Goal: Information Seeking & Learning: Learn about a topic

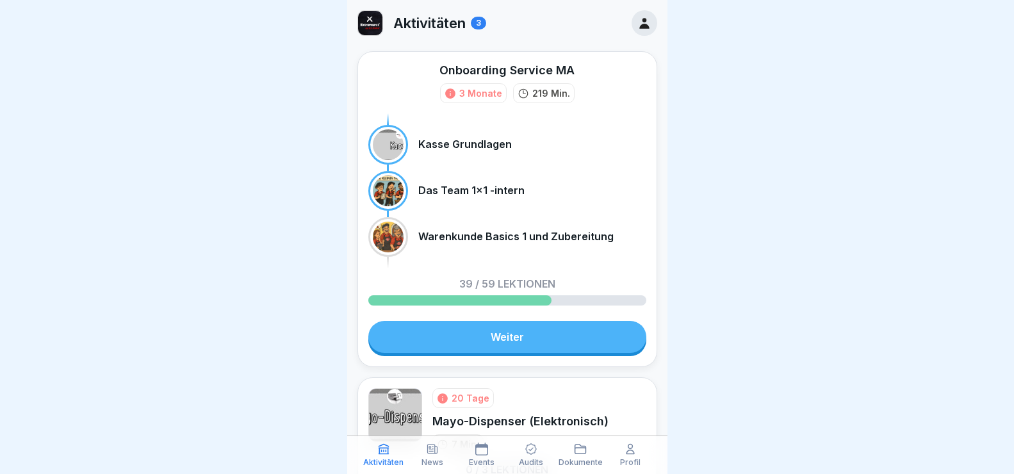
scroll to position [192, 0]
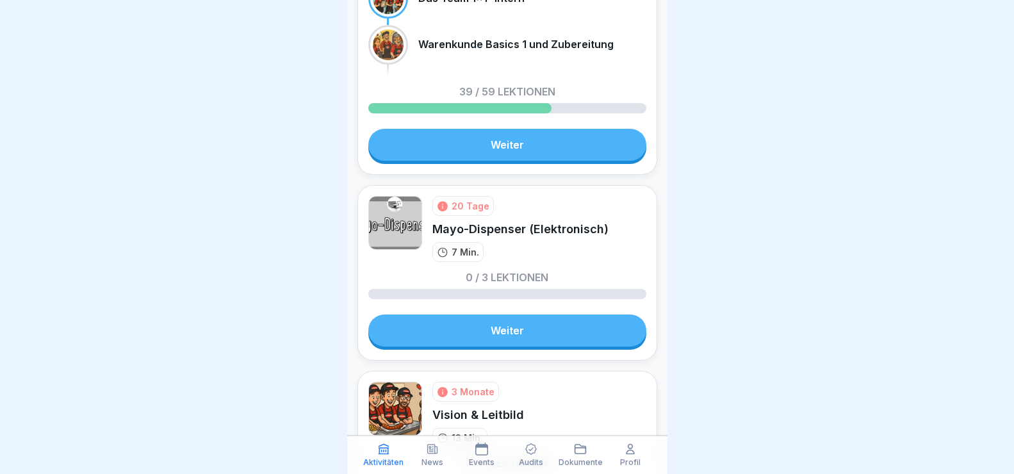
click at [505, 332] on link "Weiter" at bounding box center [507, 331] width 278 height 32
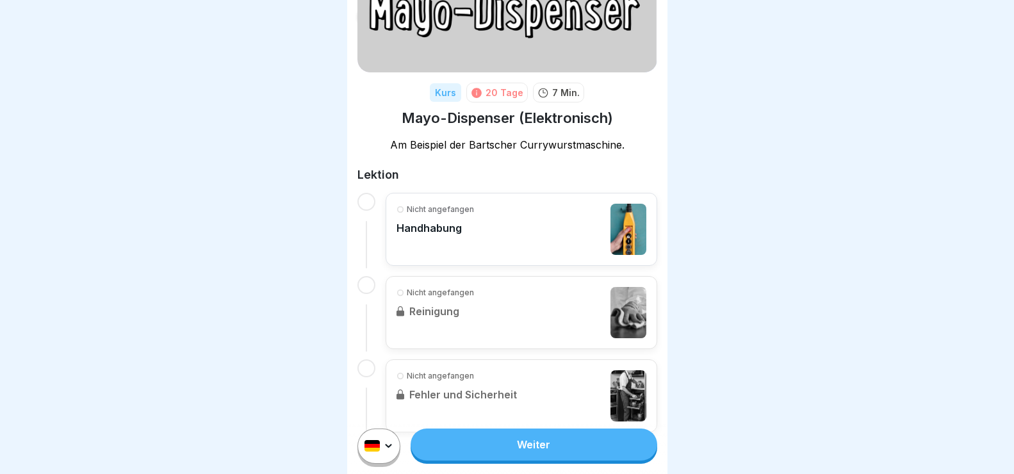
scroll to position [128, 0]
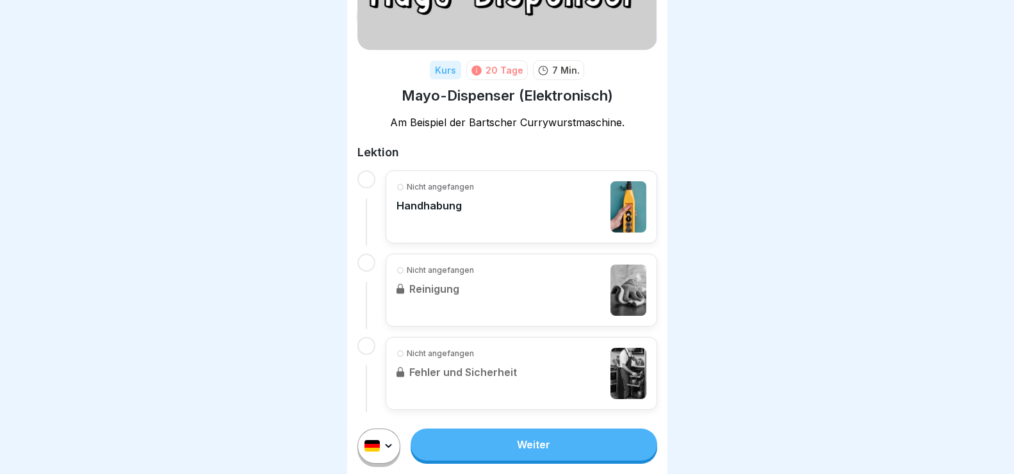
click at [511, 461] on link "Weiter" at bounding box center [534, 445] width 246 height 32
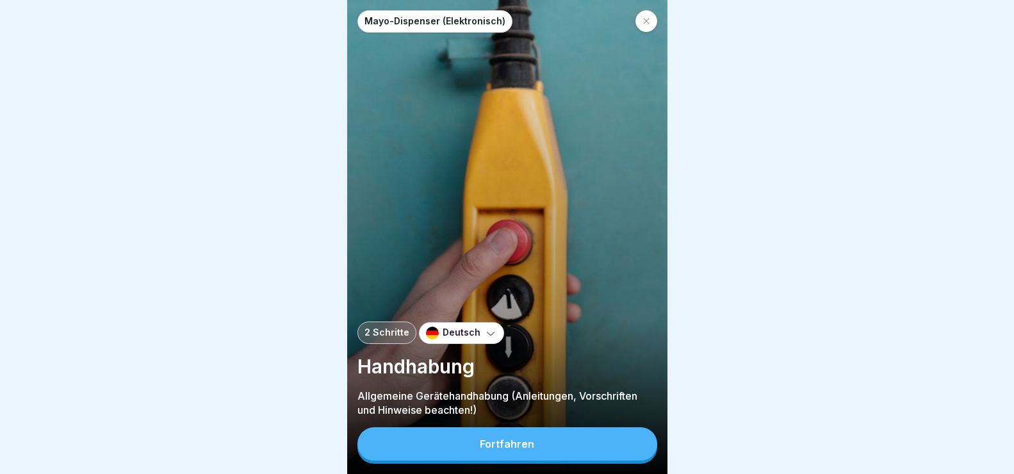
click at [505, 450] on div "Fortfahren" at bounding box center [507, 444] width 54 height 12
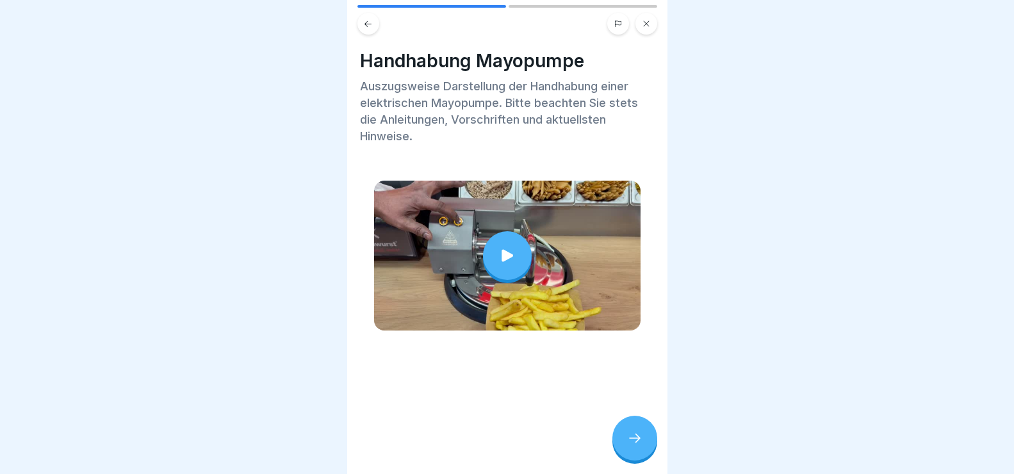
click at [637, 446] on icon at bounding box center [634, 438] width 15 height 15
click at [639, 438] on div at bounding box center [634, 438] width 45 height 45
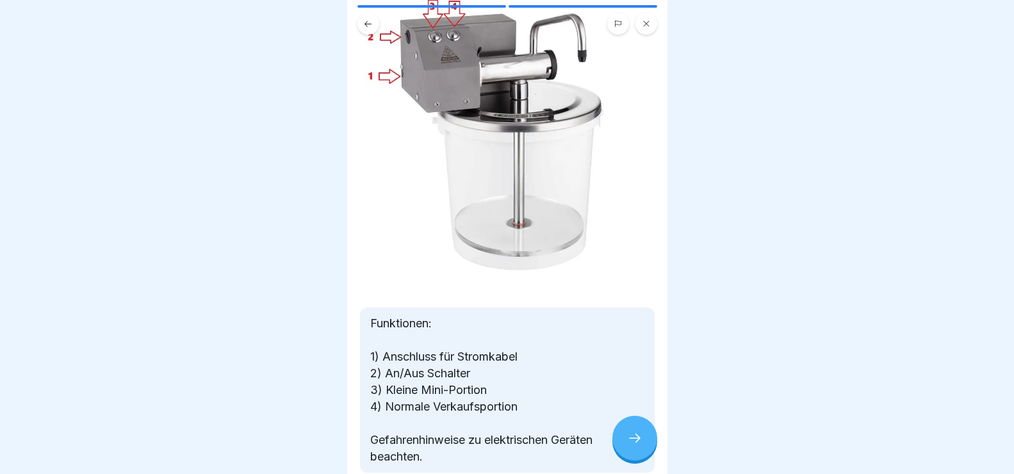
scroll to position [128, 0]
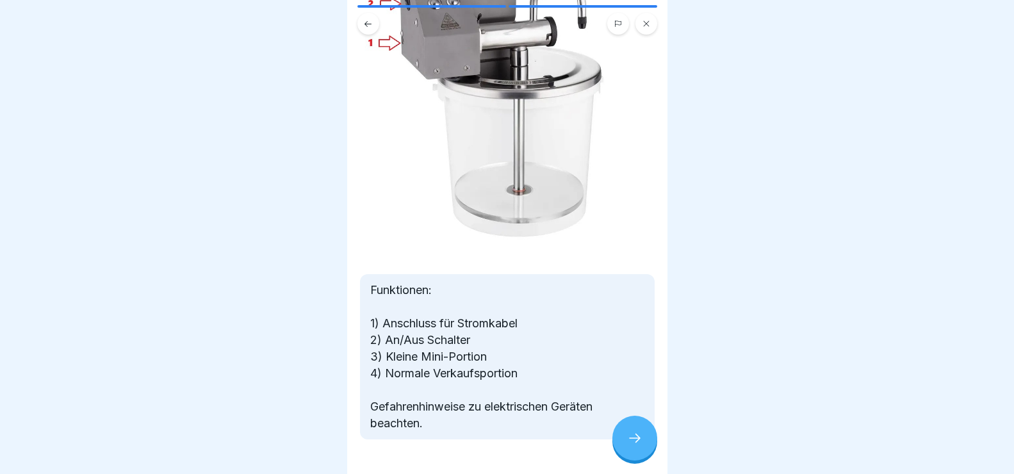
click at [639, 446] on icon at bounding box center [634, 438] width 15 height 15
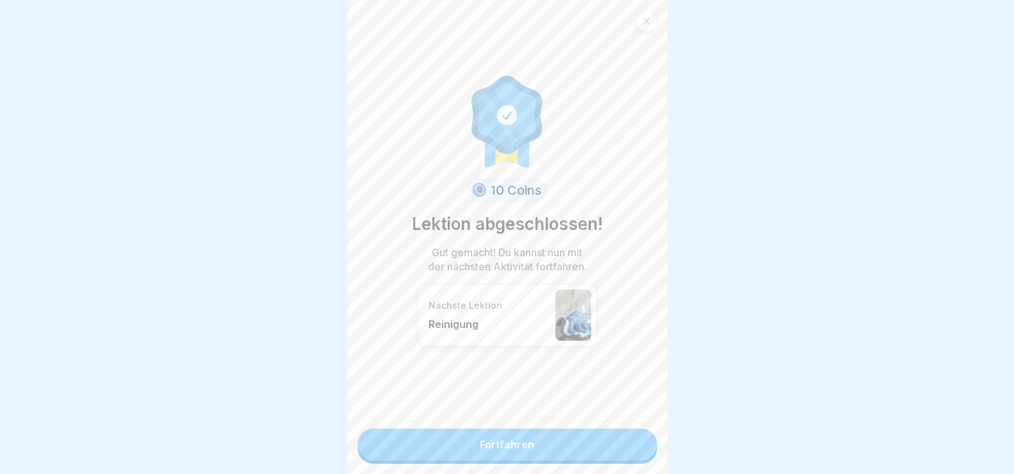
click at [532, 446] on link "Fortfahren" at bounding box center [507, 445] width 300 height 32
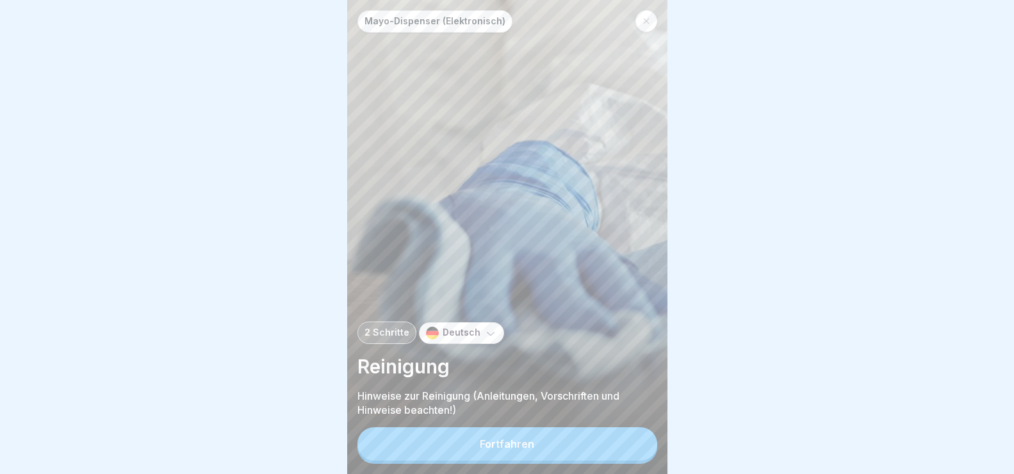
click at [498, 461] on button "Fortfahren" at bounding box center [507, 443] width 300 height 33
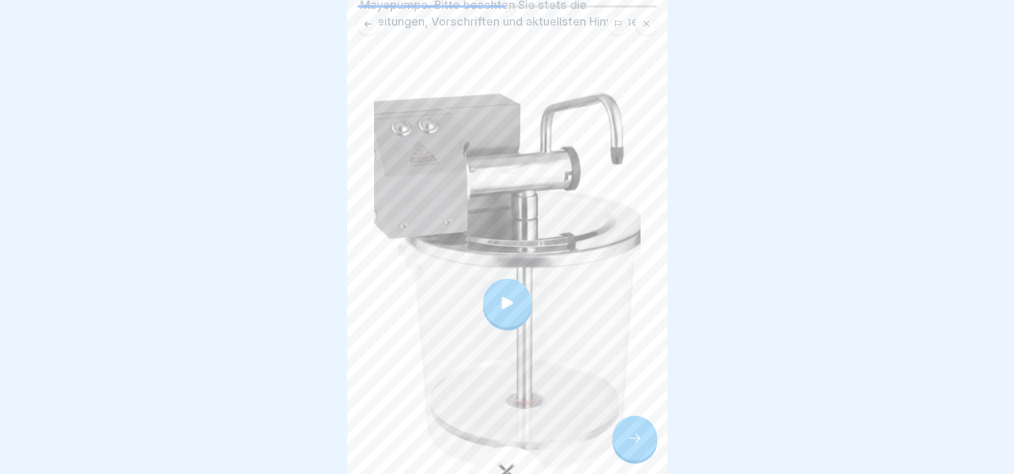
scroll to position [128, 0]
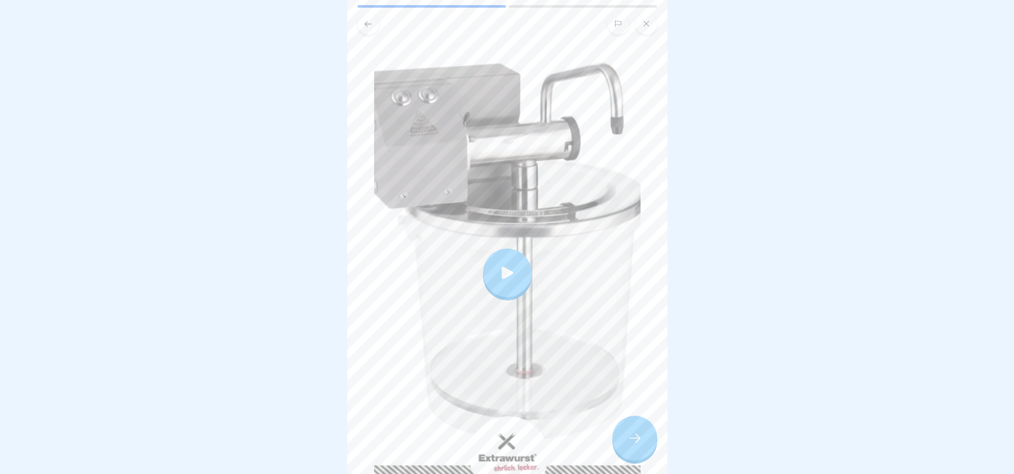
click at [500, 264] on icon at bounding box center [507, 273] width 18 height 18
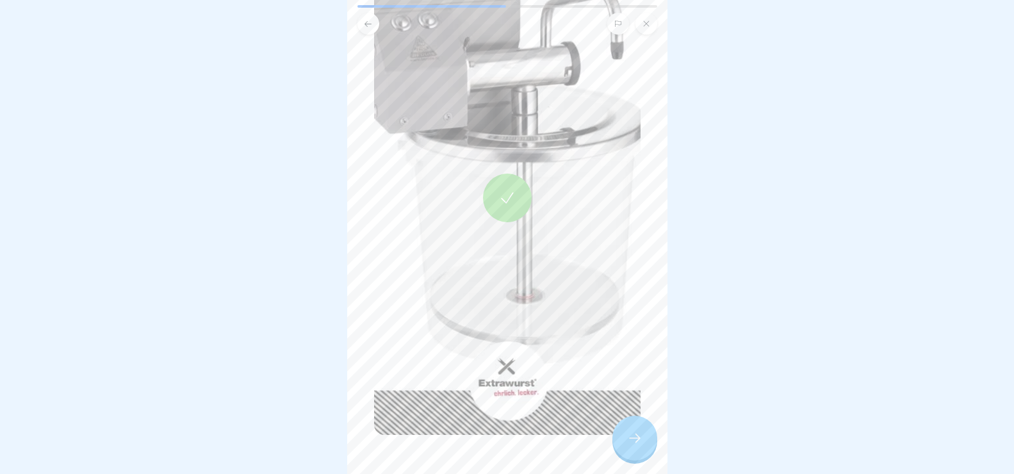
scroll to position [221, 0]
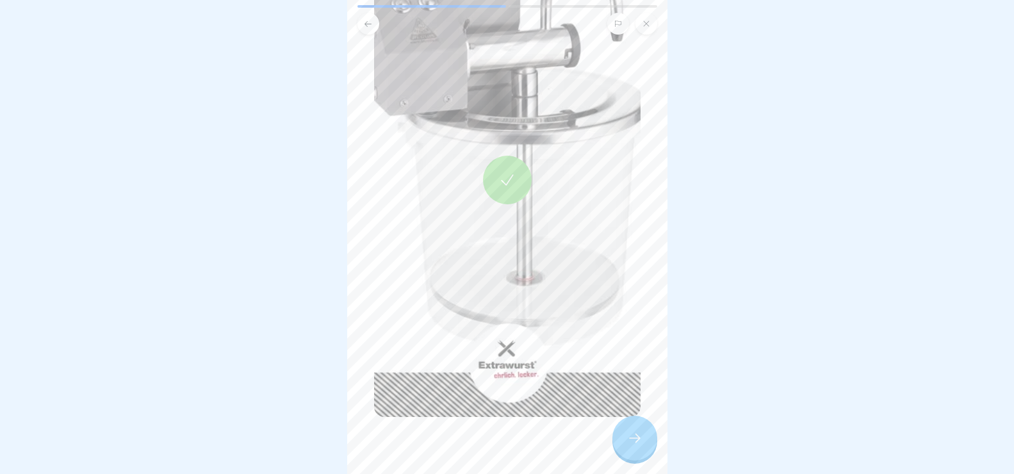
click at [647, 449] on div at bounding box center [634, 438] width 45 height 45
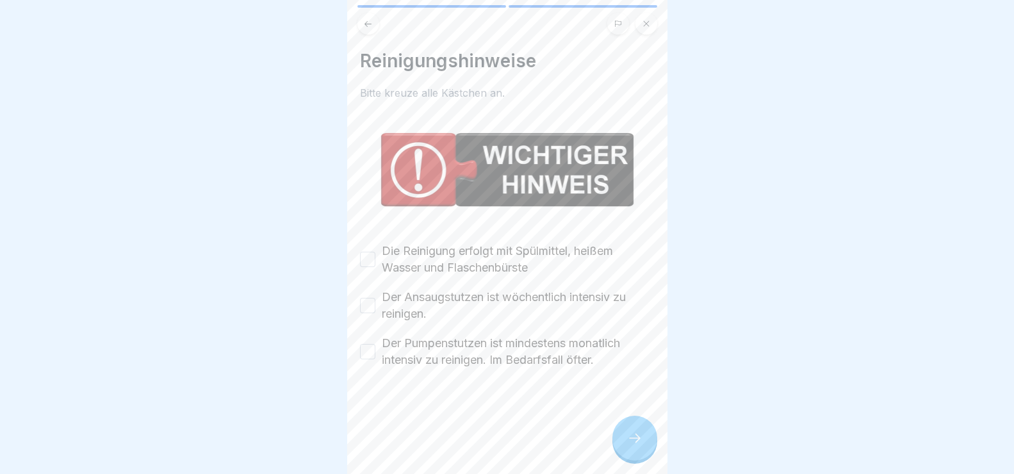
click at [370, 252] on button "Die Reinigung erfolgt mit Spülmittel, heißem Wasser und Flaschenbürste" at bounding box center [367, 259] width 15 height 15
click at [366, 298] on button "Der Ansaugstutzen ist wöchentlich intensiv zu reinigen." at bounding box center [367, 305] width 15 height 15
click at [367, 347] on button "Der Pumpenstutzen ist mindestens monatlich intensiv zu reinigen. Im Bedarfsfall…" at bounding box center [367, 351] width 15 height 15
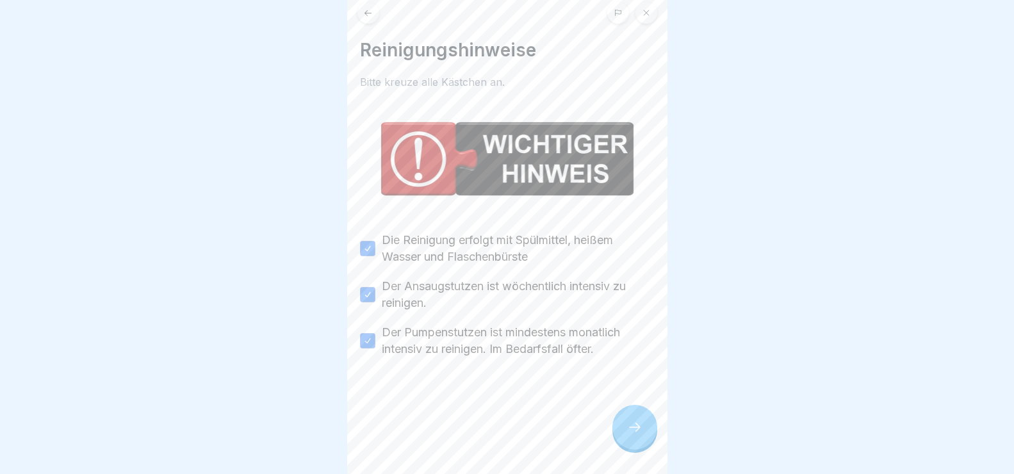
click at [634, 435] on icon at bounding box center [634, 427] width 15 height 15
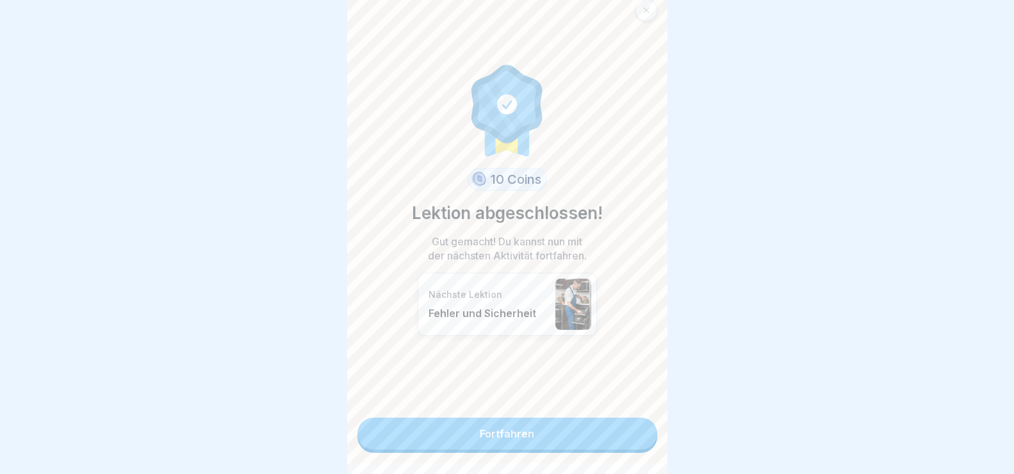
click at [579, 437] on link "Fortfahren" at bounding box center [507, 434] width 300 height 32
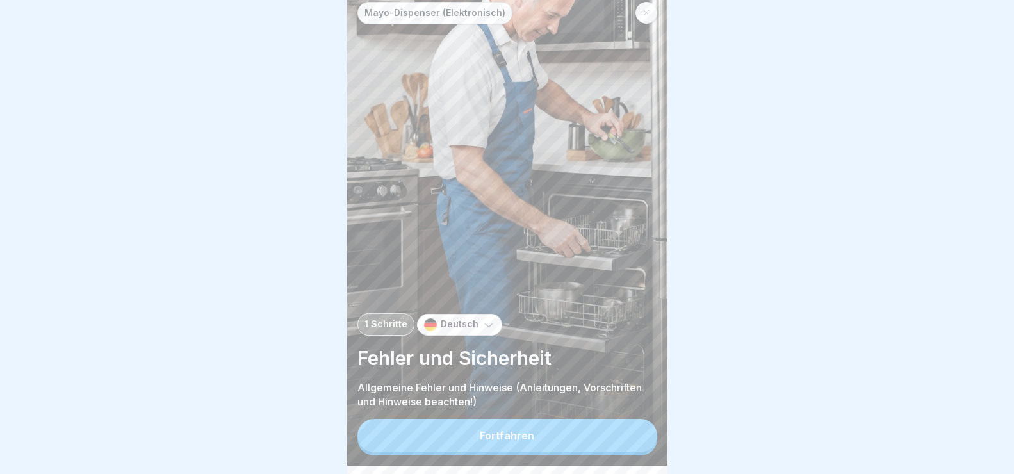
scroll to position [11, 0]
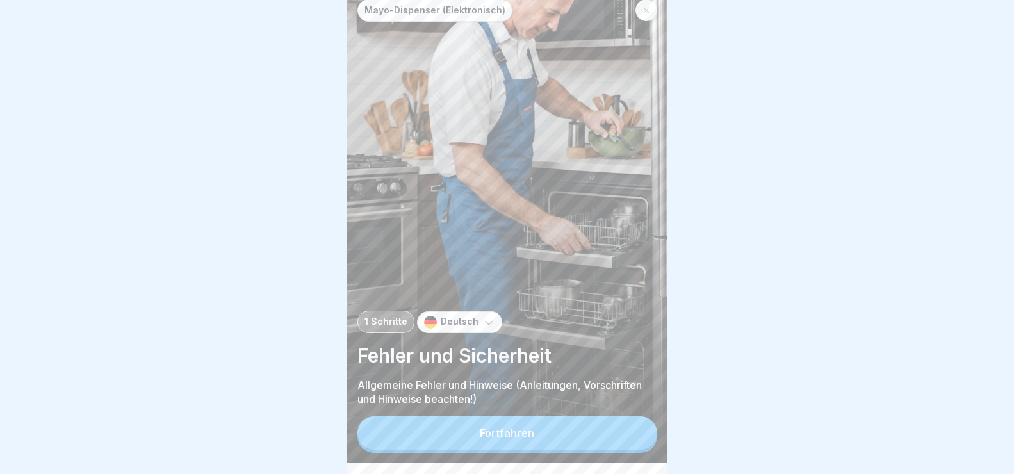
drag, startPoint x: 462, startPoint y: 449, endPoint x: 470, endPoint y: 443, distance: 10.1
click at [463, 449] on button "Fortfahren" at bounding box center [507, 432] width 300 height 33
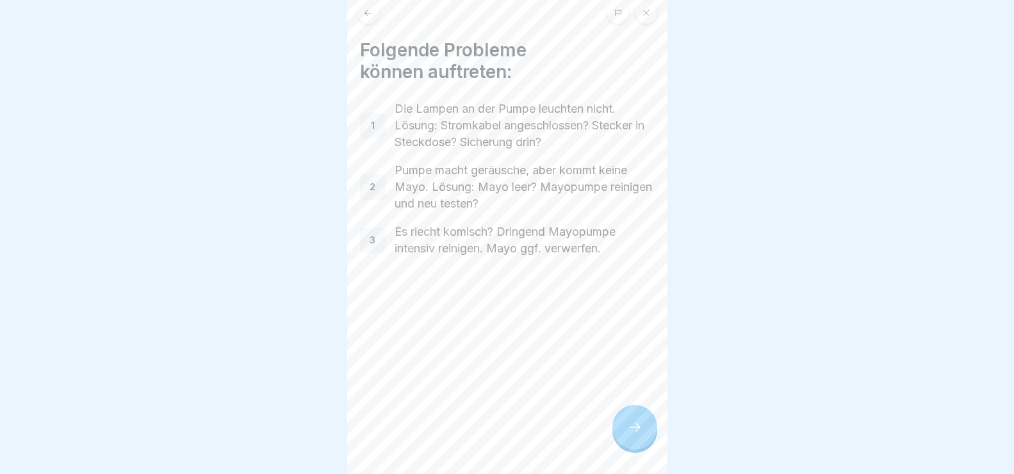
click at [637, 435] on icon at bounding box center [634, 427] width 15 height 15
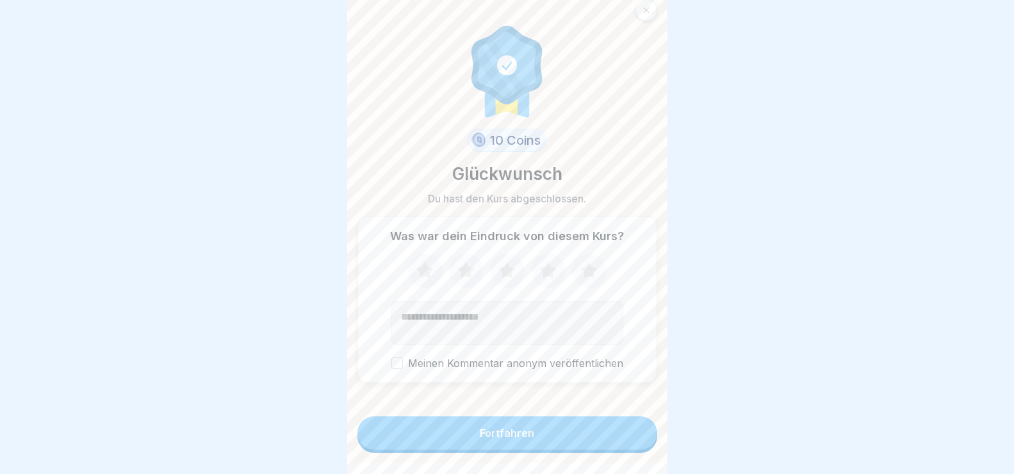
click at [544, 274] on icon at bounding box center [547, 270] width 17 height 16
click at [539, 443] on button "Fortfahren" at bounding box center [507, 432] width 300 height 33
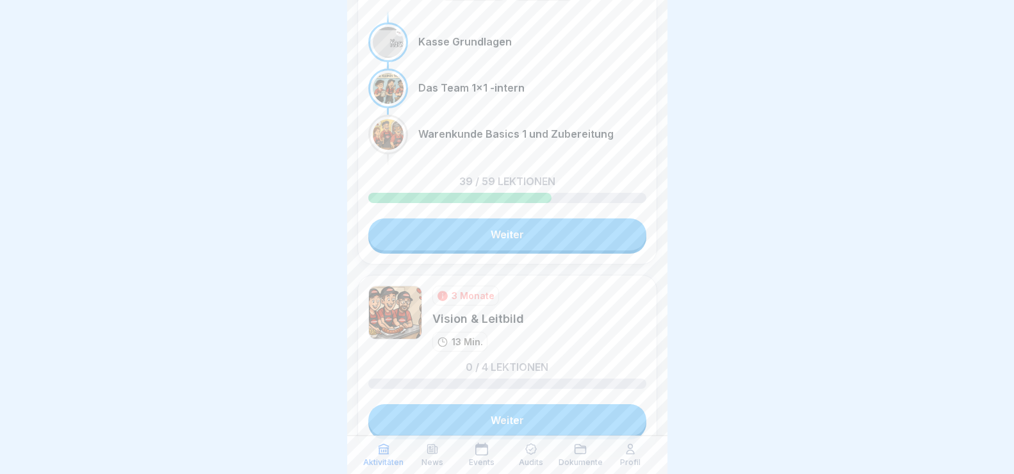
scroll to position [155, 0]
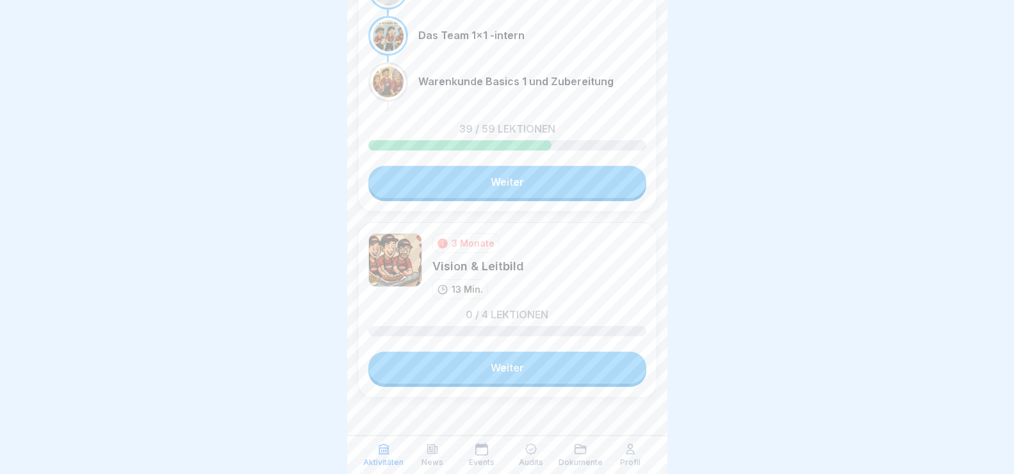
click at [487, 370] on link "Weiter" at bounding box center [507, 368] width 278 height 32
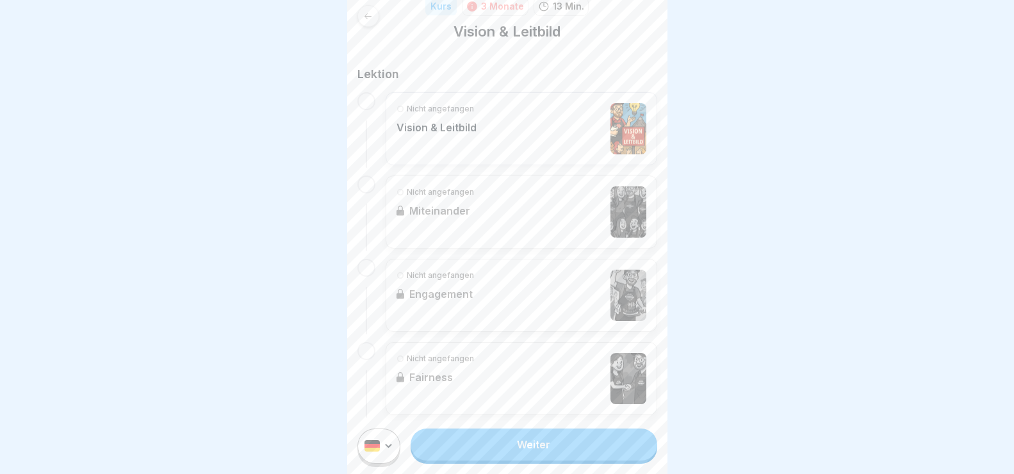
scroll to position [199, 0]
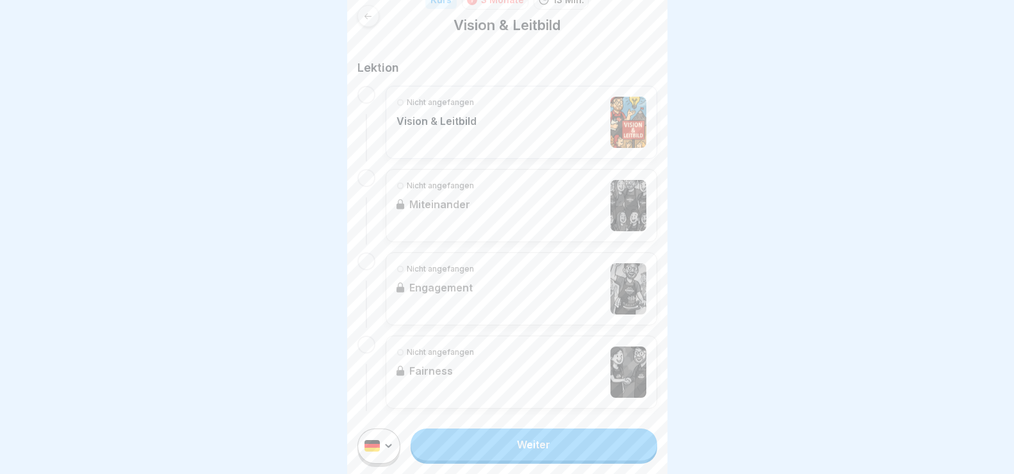
drag, startPoint x: 510, startPoint y: 458, endPoint x: 515, endPoint y: 450, distance: 9.2
click at [511, 457] on link "Weiter" at bounding box center [534, 445] width 246 height 32
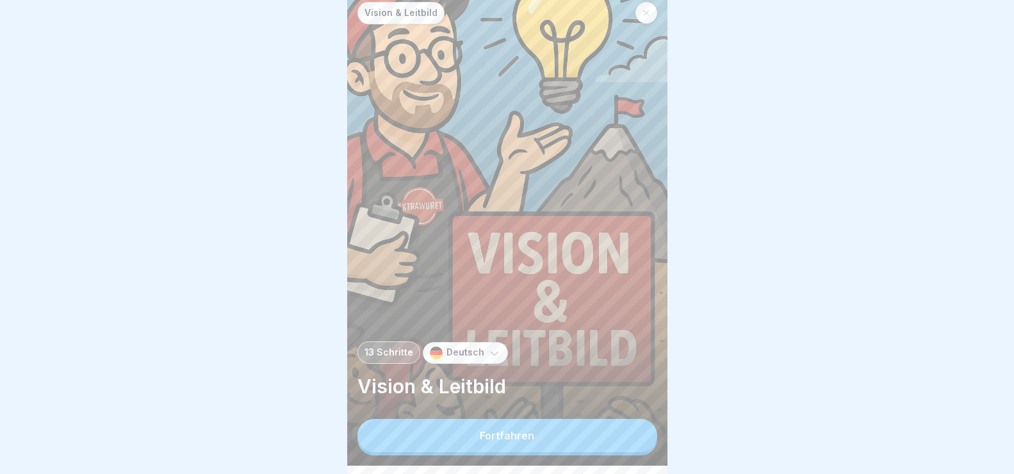
scroll to position [11, 0]
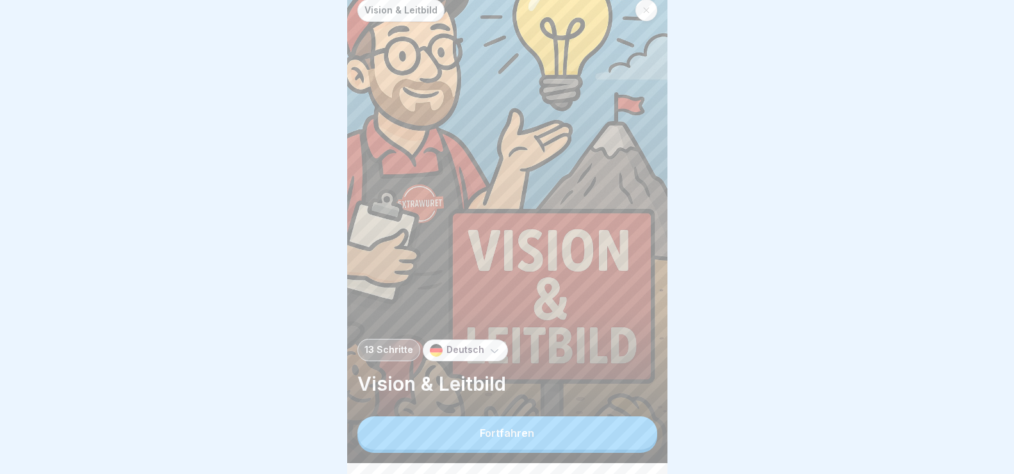
click at [497, 439] on div "Fortfahren" at bounding box center [507, 433] width 54 height 12
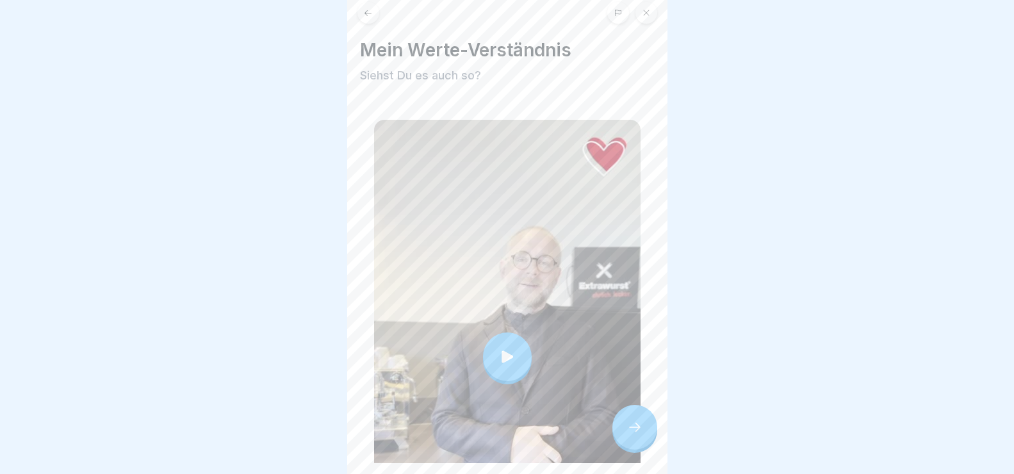
click at [504, 348] on icon at bounding box center [507, 357] width 18 height 18
click at [634, 435] on icon at bounding box center [634, 427] width 15 height 15
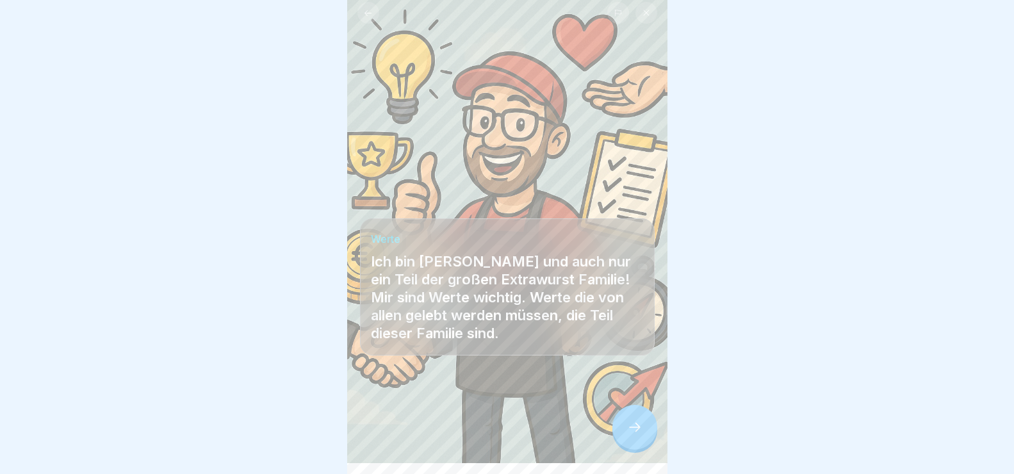
click at [634, 433] on icon at bounding box center [634, 427] width 15 height 15
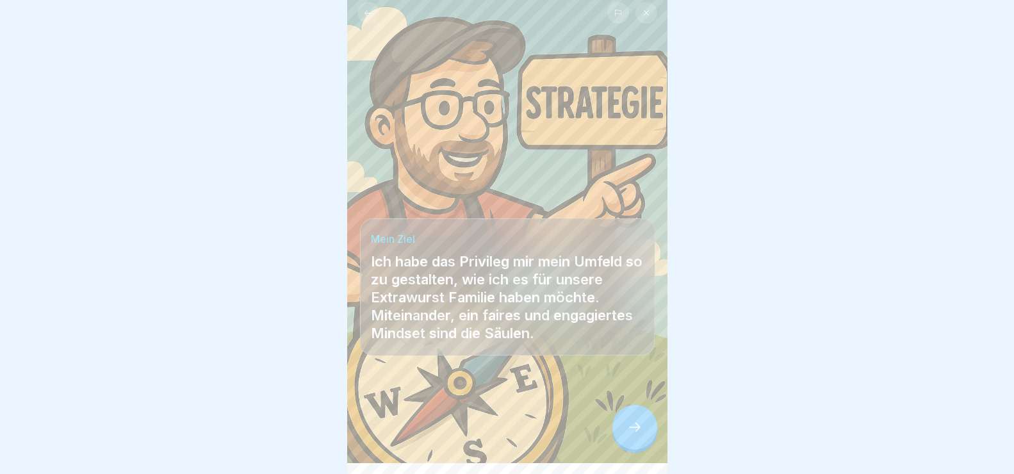
click at [630, 435] on icon at bounding box center [634, 427] width 15 height 15
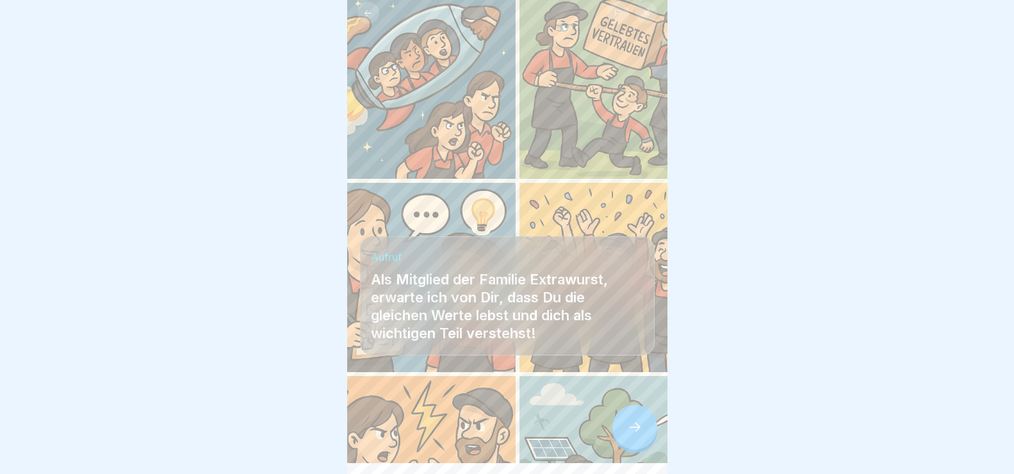
click at [639, 435] on icon at bounding box center [634, 427] width 15 height 15
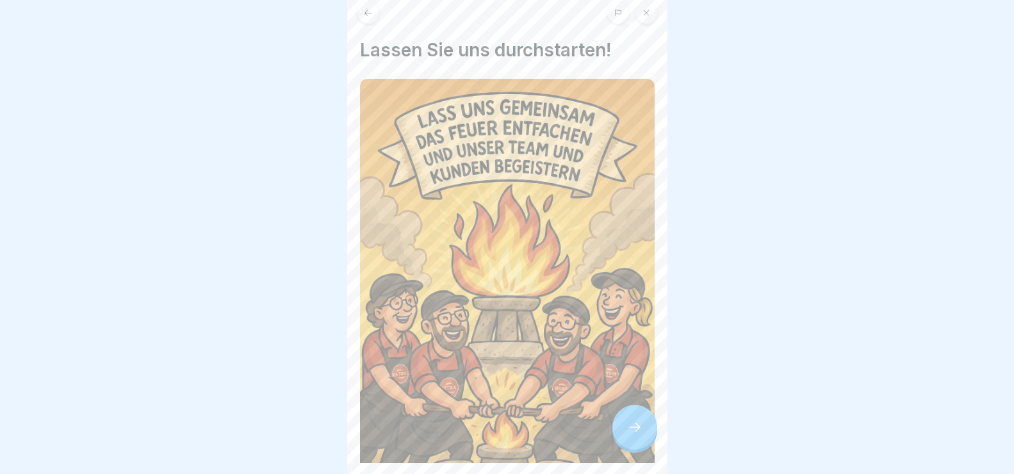
click at [639, 435] on icon at bounding box center [634, 427] width 15 height 15
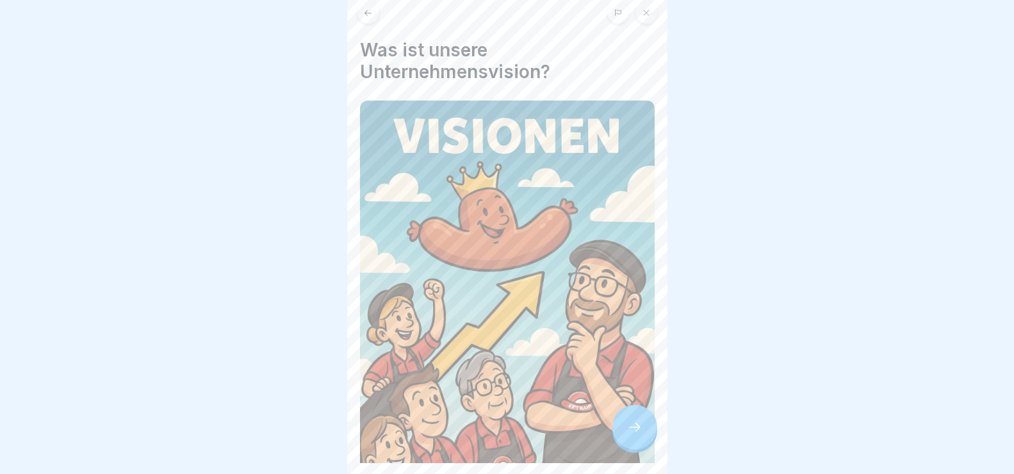
click at [639, 435] on icon at bounding box center [634, 427] width 15 height 15
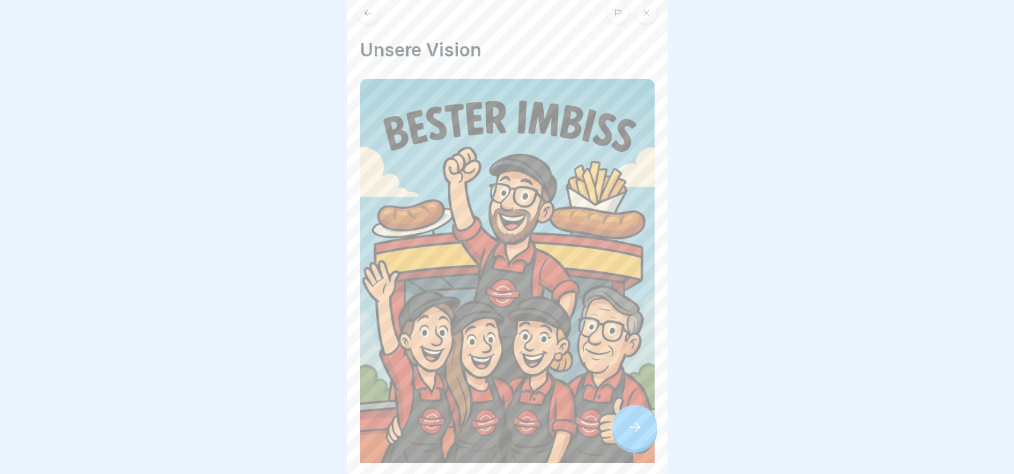
click at [639, 435] on icon at bounding box center [634, 427] width 15 height 15
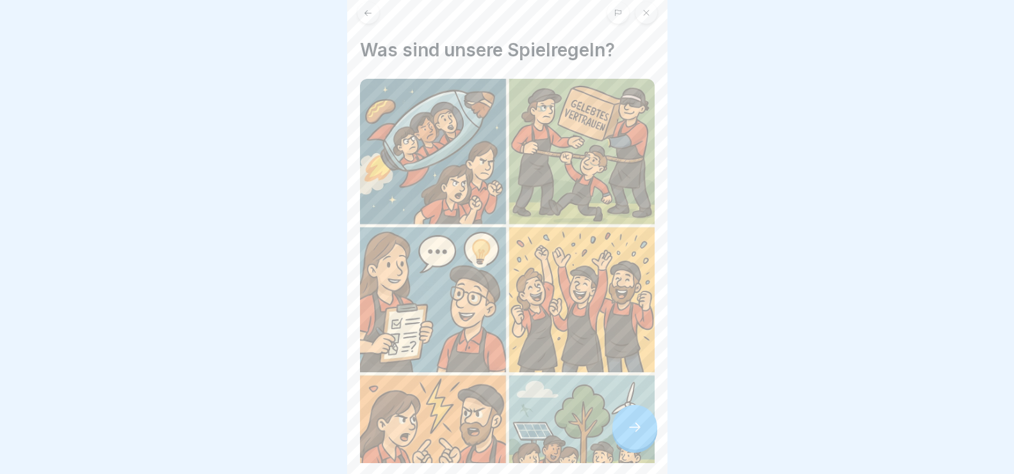
click at [639, 435] on icon at bounding box center [634, 427] width 15 height 15
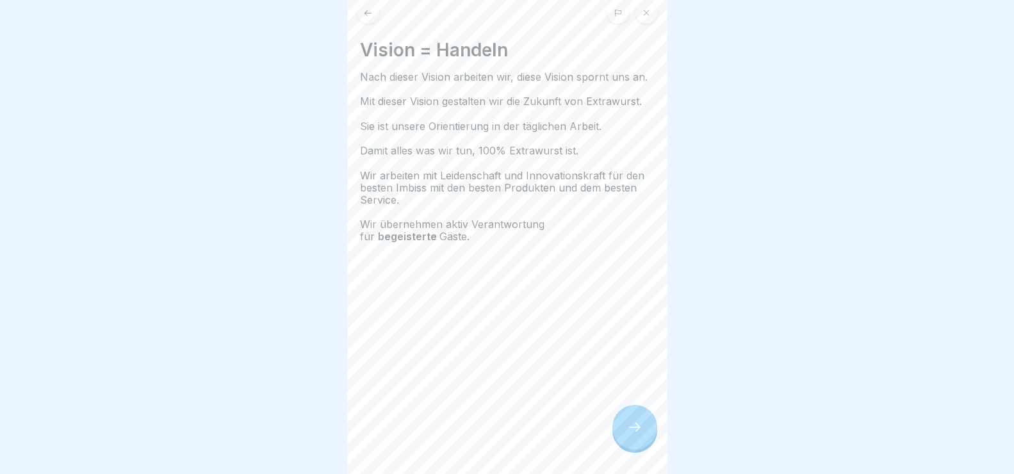
click at [639, 435] on icon at bounding box center [634, 427] width 15 height 15
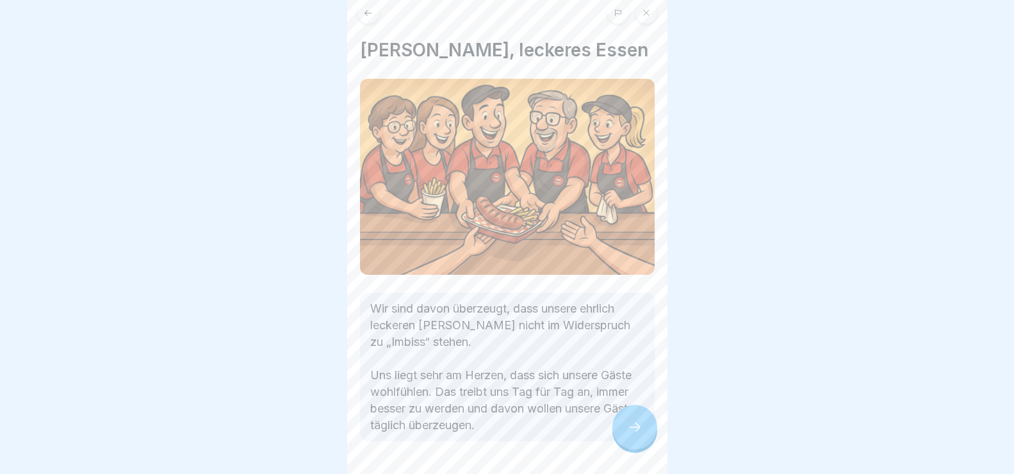
click at [639, 435] on icon at bounding box center [634, 427] width 15 height 15
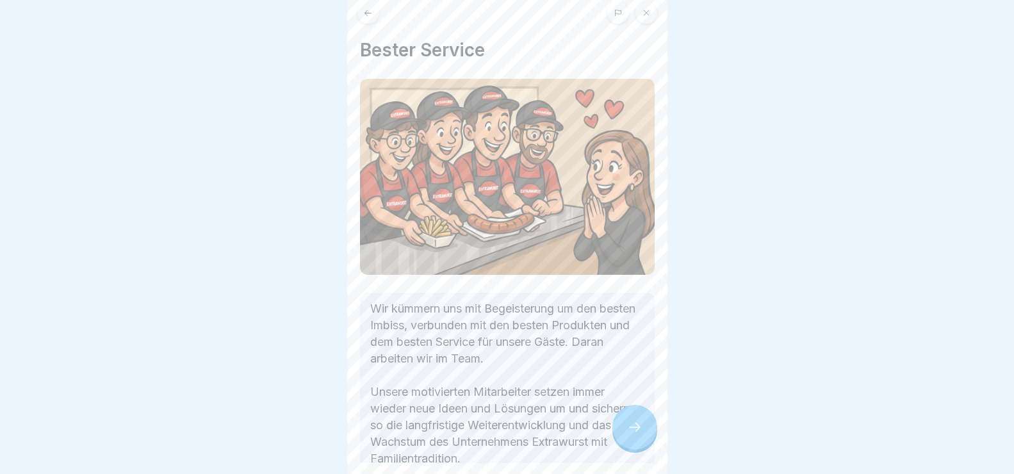
click at [639, 435] on icon at bounding box center [634, 427] width 15 height 15
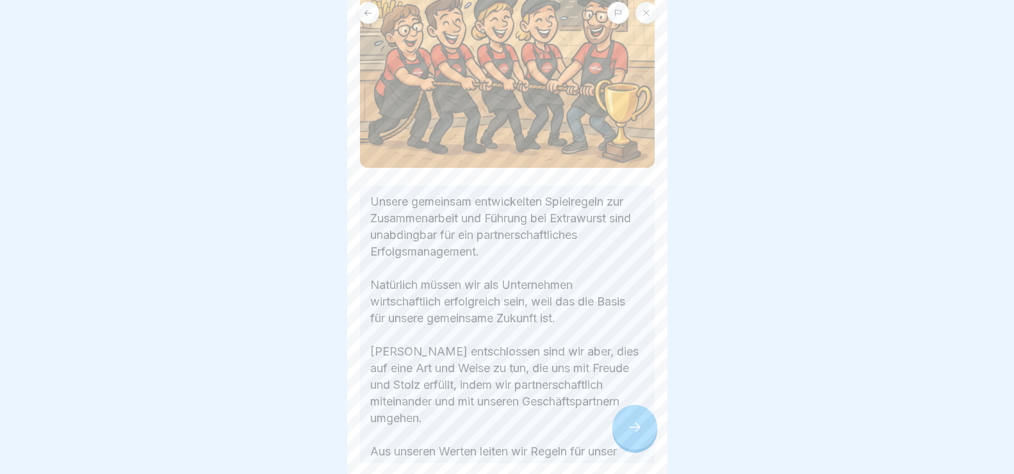
scroll to position [192, 0]
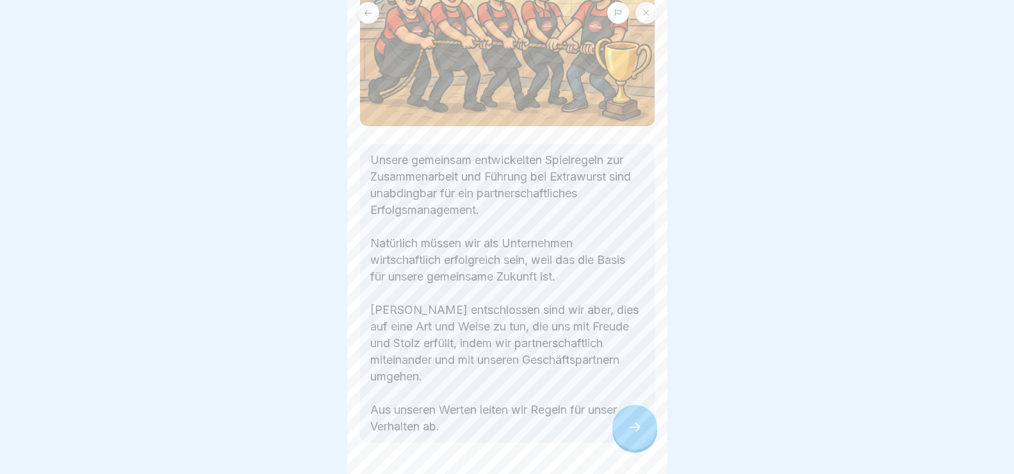
click at [632, 435] on icon at bounding box center [634, 427] width 15 height 15
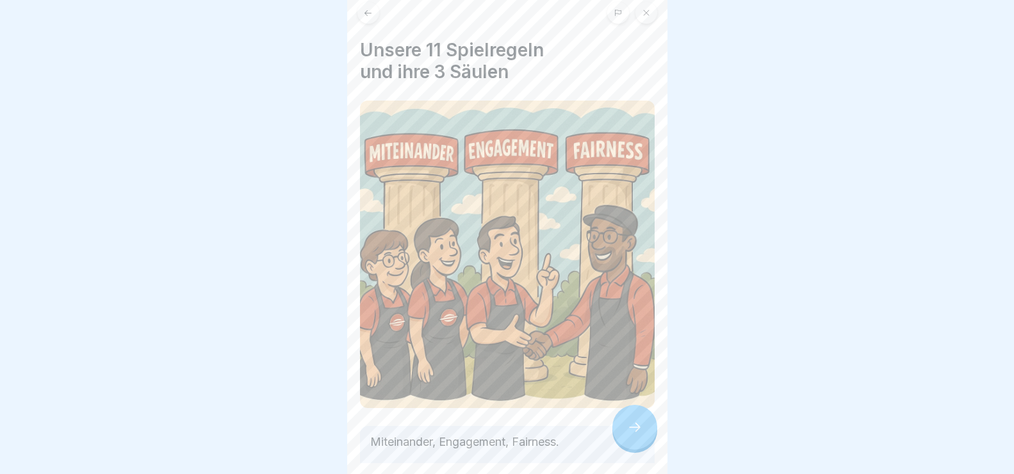
click at [632, 435] on icon at bounding box center [634, 427] width 15 height 15
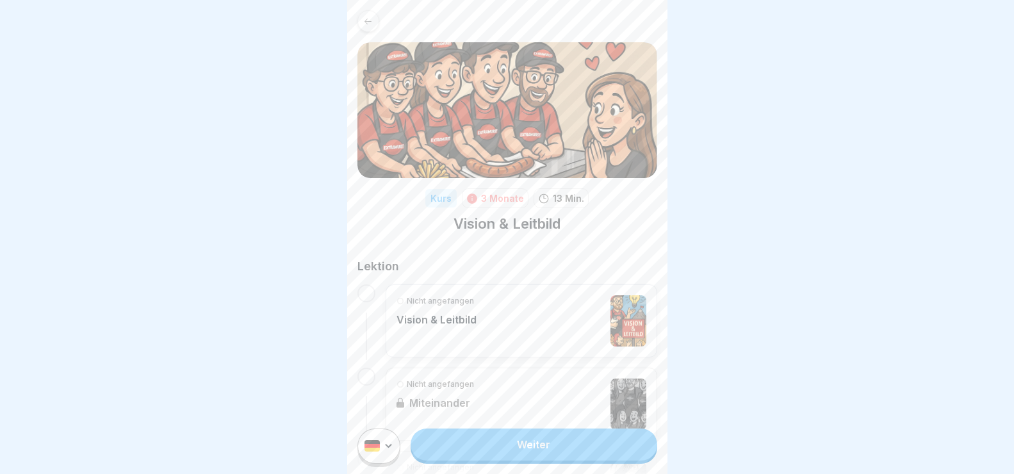
click at [575, 458] on link "Weiter" at bounding box center [534, 445] width 246 height 32
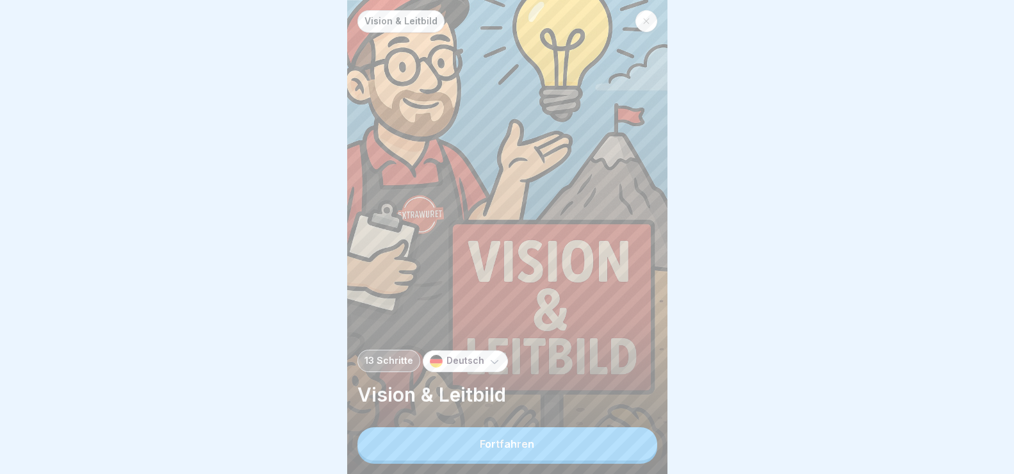
click at [593, 457] on button "Fortfahren" at bounding box center [507, 443] width 300 height 33
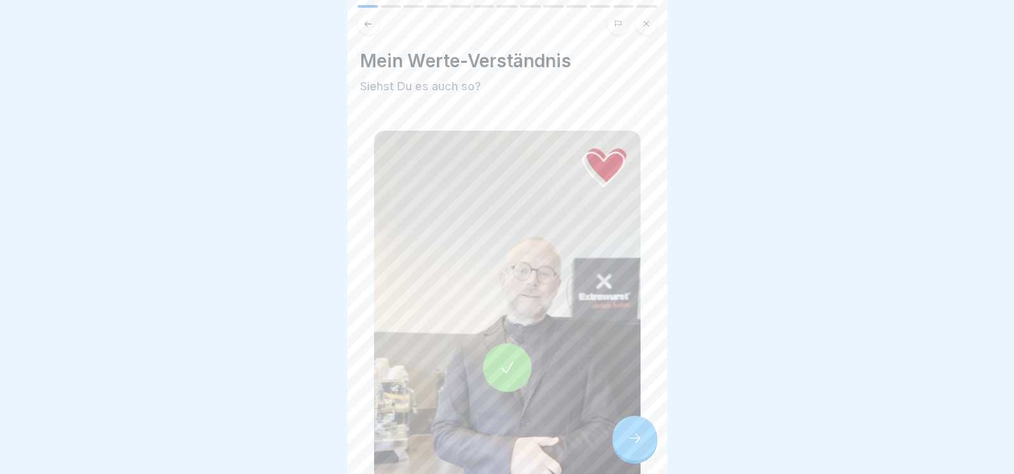
click at [631, 443] on div at bounding box center [634, 438] width 45 height 45
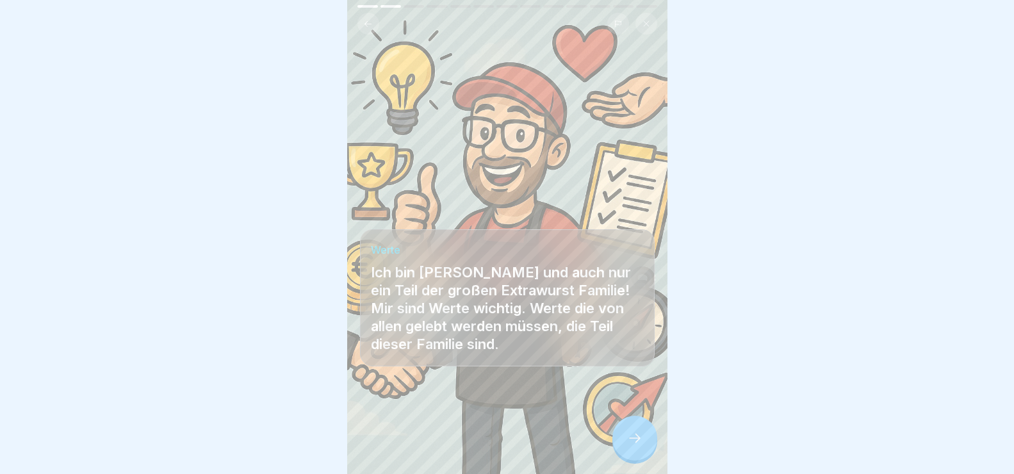
click at [631, 443] on div at bounding box center [634, 438] width 45 height 45
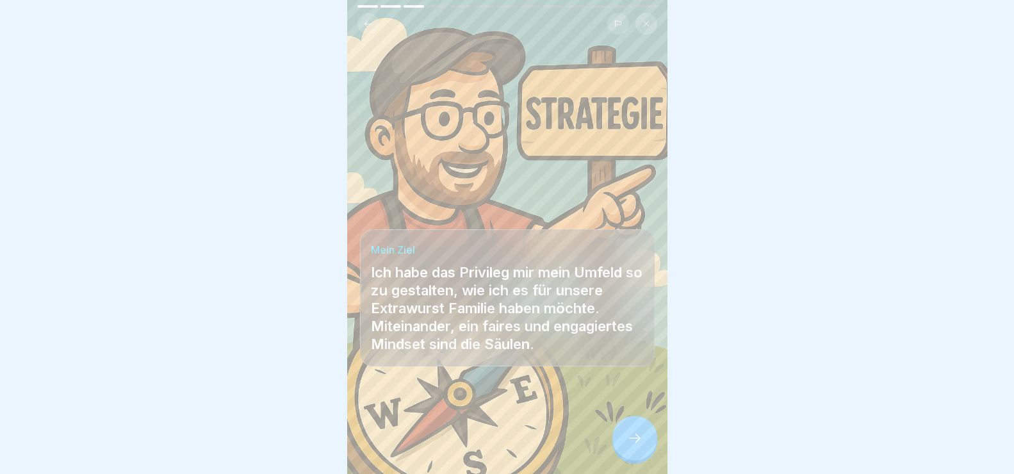
click at [632, 443] on icon at bounding box center [634, 438] width 15 height 15
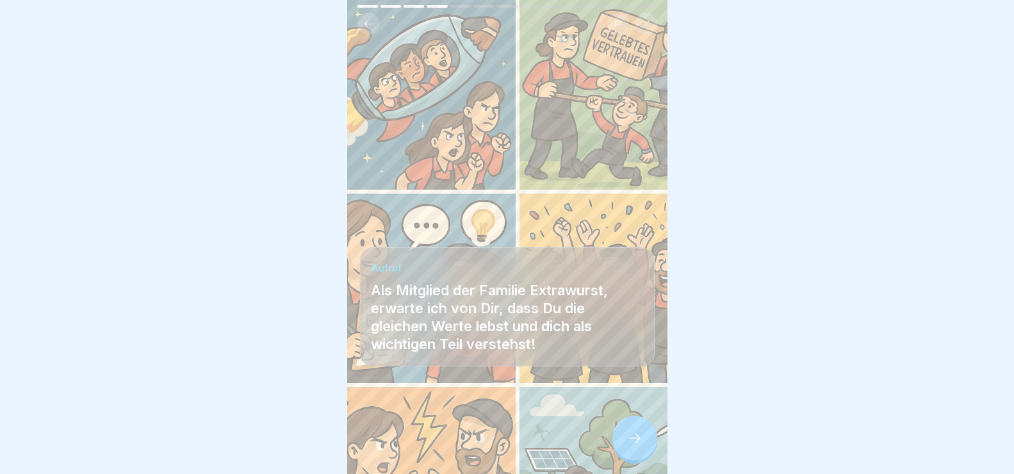
click at [632, 443] on icon at bounding box center [634, 438] width 15 height 15
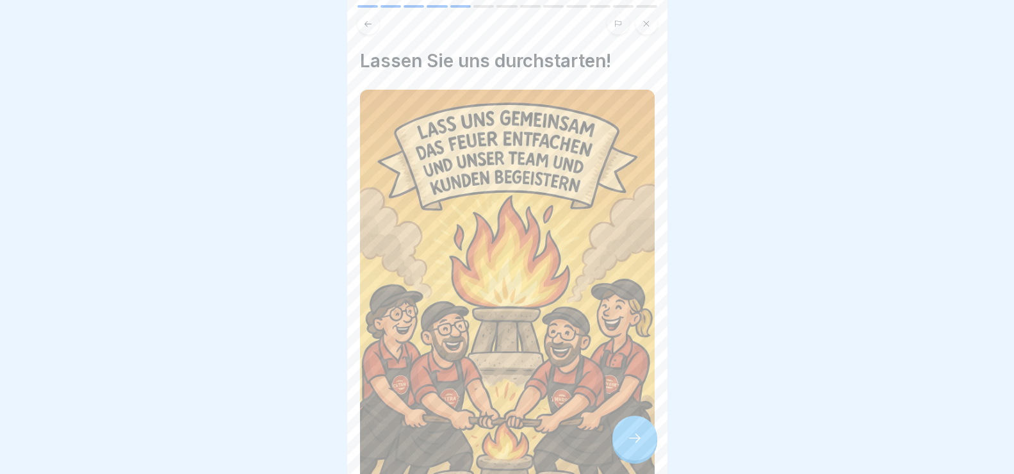
click at [632, 443] on icon at bounding box center [634, 438] width 15 height 15
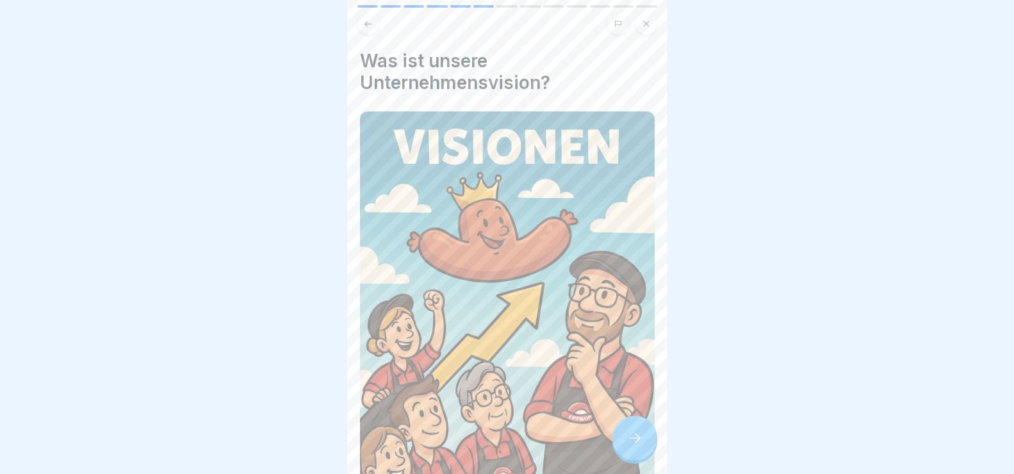
click at [632, 444] on icon at bounding box center [634, 438] width 15 height 15
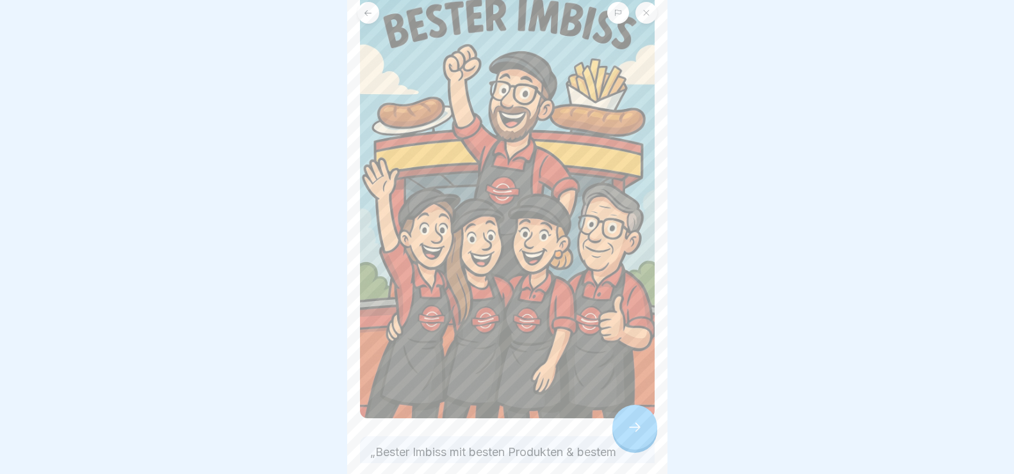
scroll to position [128, 0]
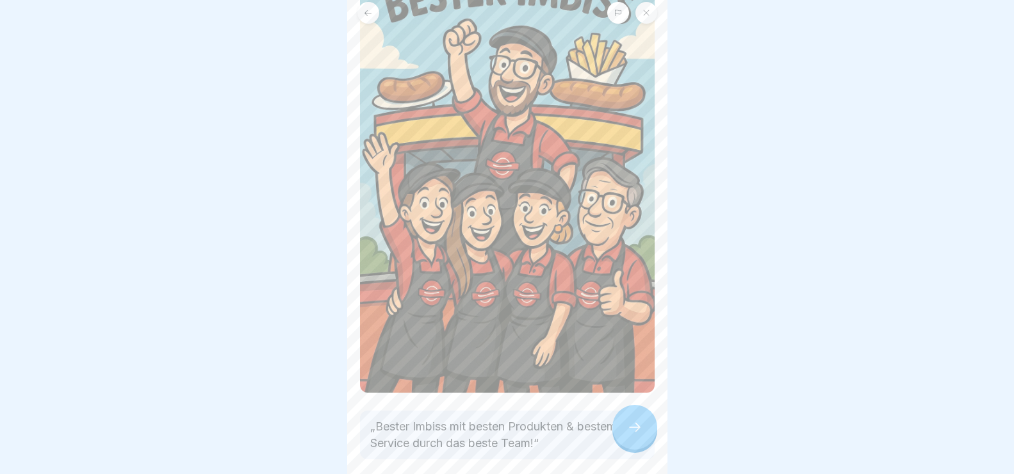
click at [644, 442] on div at bounding box center [634, 427] width 45 height 45
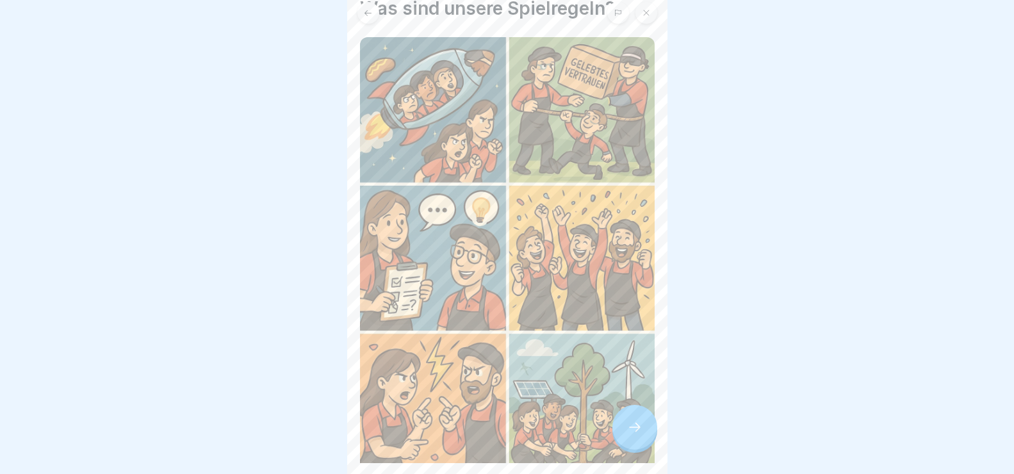
scroll to position [64, 0]
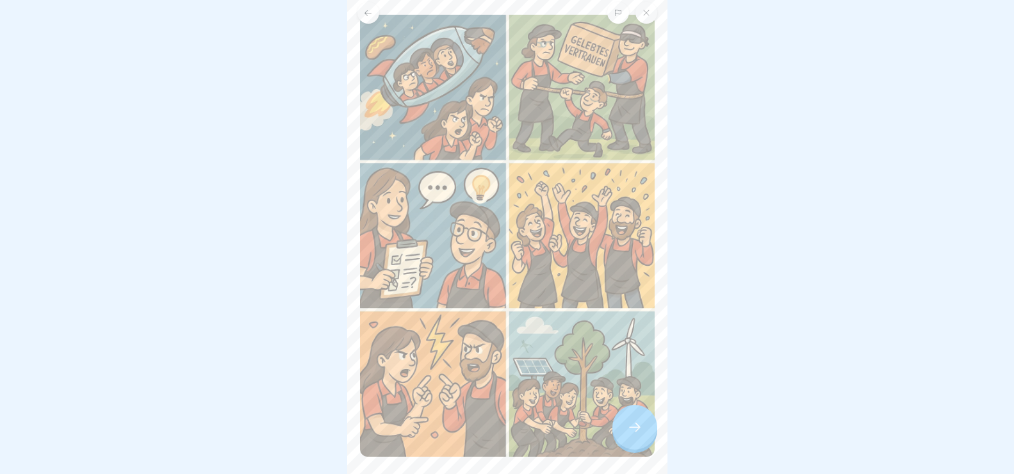
click at [641, 435] on icon at bounding box center [634, 427] width 15 height 15
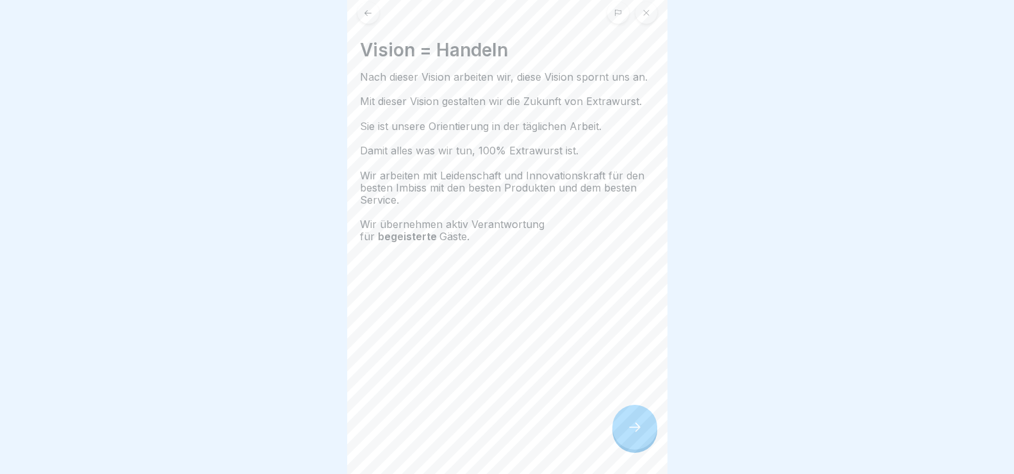
click at [634, 435] on icon at bounding box center [634, 427] width 15 height 15
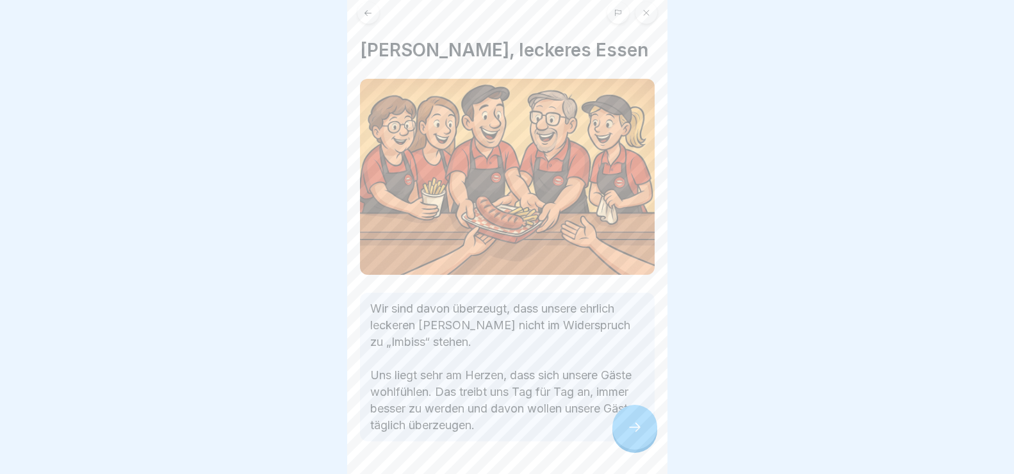
click at [634, 435] on icon at bounding box center [634, 427] width 15 height 15
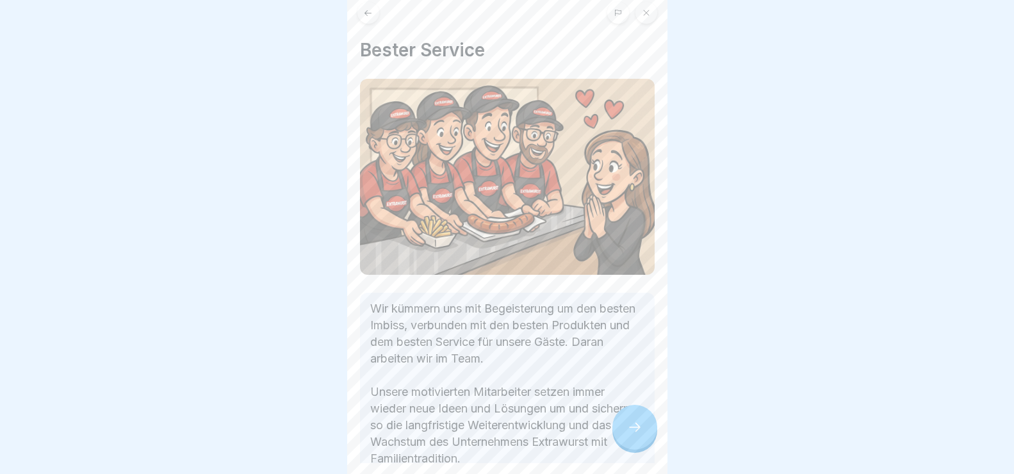
click at [640, 435] on icon at bounding box center [634, 427] width 15 height 15
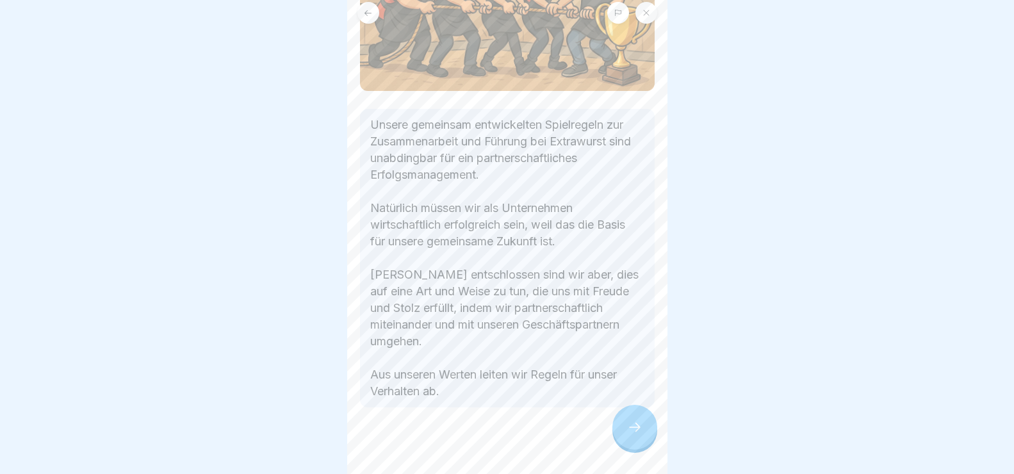
scroll to position [258, 0]
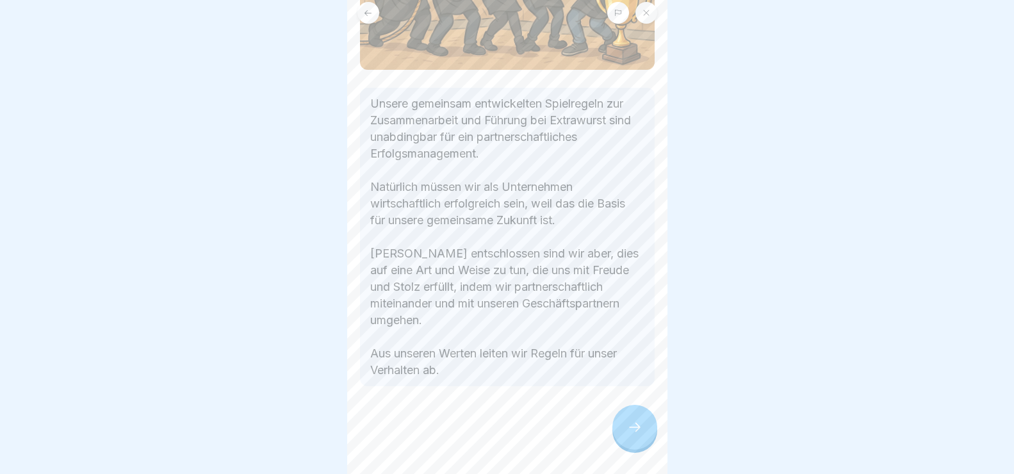
click at [640, 434] on icon at bounding box center [634, 427] width 15 height 15
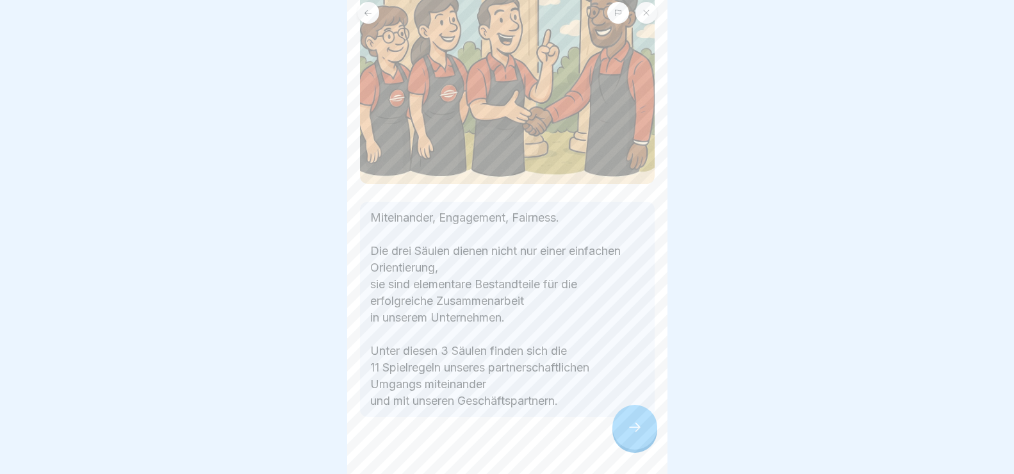
scroll to position [243, 0]
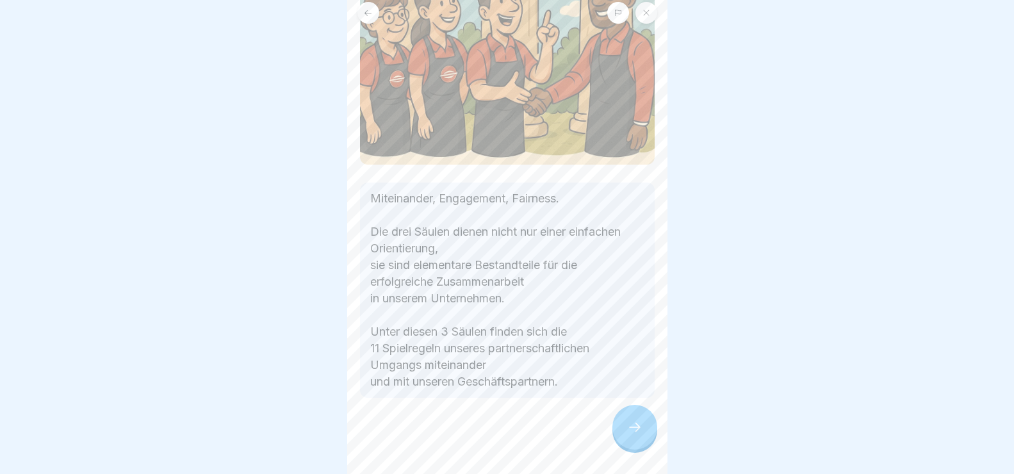
click at [645, 438] on div at bounding box center [634, 427] width 45 height 45
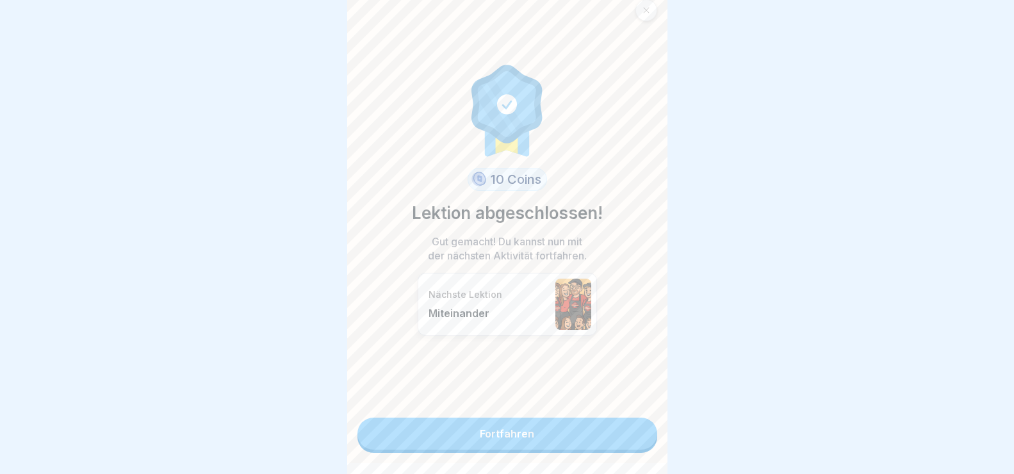
click at [595, 443] on link "Fortfahren" at bounding box center [507, 434] width 300 height 32
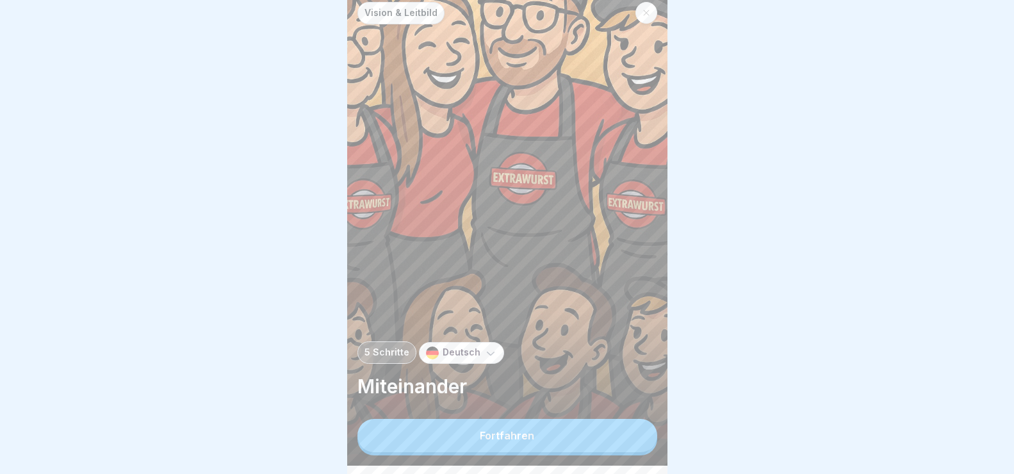
scroll to position [11, 0]
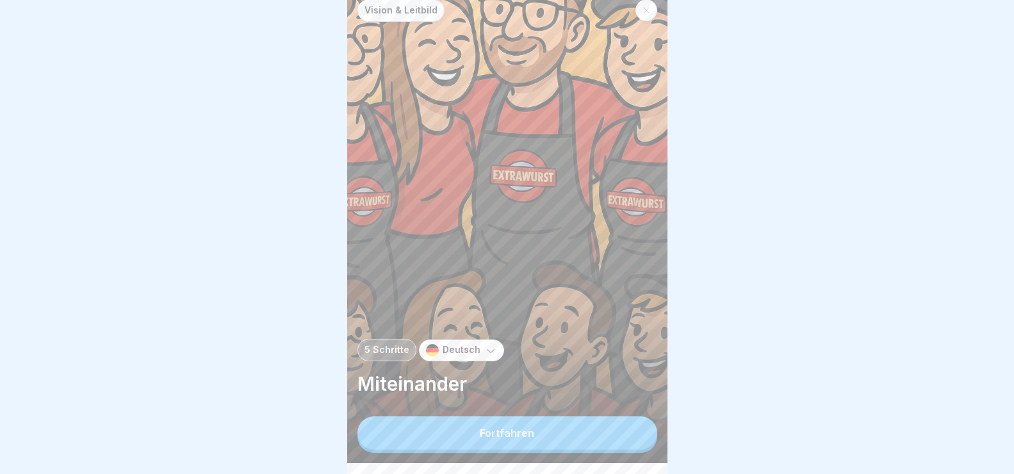
click at [606, 437] on button "Fortfahren" at bounding box center [507, 432] width 300 height 33
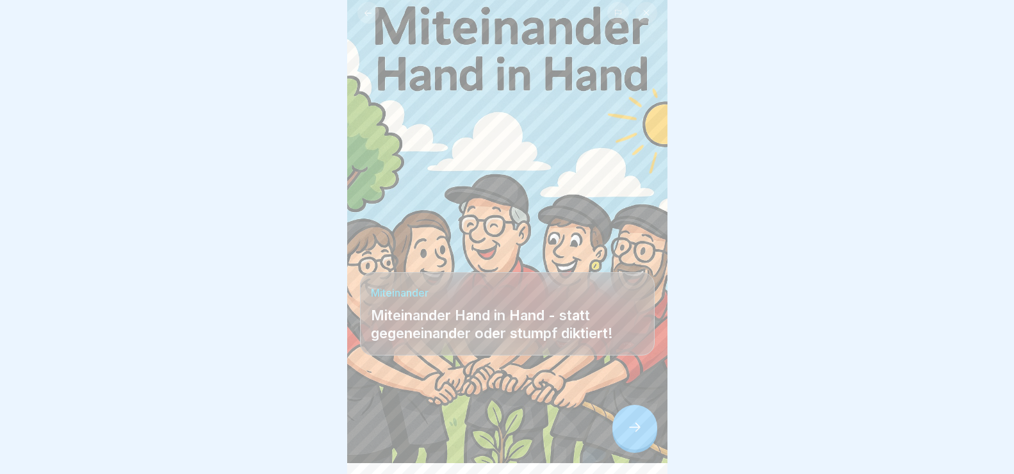
click at [645, 440] on div at bounding box center [634, 427] width 45 height 45
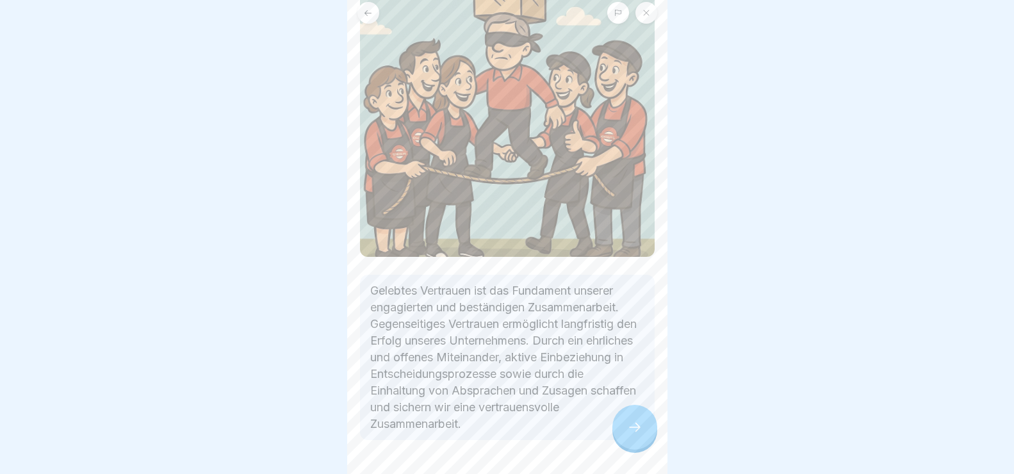
scroll to position [160, 0]
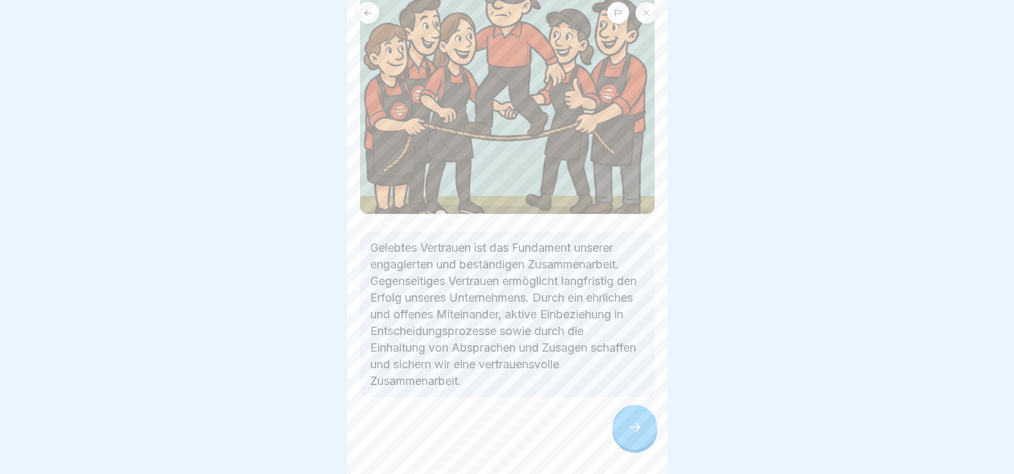
click at [645, 441] on div at bounding box center [634, 427] width 45 height 45
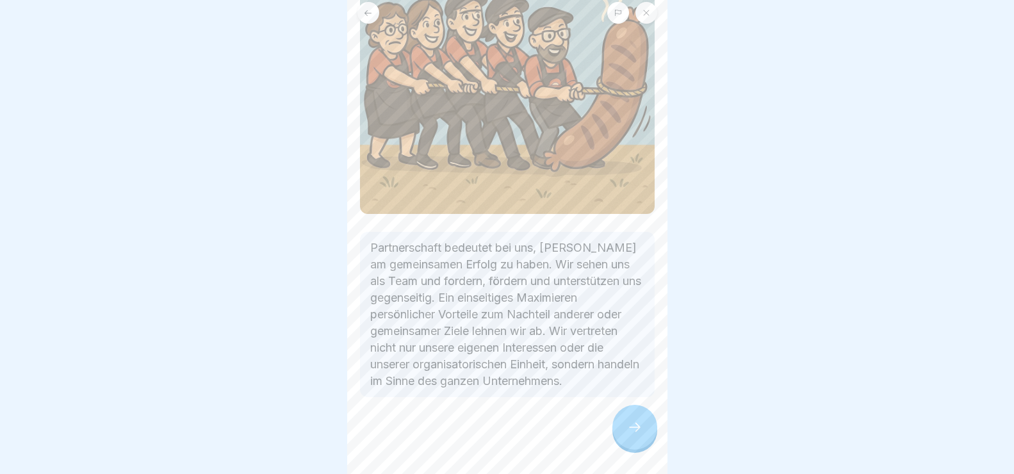
click at [648, 443] on div at bounding box center [634, 427] width 45 height 45
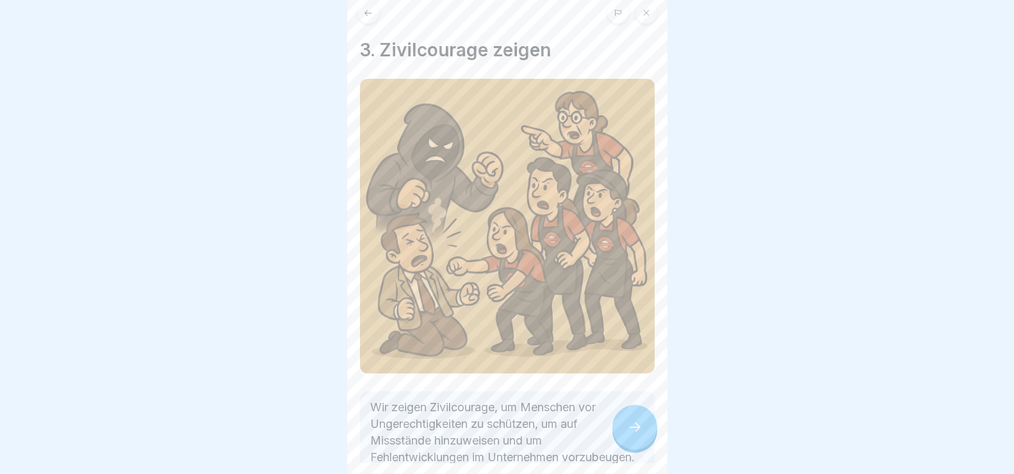
drag, startPoint x: 668, startPoint y: 201, endPoint x: 655, endPoint y: 325, distance: 124.9
click at [656, 325] on body "Vision & Leitbild 5 Schritte Deutsch Miteinander Fortfahren Miteinander Miteina…" at bounding box center [507, 226] width 1014 height 474
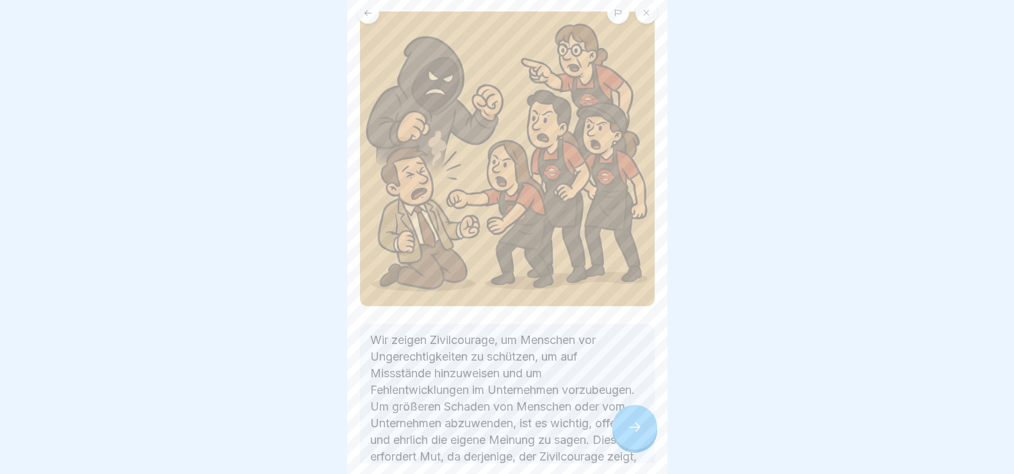
scroll to position [176, 0]
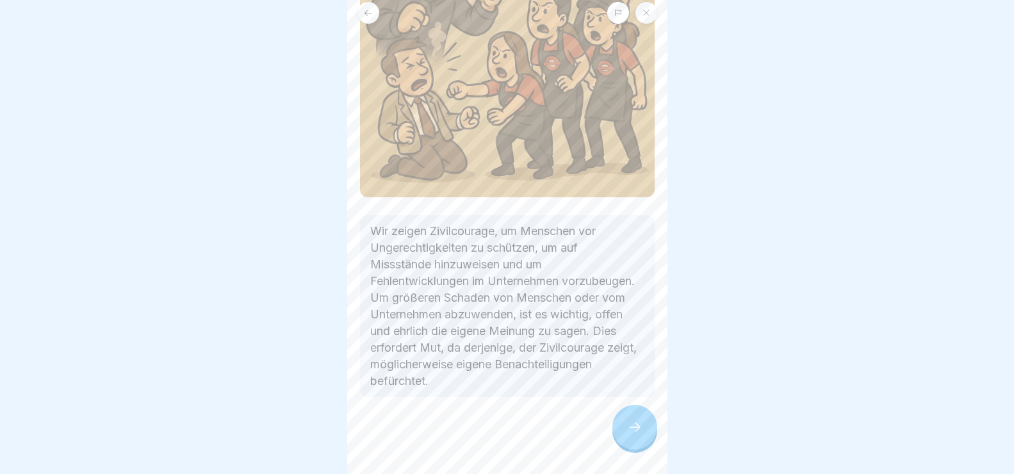
click at [633, 431] on div at bounding box center [634, 427] width 45 height 45
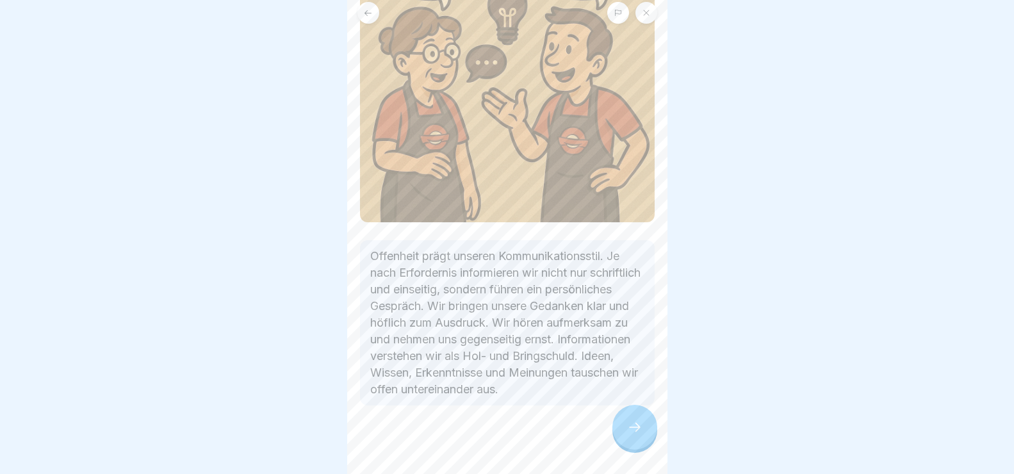
scroll to position [160, 0]
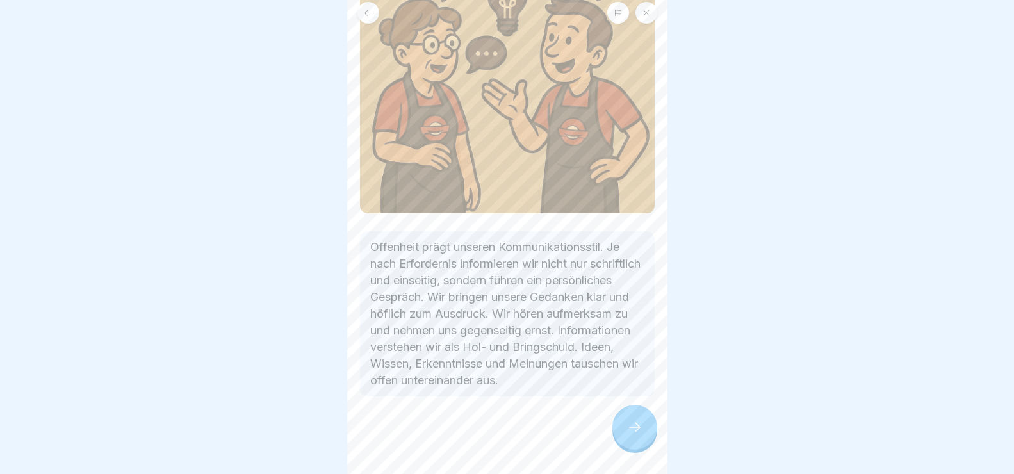
click at [632, 431] on div at bounding box center [634, 427] width 45 height 45
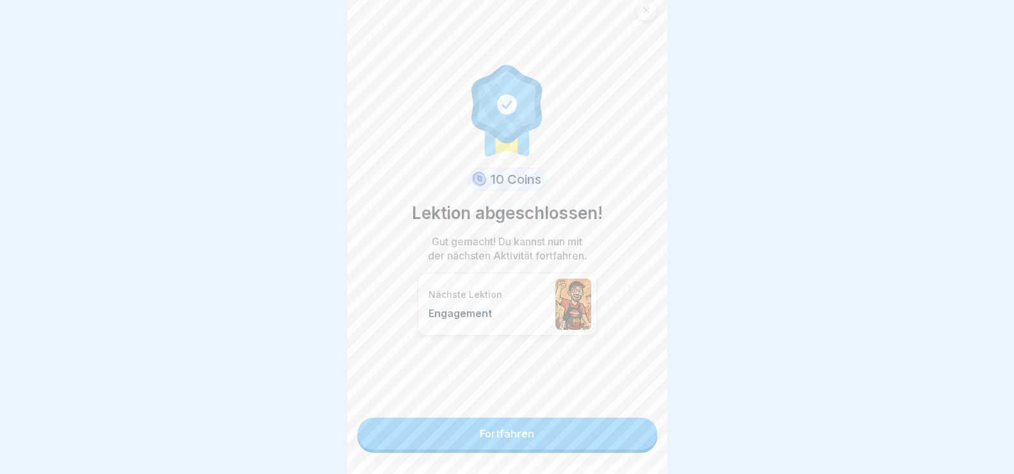
click at [579, 440] on link "Fortfahren" at bounding box center [507, 434] width 300 height 32
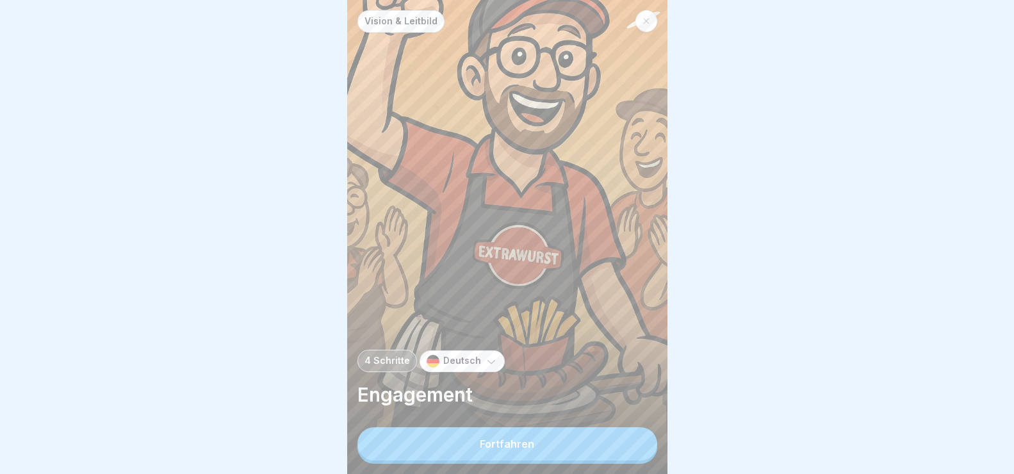
click at [579, 440] on button "Fortfahren" at bounding box center [507, 443] width 300 height 33
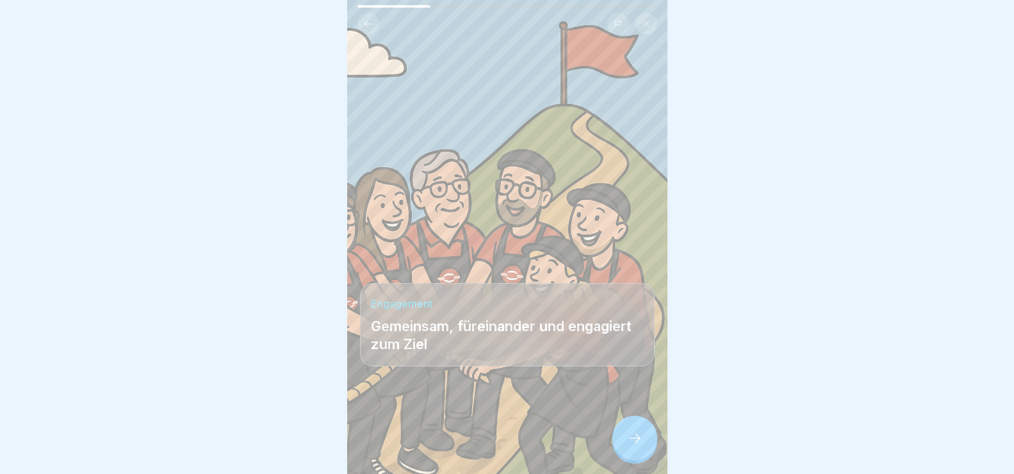
click at [636, 446] on icon at bounding box center [634, 438] width 15 height 15
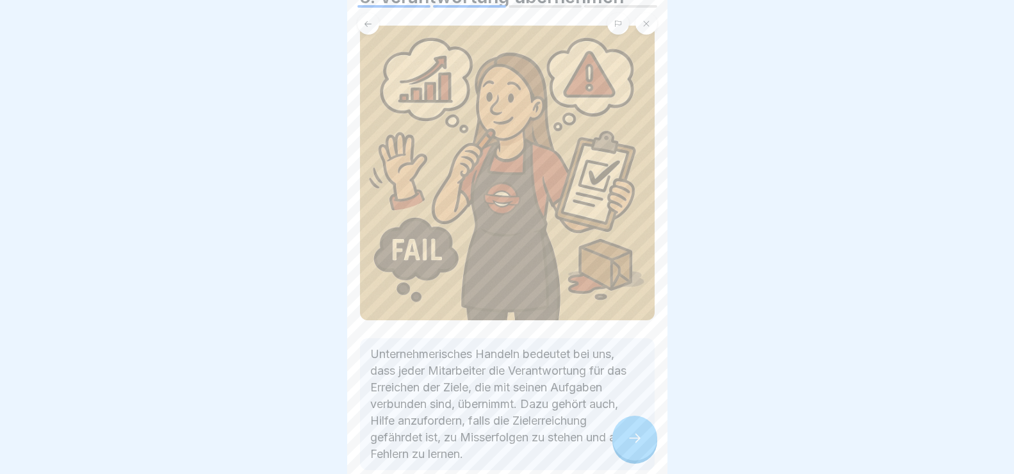
scroll to position [126, 0]
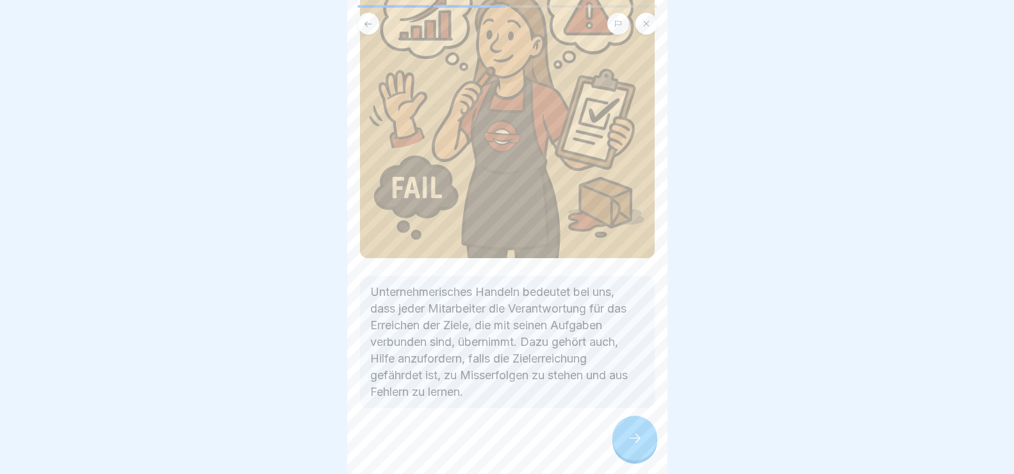
click at [633, 445] on icon at bounding box center [634, 438] width 15 height 15
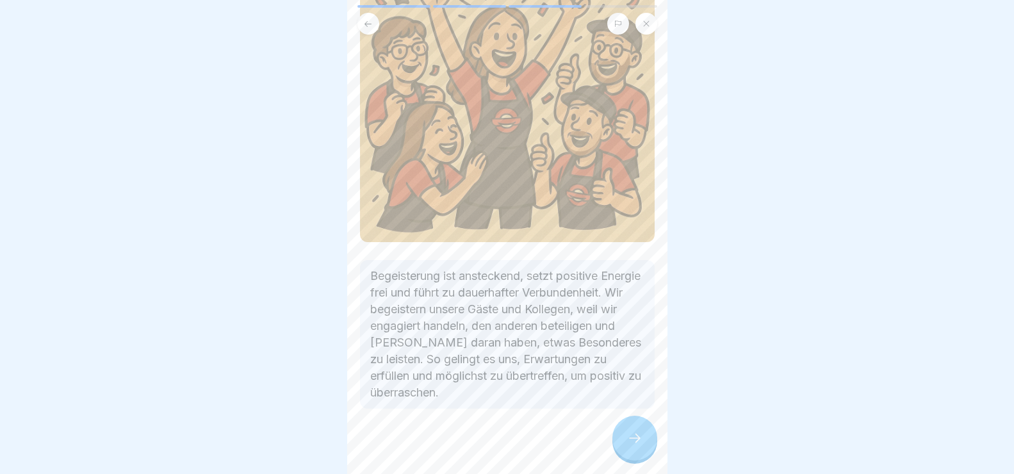
scroll to position [143, 0]
click at [632, 446] on icon at bounding box center [634, 438] width 15 height 15
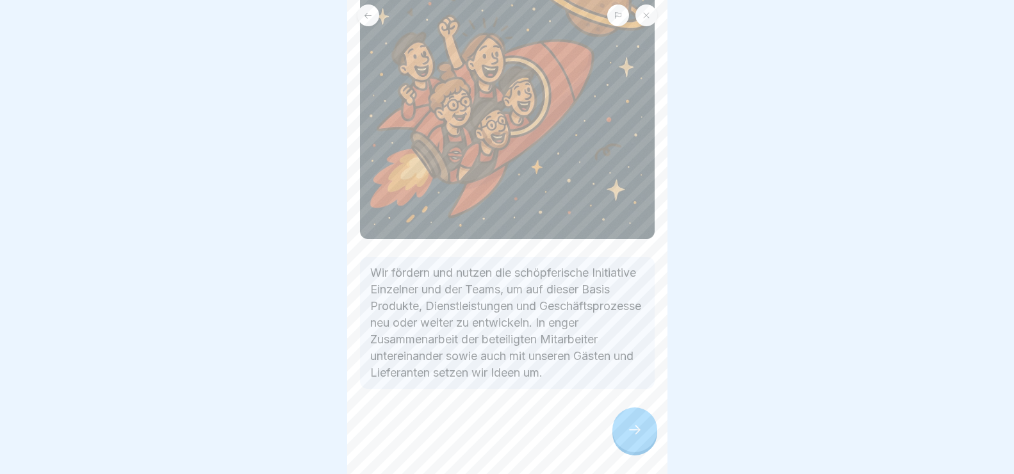
scroll to position [11, 0]
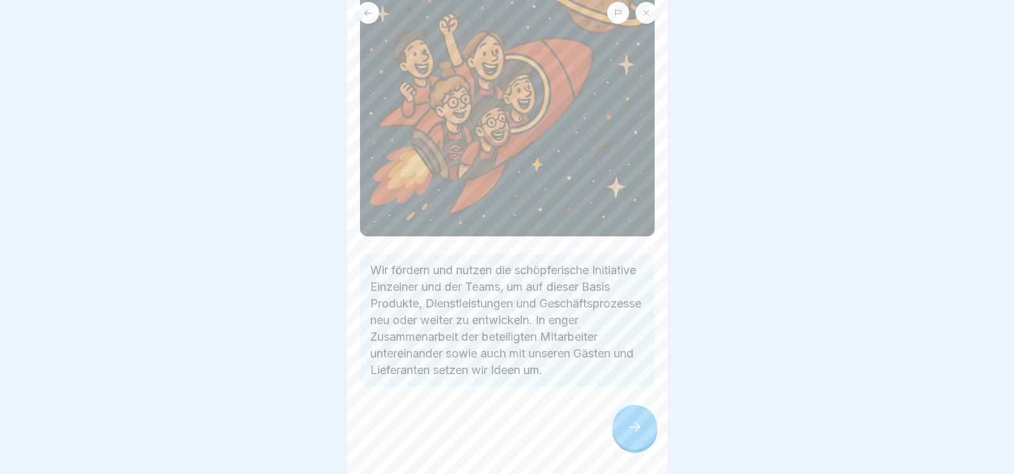
click at [641, 435] on icon at bounding box center [634, 427] width 15 height 15
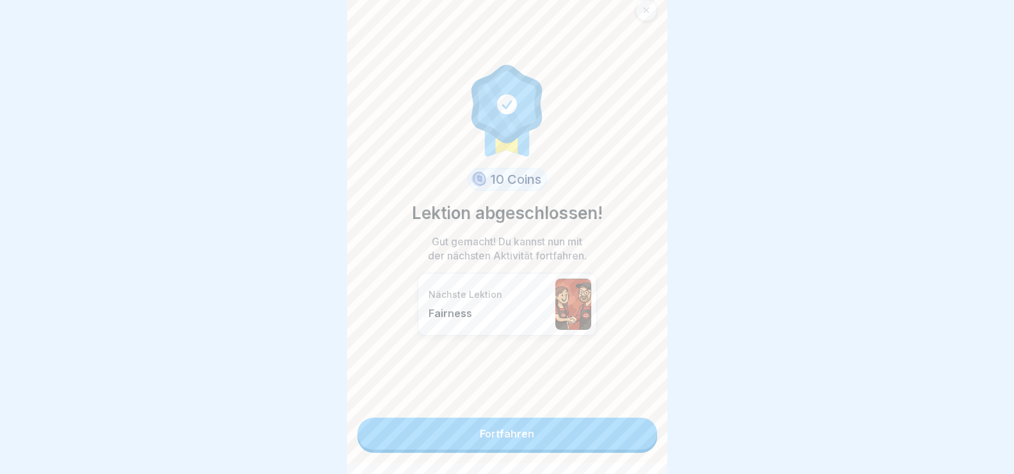
click at [594, 429] on link "Fortfahren" at bounding box center [507, 434] width 300 height 32
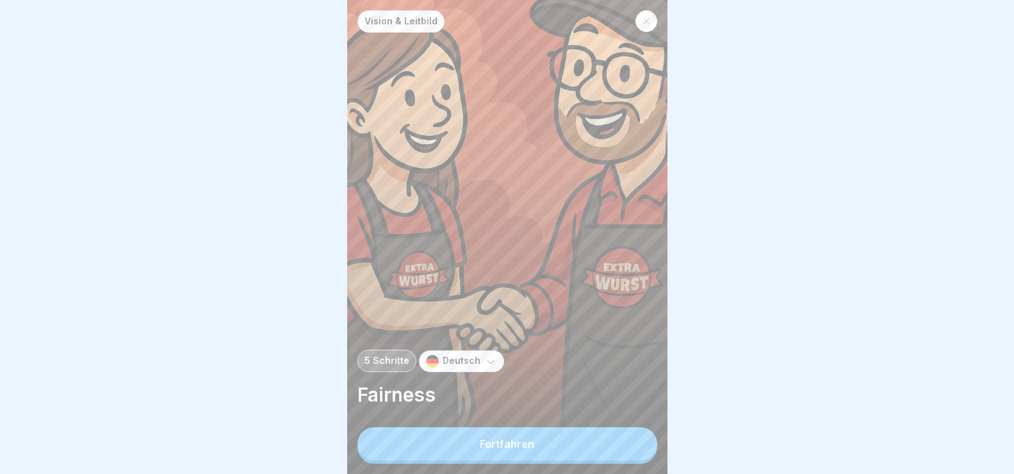
scroll to position [11, 0]
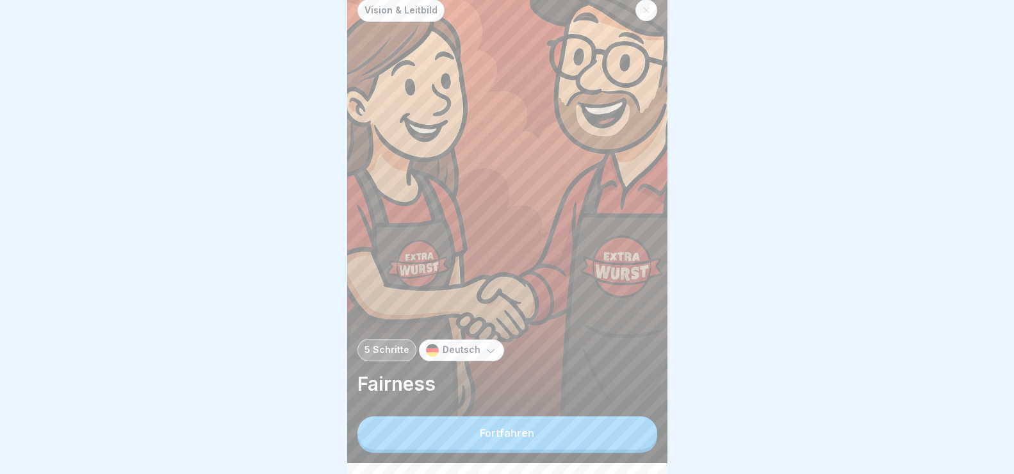
click at [561, 445] on button "Fortfahren" at bounding box center [507, 432] width 300 height 33
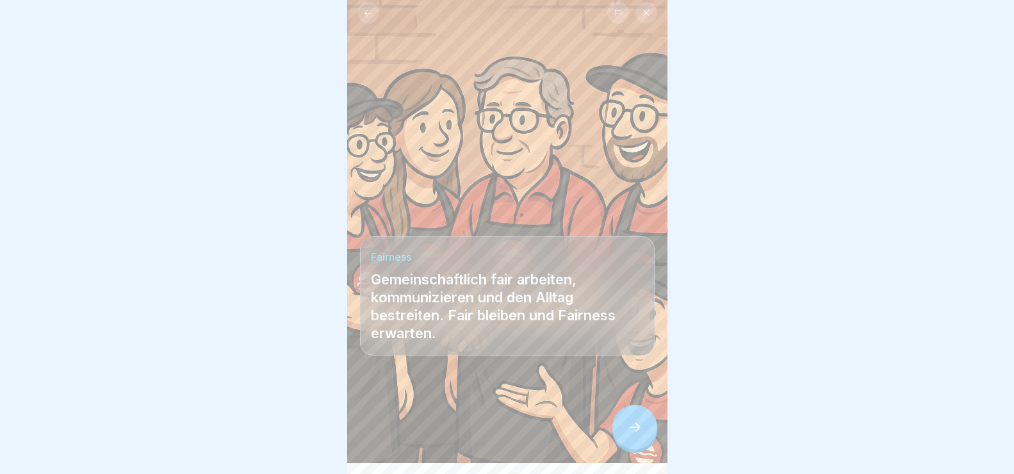
click at [644, 439] on div at bounding box center [634, 427] width 45 height 45
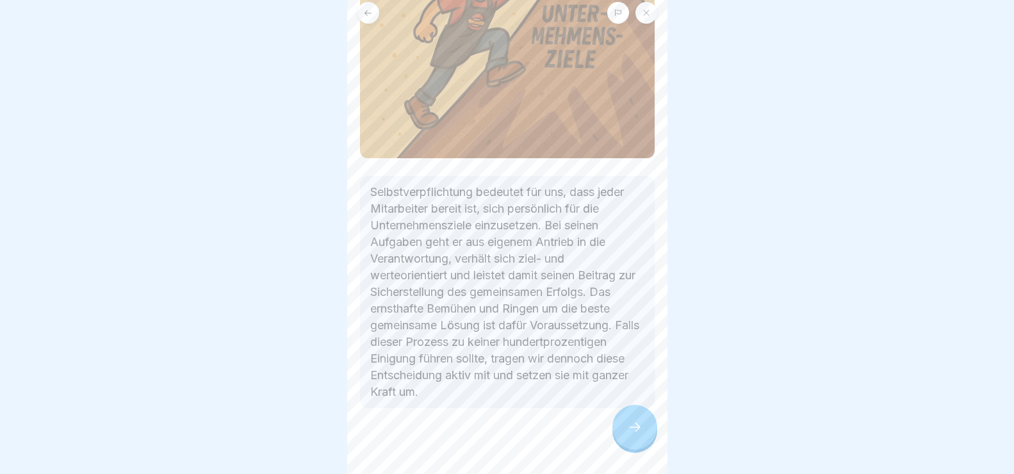
scroll to position [226, 0]
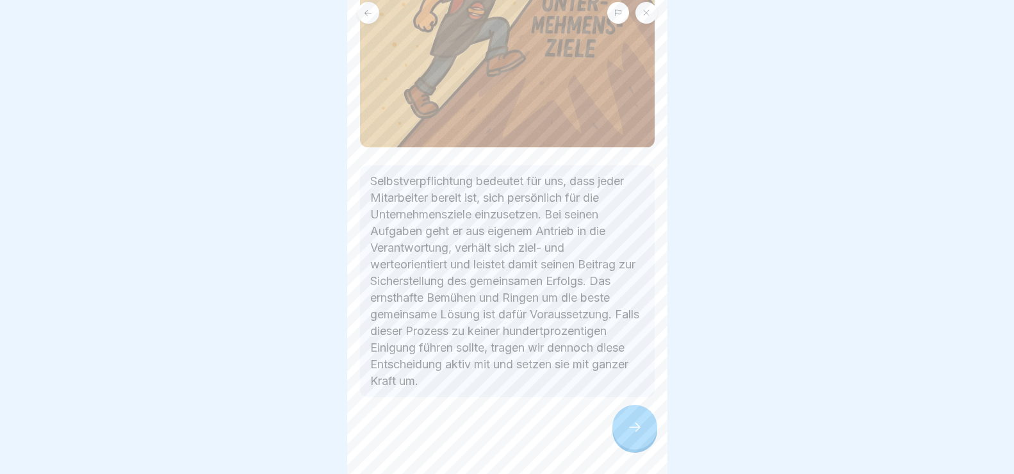
drag, startPoint x: 636, startPoint y: 438, endPoint x: 639, endPoint y: 432, distance: 6.6
click at [637, 432] on icon at bounding box center [635, 427] width 12 height 9
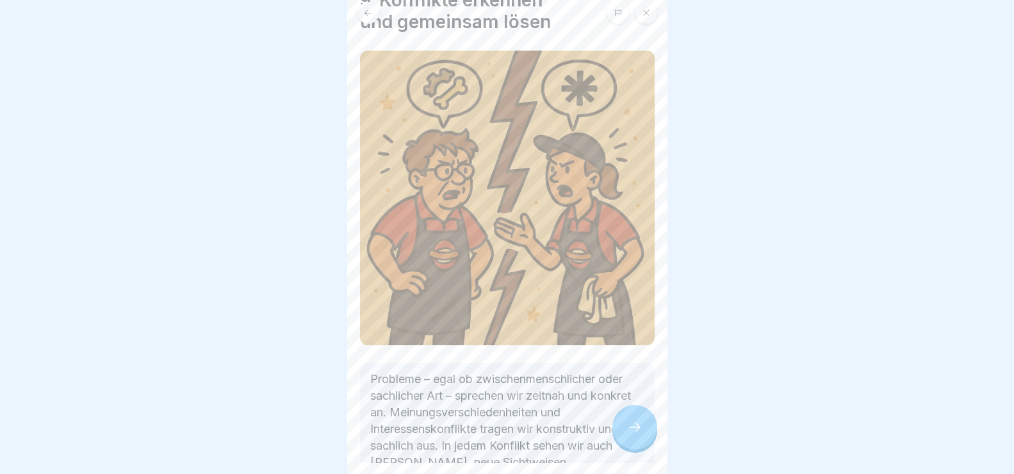
scroll to position [231, 0]
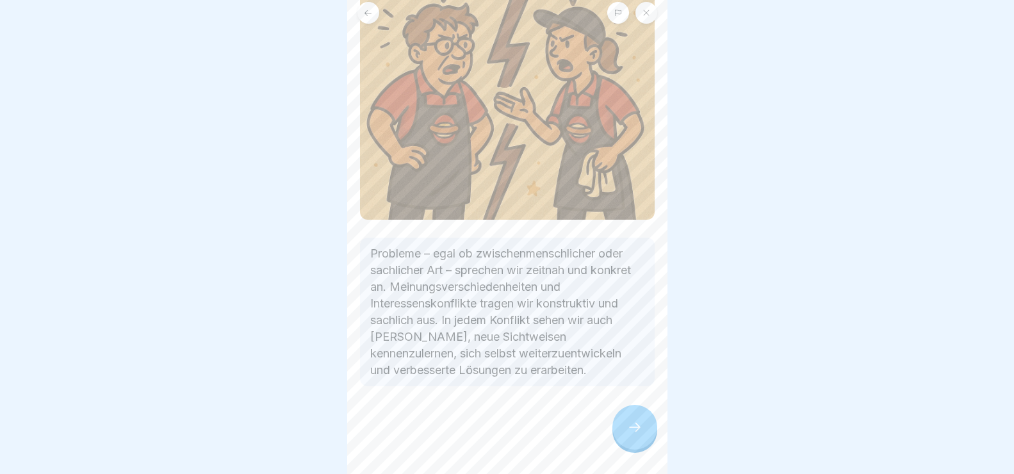
click at [633, 435] on icon at bounding box center [634, 427] width 15 height 15
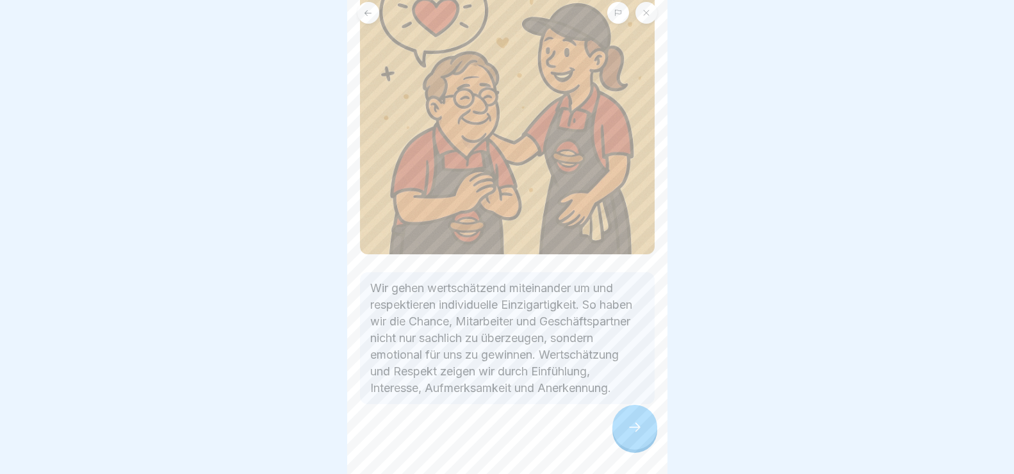
scroll to position [165, 0]
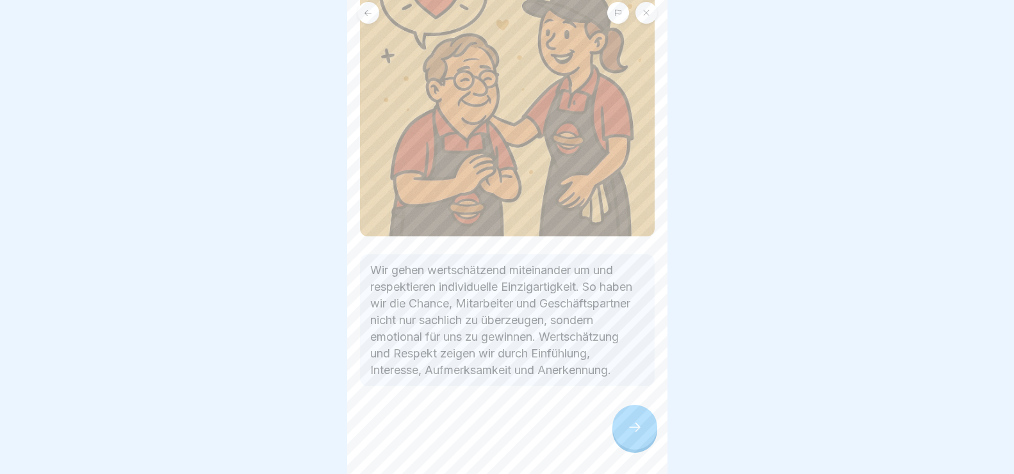
click at [644, 431] on div at bounding box center [634, 427] width 45 height 45
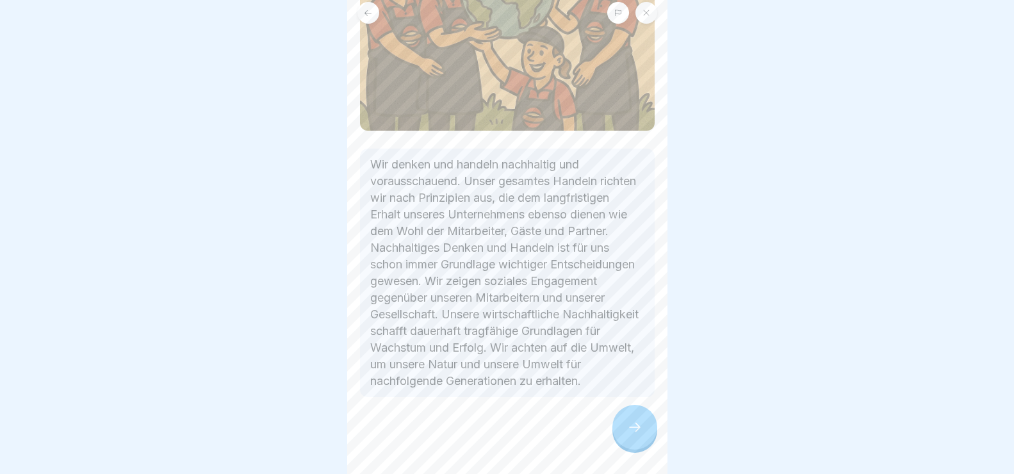
scroll to position [259, 0]
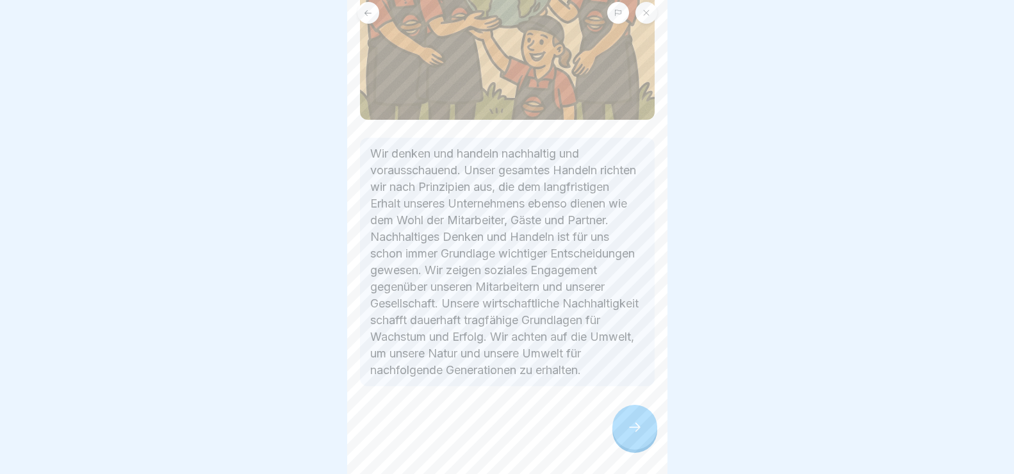
click at [644, 442] on div at bounding box center [634, 427] width 45 height 45
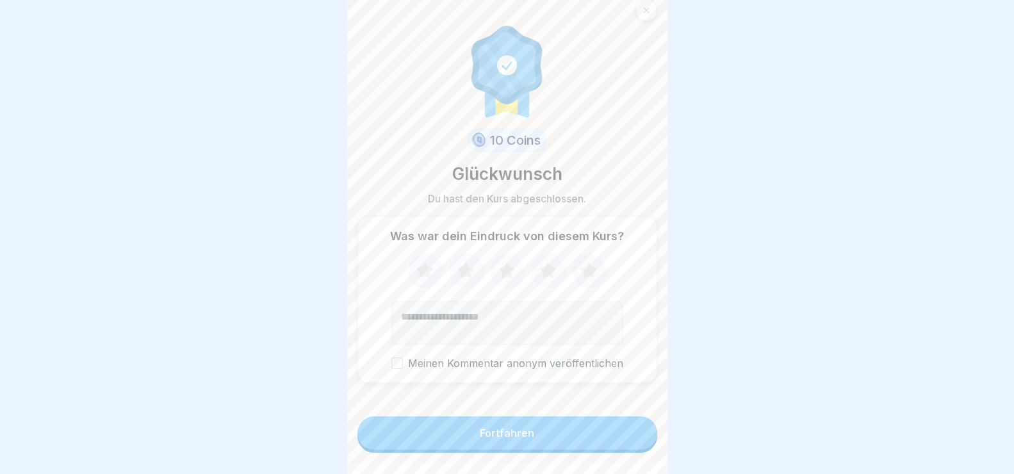
click at [559, 274] on icon at bounding box center [548, 270] width 34 height 33
click at [586, 448] on button "Fortfahren" at bounding box center [507, 432] width 300 height 33
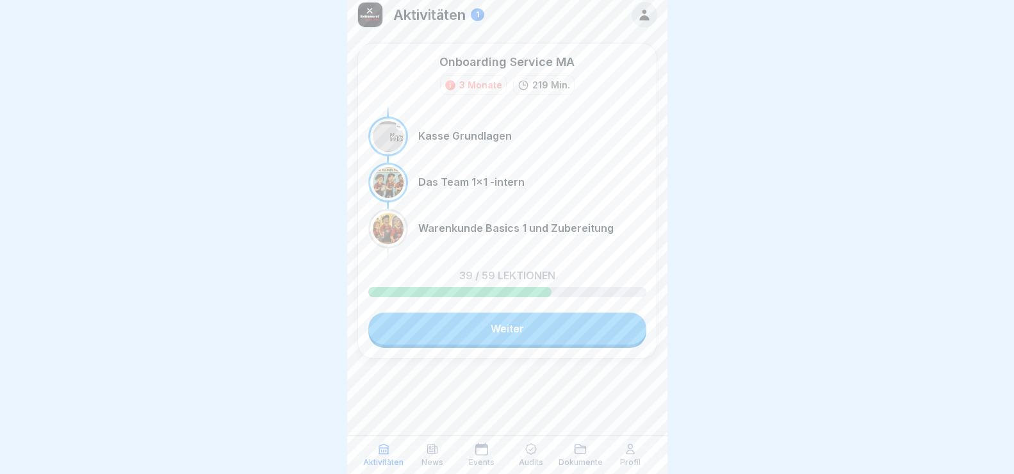
scroll to position [11, 0]
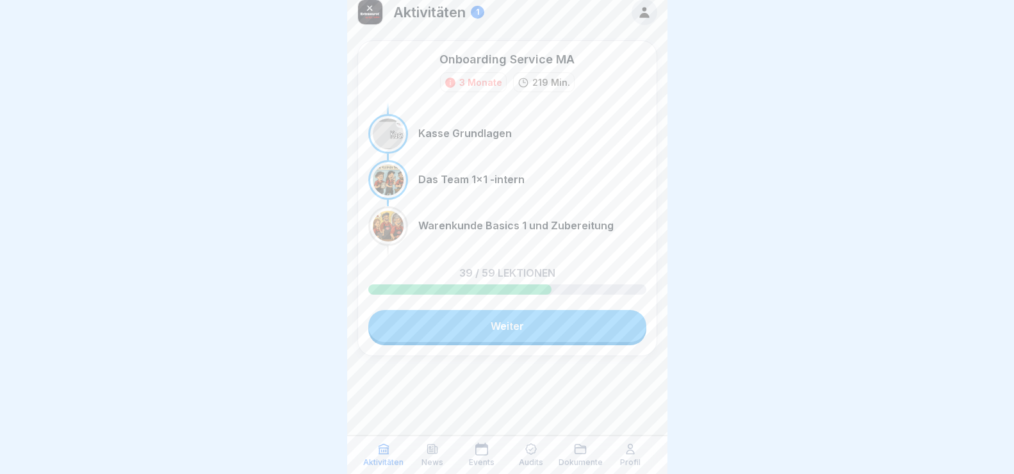
click at [598, 329] on link "Weiter" at bounding box center [507, 326] width 278 height 32
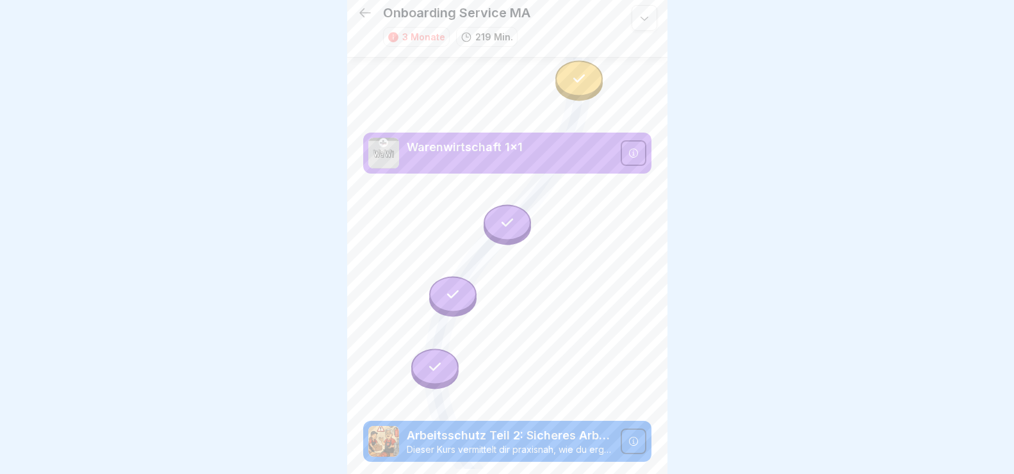
scroll to position [5084, 0]
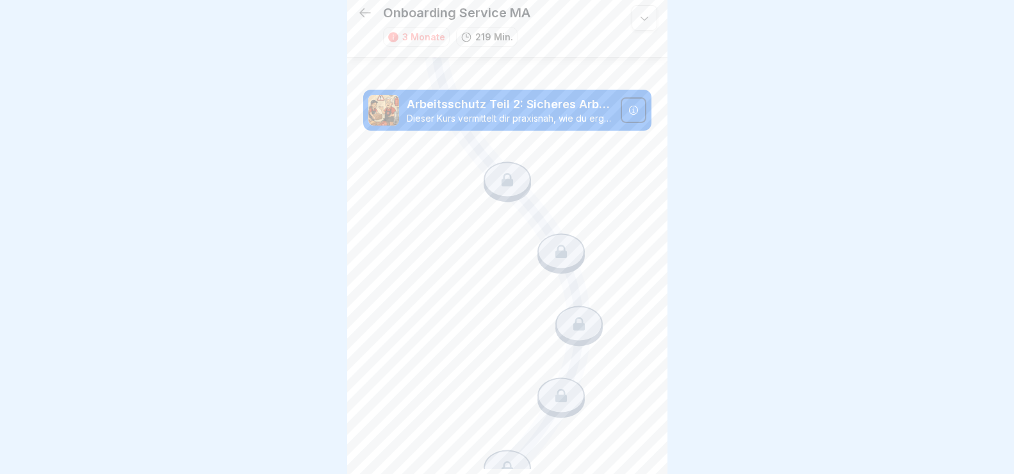
drag, startPoint x: 443, startPoint y: 426, endPoint x: 492, endPoint y: 397, distance: 57.5
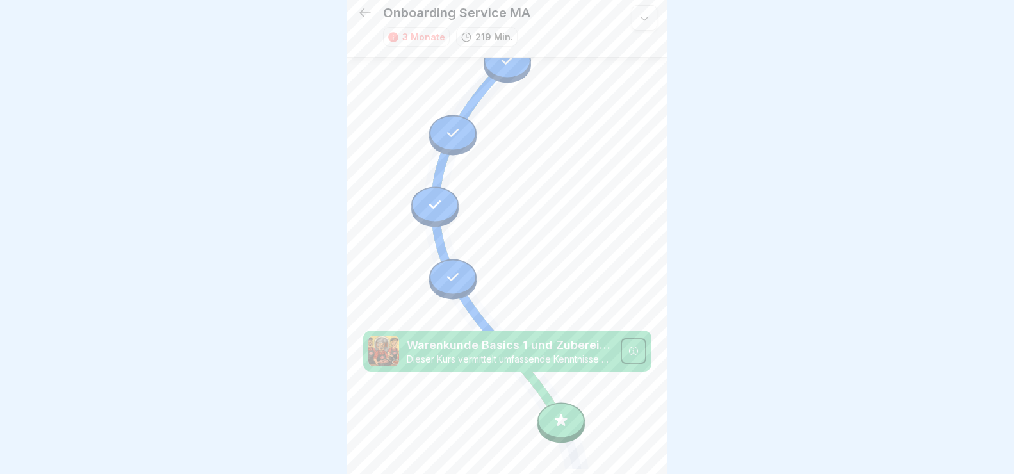
scroll to position [2009, 0]
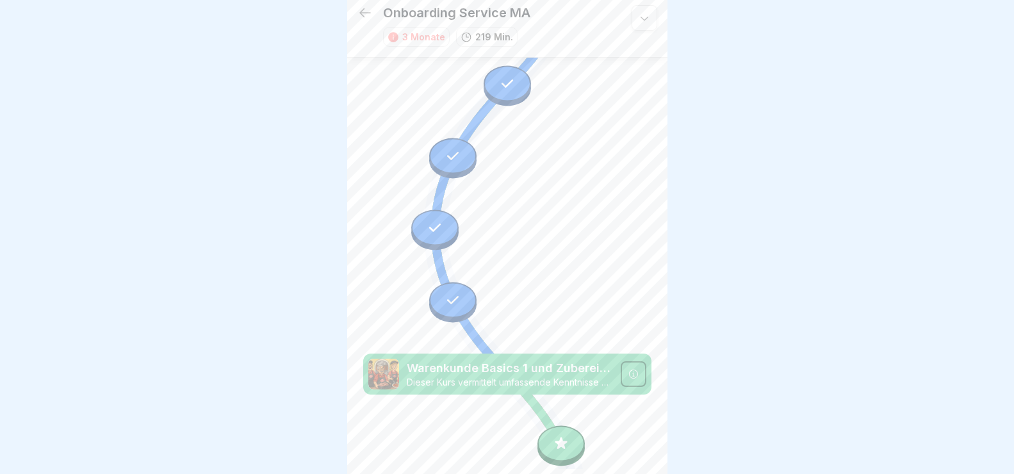
click at [488, 360] on p "Warenkunde Basics 1 und Zubereitung" at bounding box center [510, 368] width 206 height 17
click at [628, 369] on icon at bounding box center [633, 374] width 10 height 10
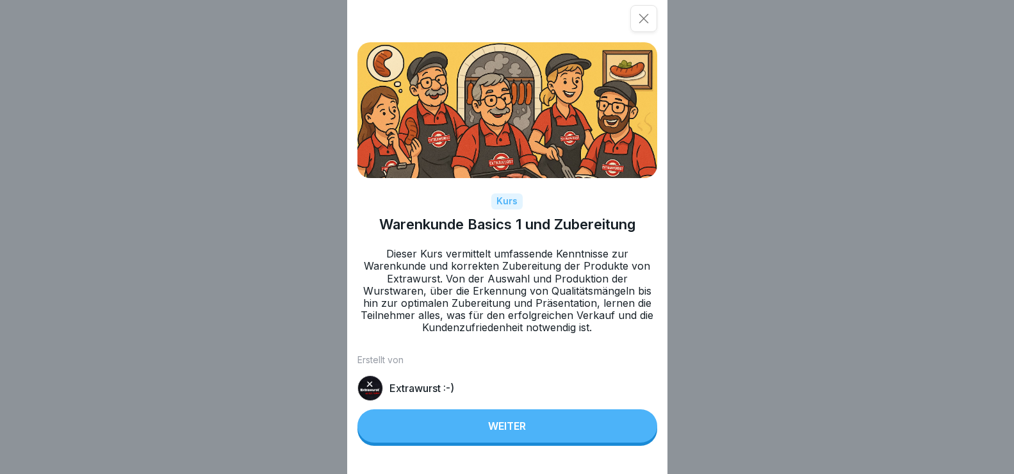
click at [521, 429] on button "Weiter" at bounding box center [507, 425] width 300 height 33
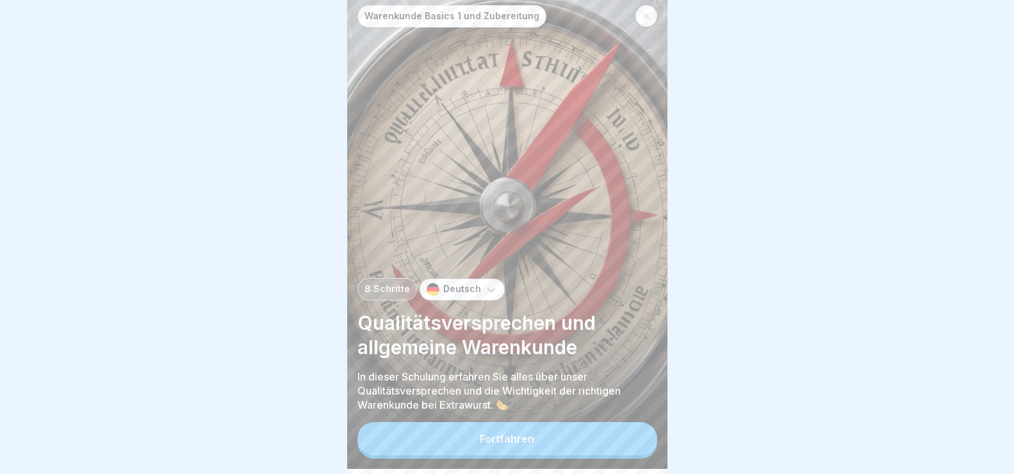
click at [548, 455] on button "Fortfahren" at bounding box center [507, 438] width 300 height 33
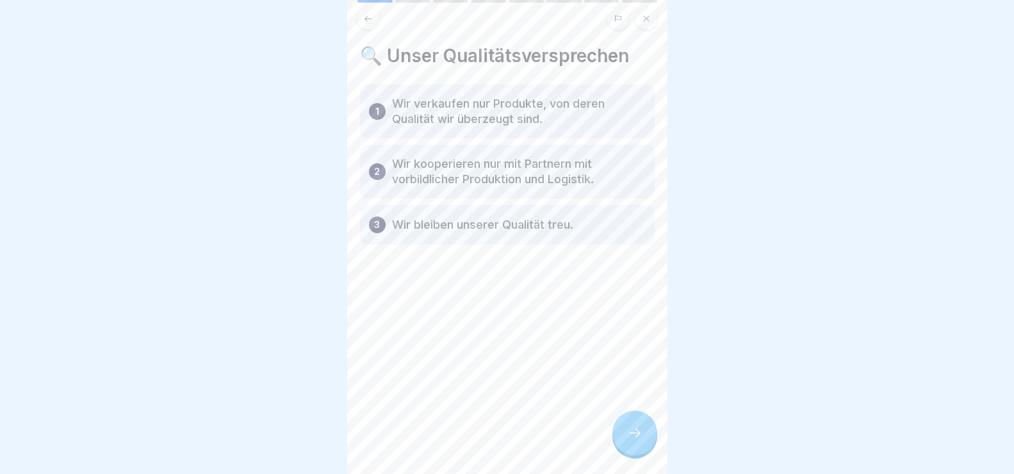
click at [639, 441] on icon at bounding box center [634, 432] width 15 height 15
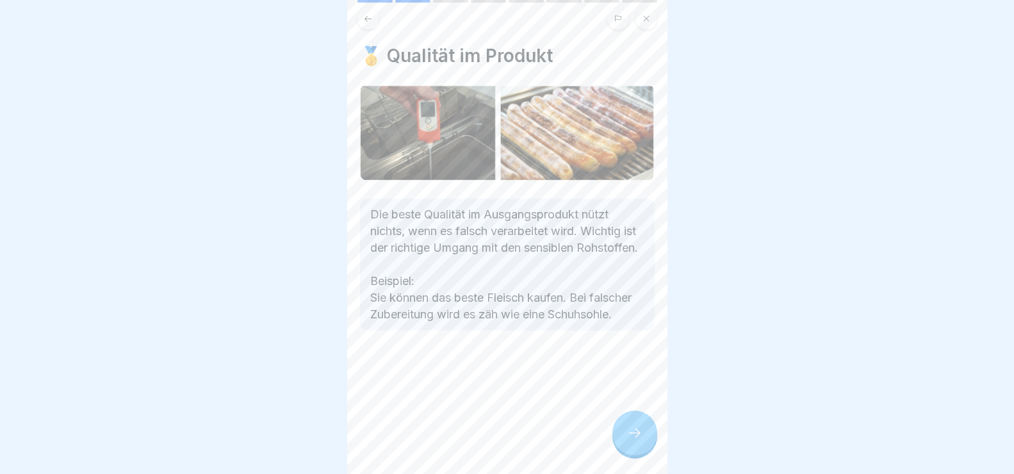
drag, startPoint x: 623, startPoint y: 447, endPoint x: 635, endPoint y: 388, distance: 60.2
click at [624, 447] on div at bounding box center [634, 433] width 45 height 45
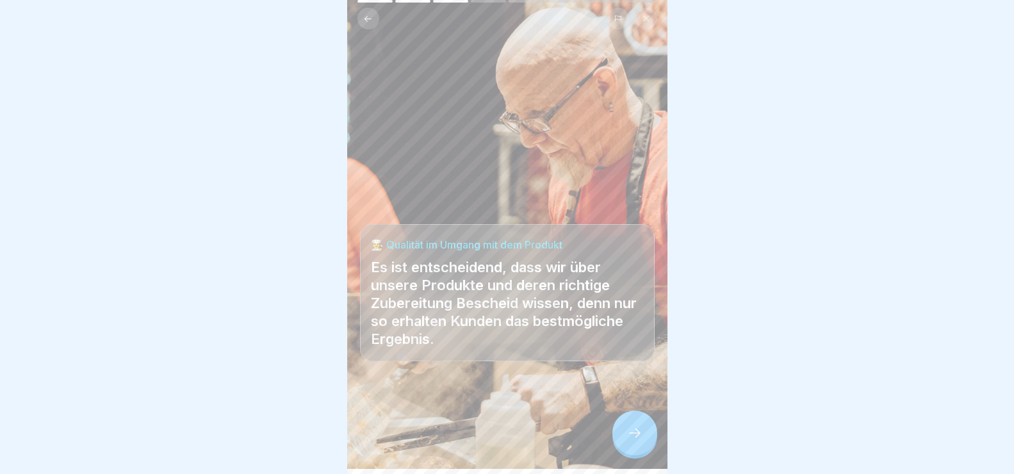
scroll to position [11, 0]
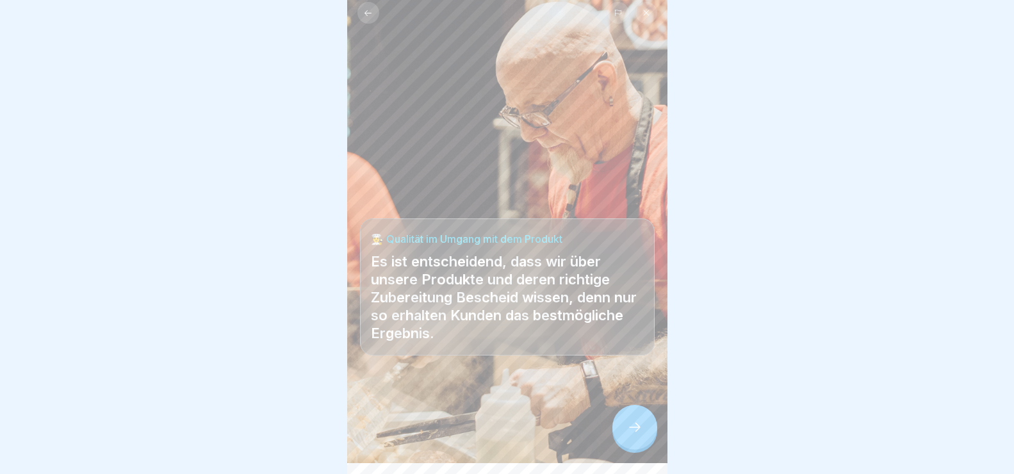
click at [635, 450] on div at bounding box center [634, 427] width 45 height 45
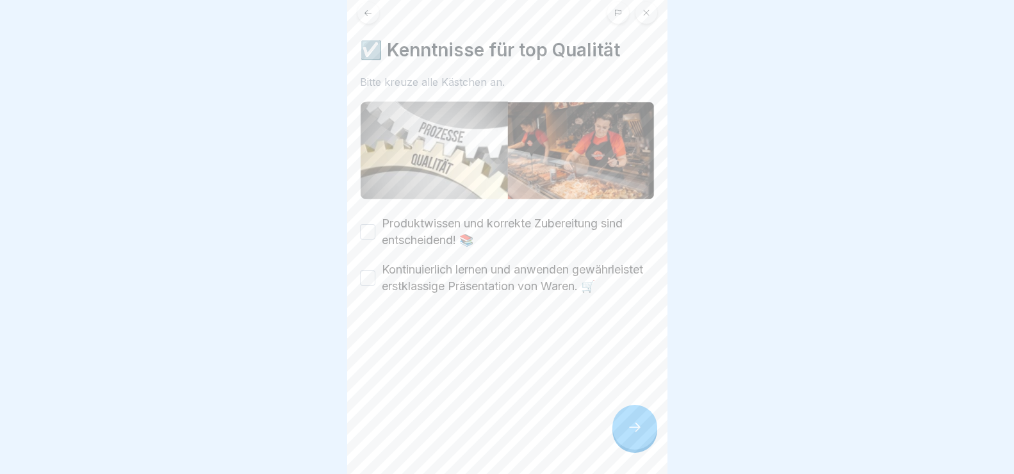
click at [372, 224] on button "Produktwissen und korrekte Zubereitung sind entscheidend! 📚" at bounding box center [367, 231] width 15 height 15
click at [365, 274] on button "Kontinuierlich lernen und anwenden gewährleistet erstklassige Präsentation von …" at bounding box center [367, 277] width 15 height 15
click at [635, 435] on icon at bounding box center [634, 427] width 15 height 15
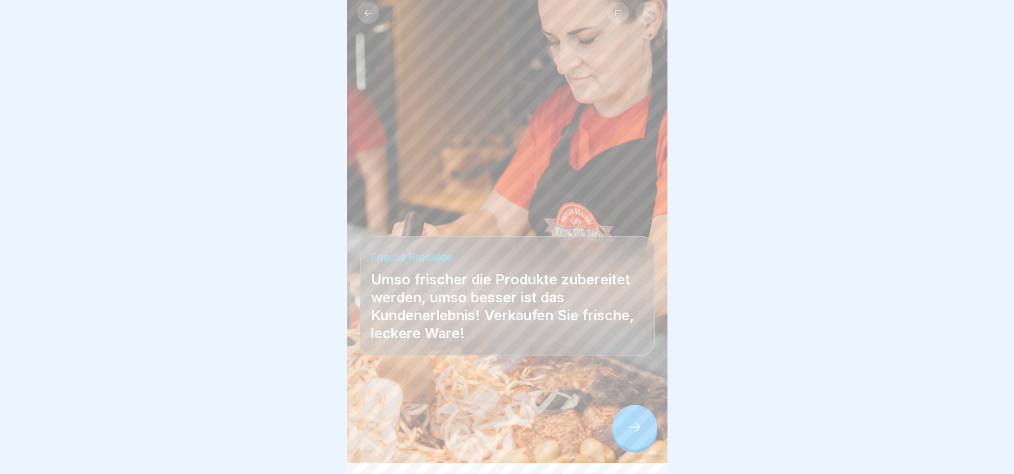
click at [639, 435] on icon at bounding box center [634, 427] width 15 height 15
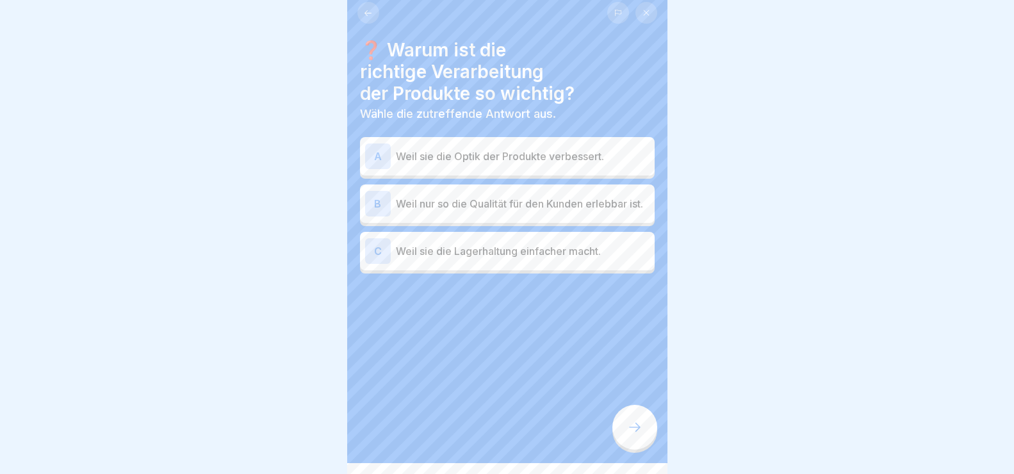
click at [382, 207] on div "B" at bounding box center [378, 204] width 26 height 26
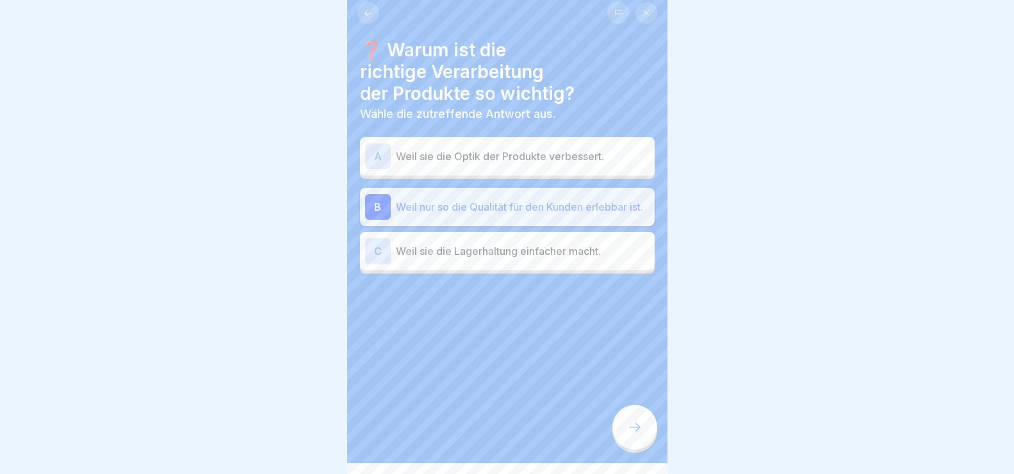
click at [634, 435] on icon at bounding box center [634, 427] width 15 height 15
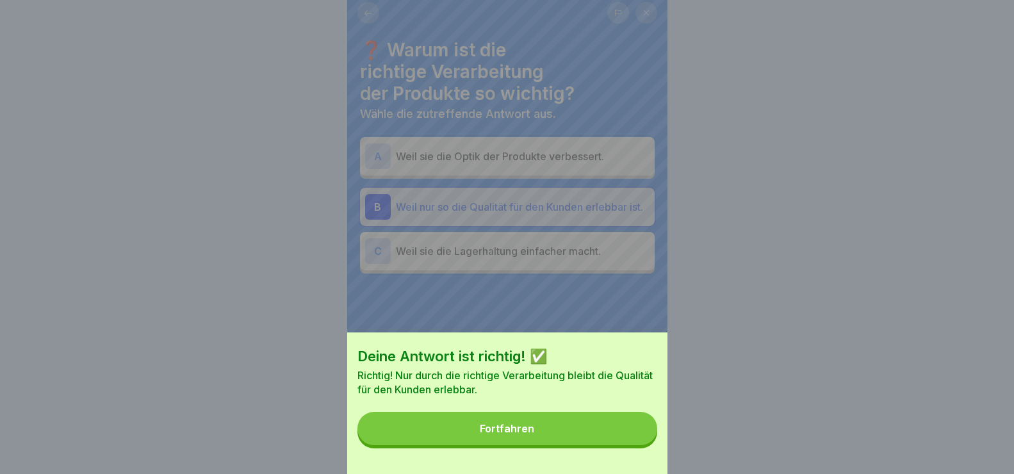
click at [573, 443] on button "Fortfahren" at bounding box center [507, 428] width 300 height 33
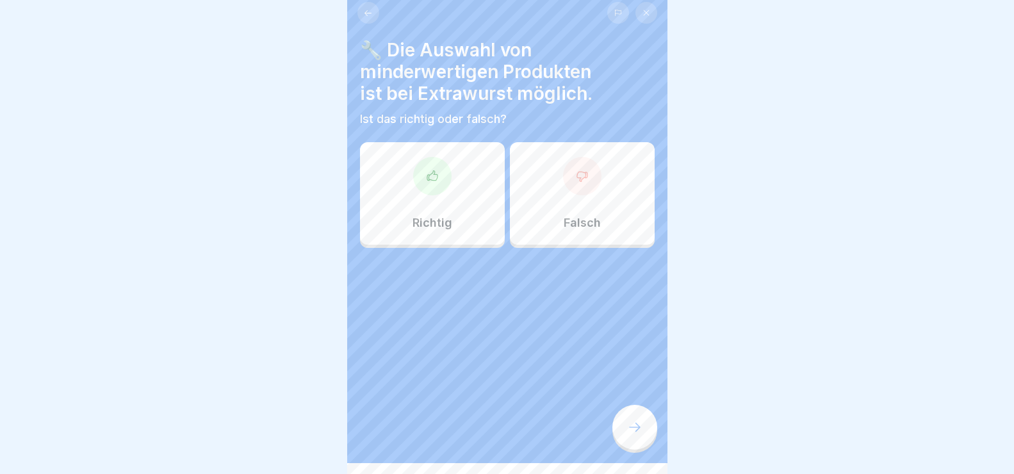
click at [570, 204] on div "Falsch" at bounding box center [582, 193] width 145 height 103
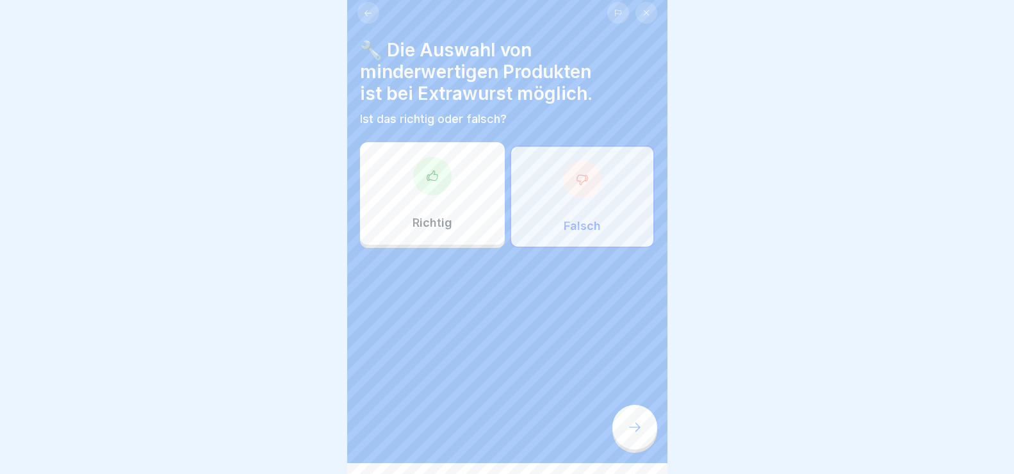
click at [644, 440] on div at bounding box center [634, 427] width 45 height 45
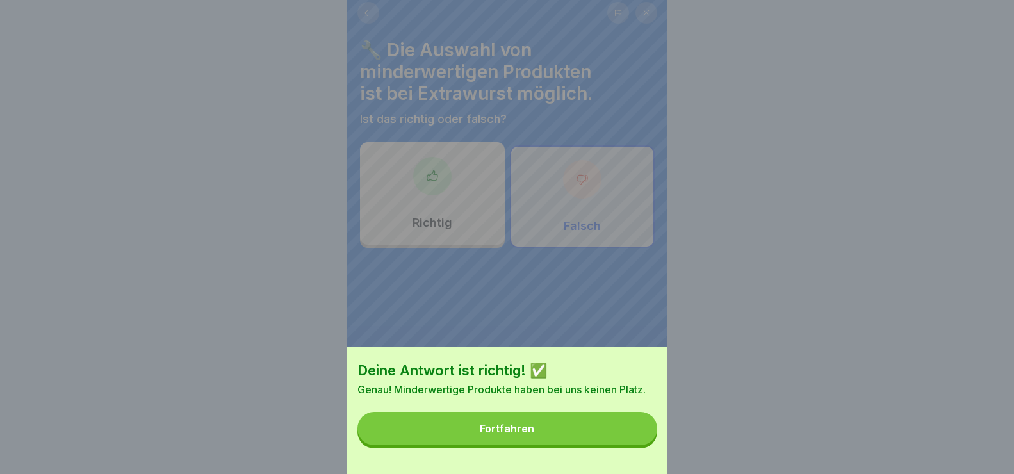
click at [605, 444] on button "Fortfahren" at bounding box center [507, 428] width 300 height 33
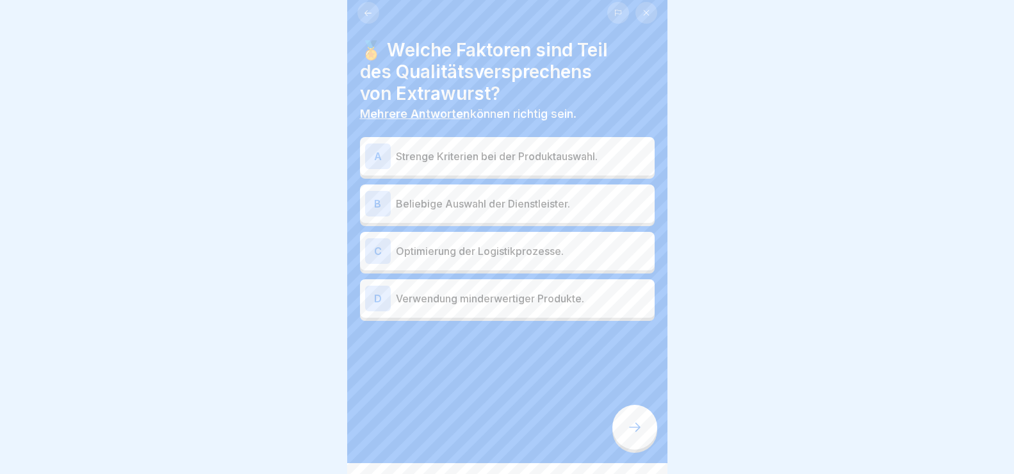
click at [370, 156] on div "A" at bounding box center [378, 157] width 26 height 26
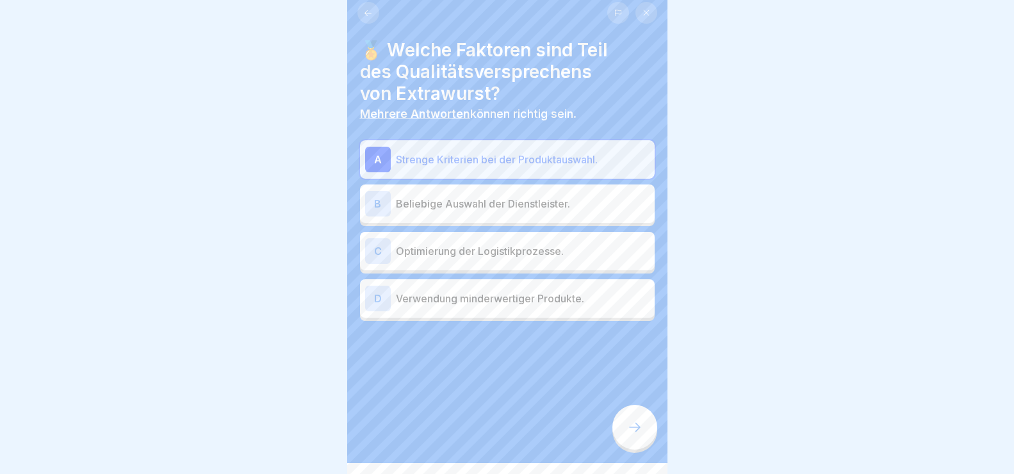
click at [381, 247] on div "C" at bounding box center [378, 251] width 26 height 26
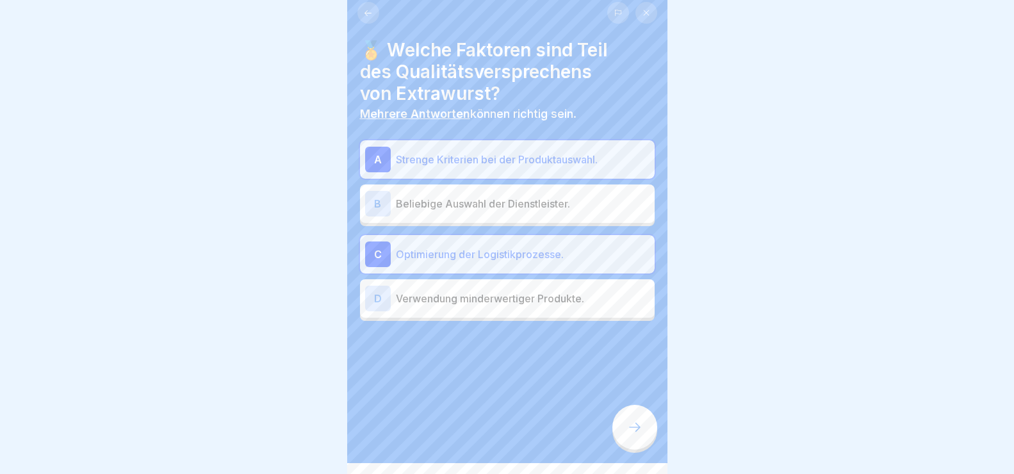
click at [634, 435] on icon at bounding box center [634, 427] width 15 height 15
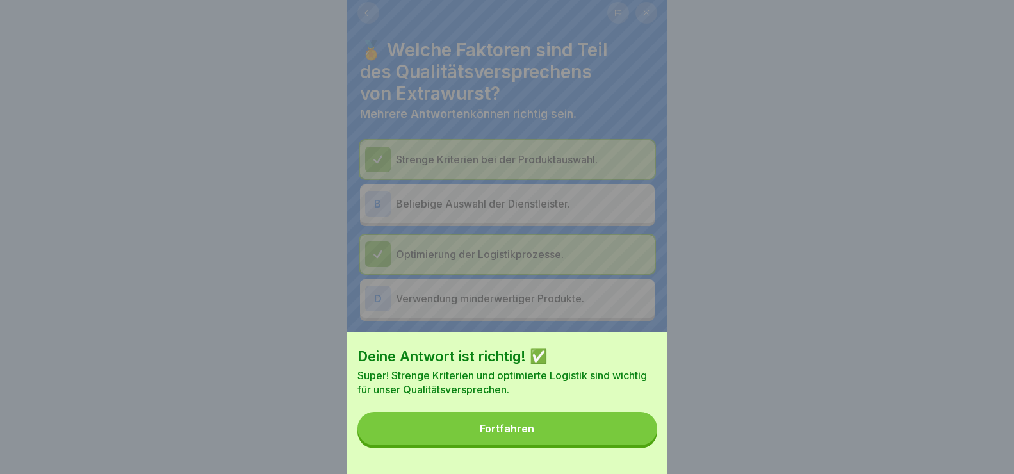
click at [605, 439] on button "Fortfahren" at bounding box center [507, 428] width 300 height 33
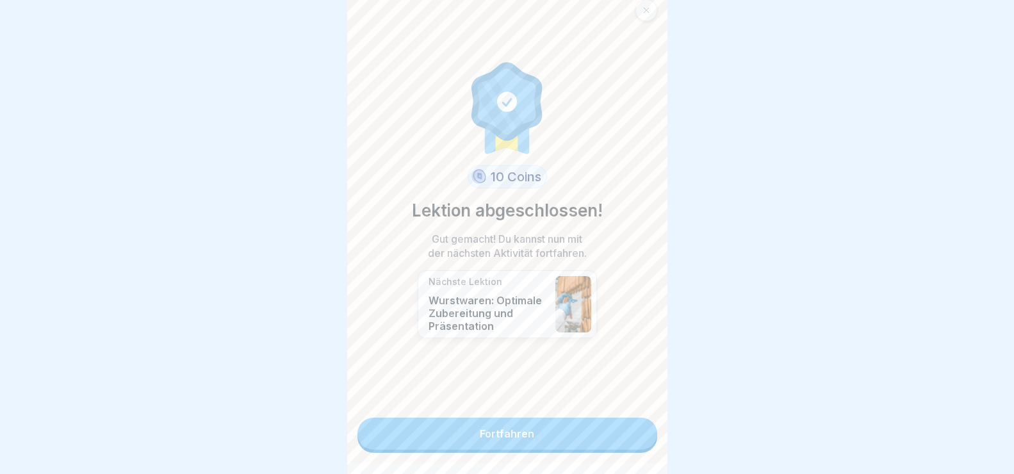
click at [546, 434] on link "Fortfahren" at bounding box center [507, 434] width 300 height 32
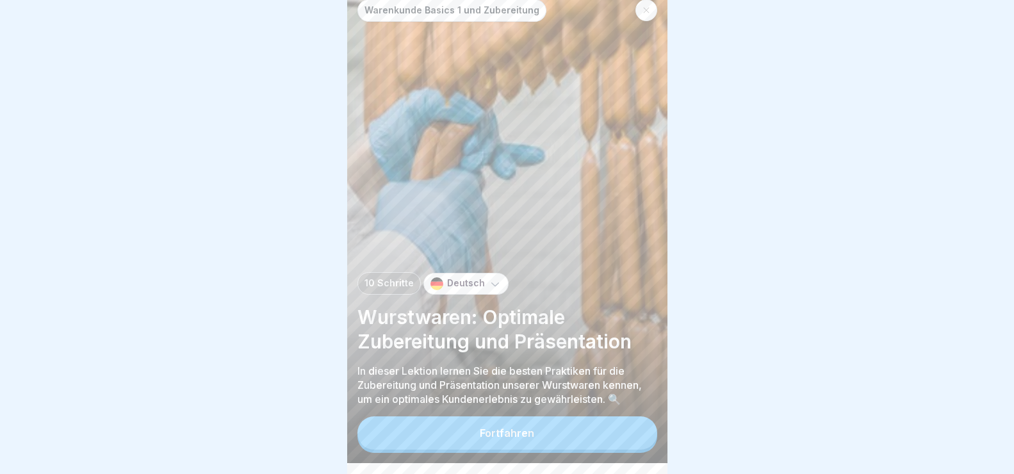
click at [477, 445] on button "Fortfahren" at bounding box center [507, 432] width 300 height 33
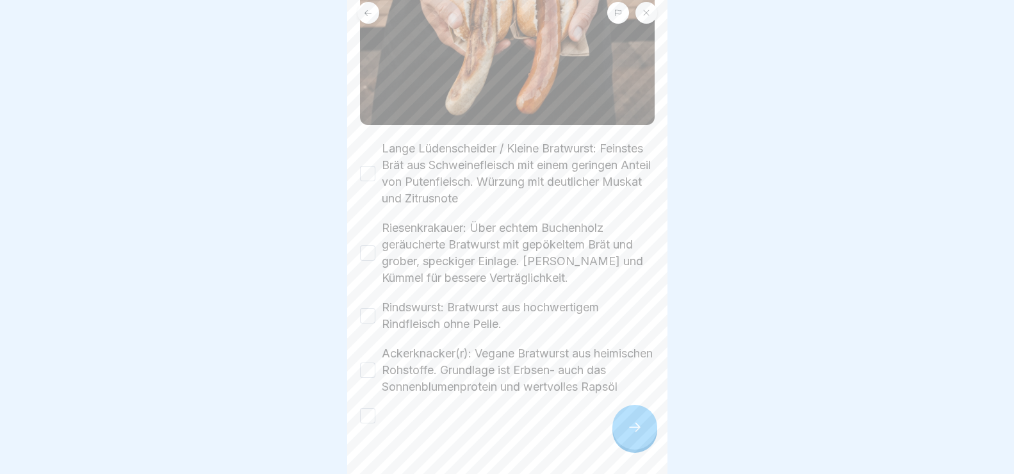
scroll to position [256, 0]
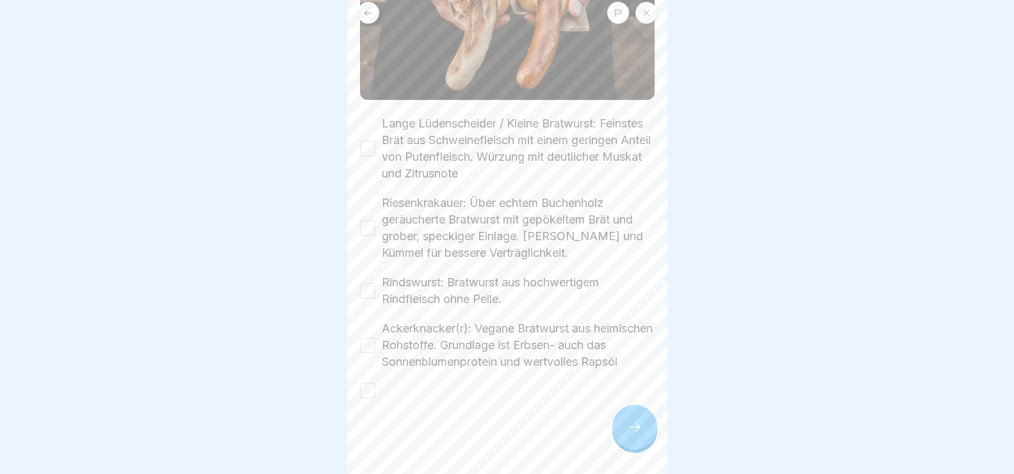
click at [370, 141] on button "Lange Lüdenscheider / Kleine Bratwurst: Feinstes Brät aus Schweinefleisch mit e…" at bounding box center [367, 148] width 15 height 15
click at [368, 220] on button "Riesenkrakauer: Über echtem Buchenholz geräucherte Bratwurst mit gepökeltem Brä…" at bounding box center [367, 227] width 15 height 15
click at [374, 343] on button "Ackerknacker(r): Vegane Bratwurst aus heimischen Rohstoffe. Grundlage ist Erbse…" at bounding box center [367, 345] width 15 height 15
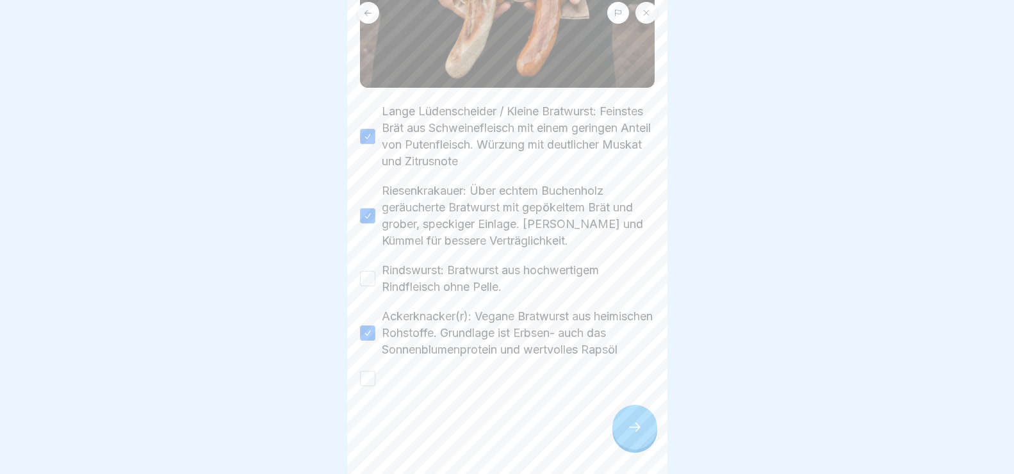
scroll to position [277, 0]
click at [368, 378] on button "button" at bounding box center [367, 378] width 15 height 15
click at [641, 435] on icon at bounding box center [634, 427] width 15 height 15
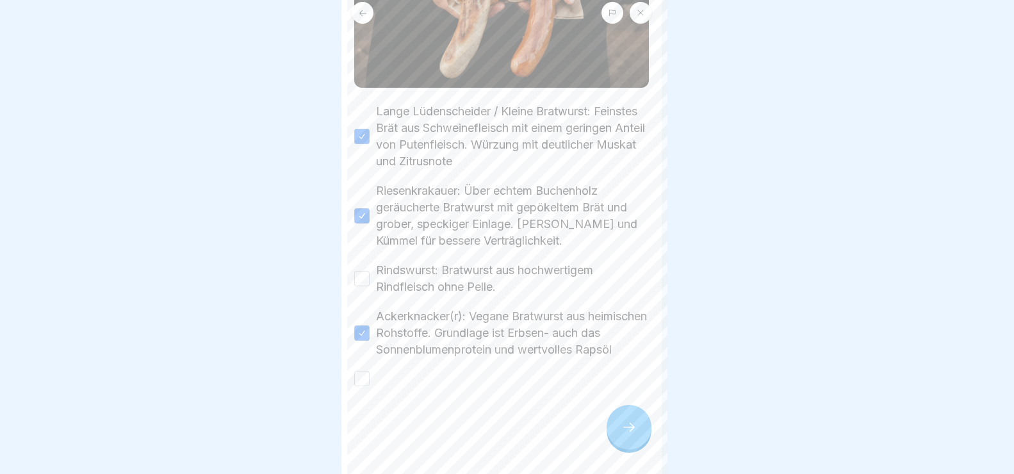
scroll to position [0, 0]
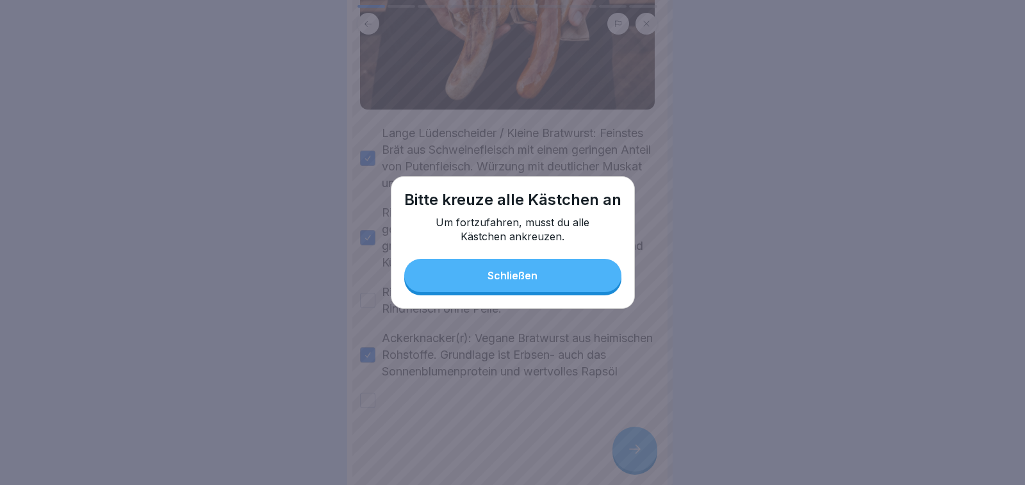
click at [504, 274] on div "Schließen" at bounding box center [513, 276] width 50 height 12
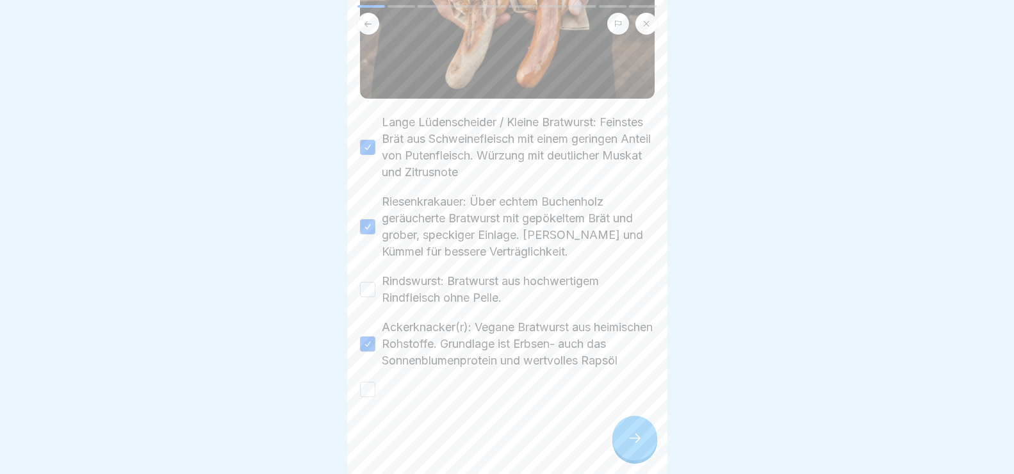
click at [368, 273] on div "Rindswurst: Bratwurst aus hochwertigem Rindfleisch ohne Pelle." at bounding box center [507, 289] width 295 height 33
click at [374, 282] on button "Rindswurst: Bratwurst aus hochwertigem Rindfleisch ohne Pelle." at bounding box center [367, 289] width 15 height 15
click at [368, 393] on button "button" at bounding box center [367, 389] width 15 height 15
click at [639, 443] on icon at bounding box center [635, 438] width 12 height 9
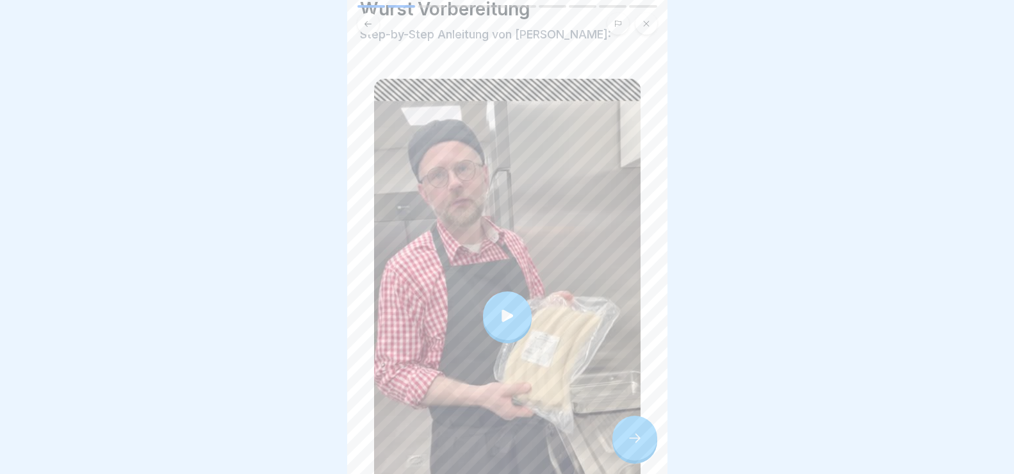
scroll to position [188, 0]
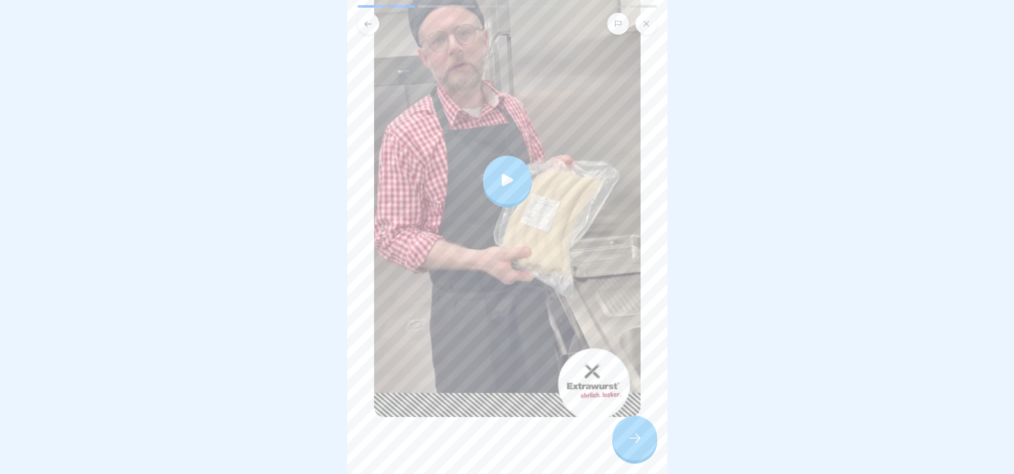
click at [636, 446] on icon at bounding box center [634, 438] width 15 height 15
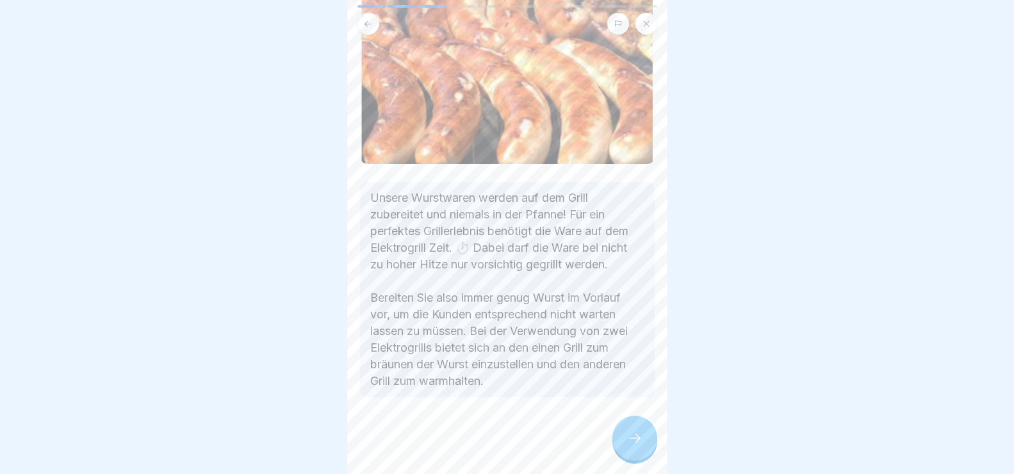
scroll to position [137, 0]
drag, startPoint x: 636, startPoint y: 455, endPoint x: 636, endPoint y: 447, distance: 7.7
click at [636, 446] on icon at bounding box center [634, 438] width 15 height 15
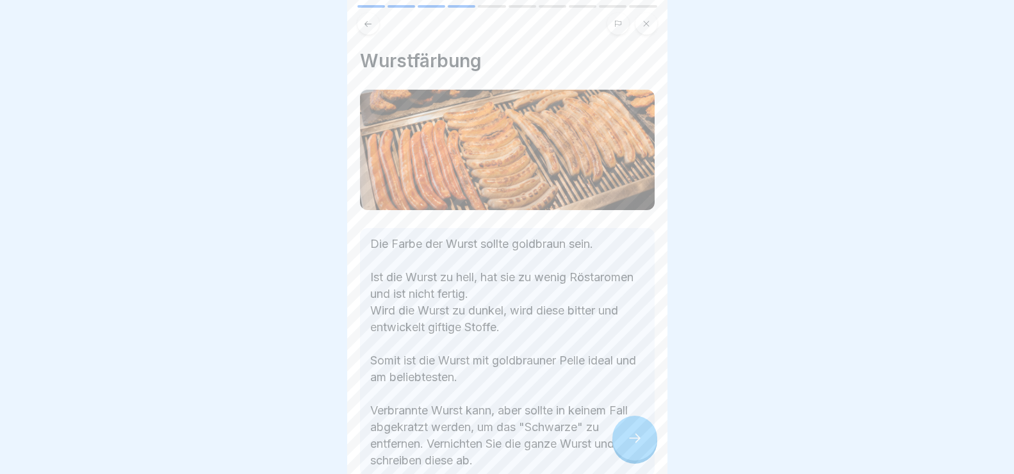
scroll to position [64, 0]
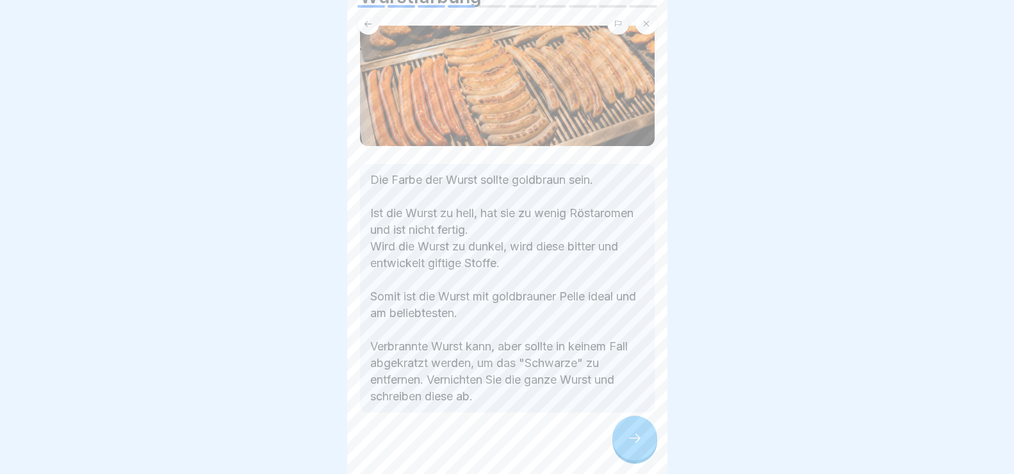
click at [634, 446] on icon at bounding box center [634, 438] width 15 height 15
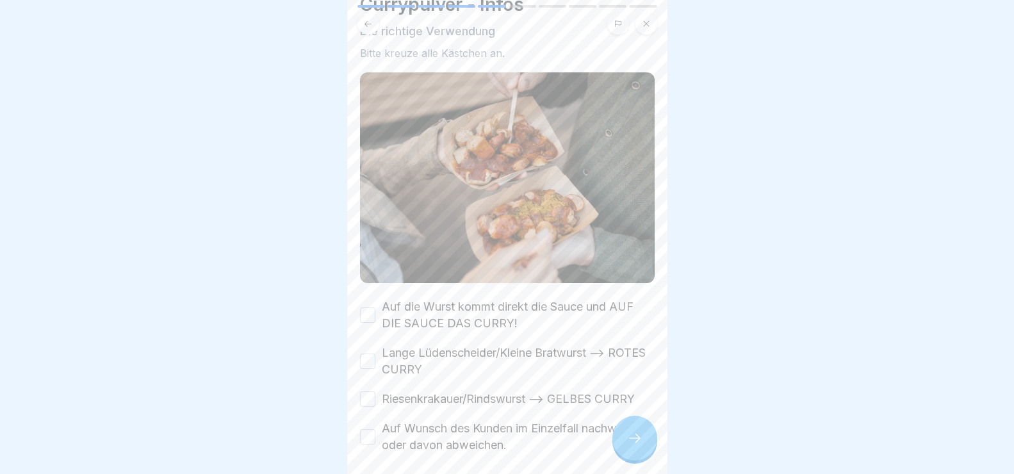
scroll to position [0, 0]
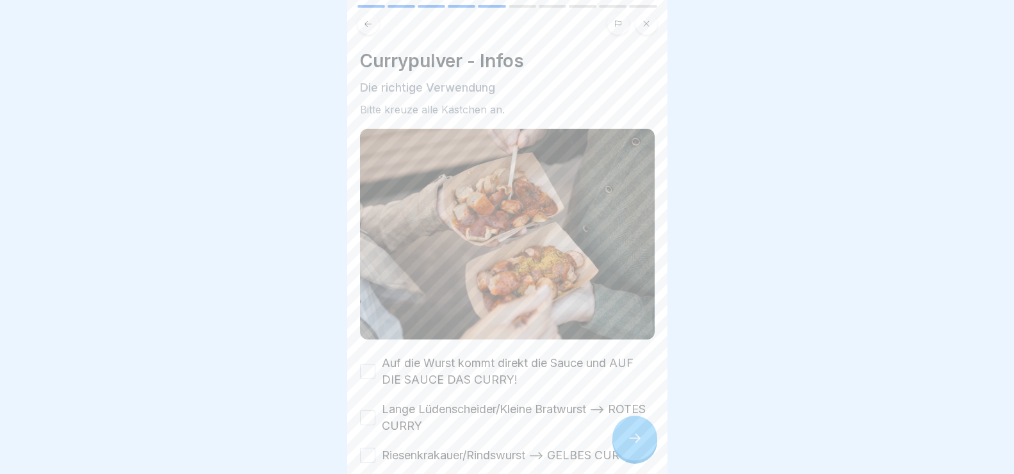
click at [368, 364] on button "Auf die Wurst kommt direkt die Sauce und AUF DIE SAUCE DAS CURRY!" at bounding box center [367, 371] width 15 height 15
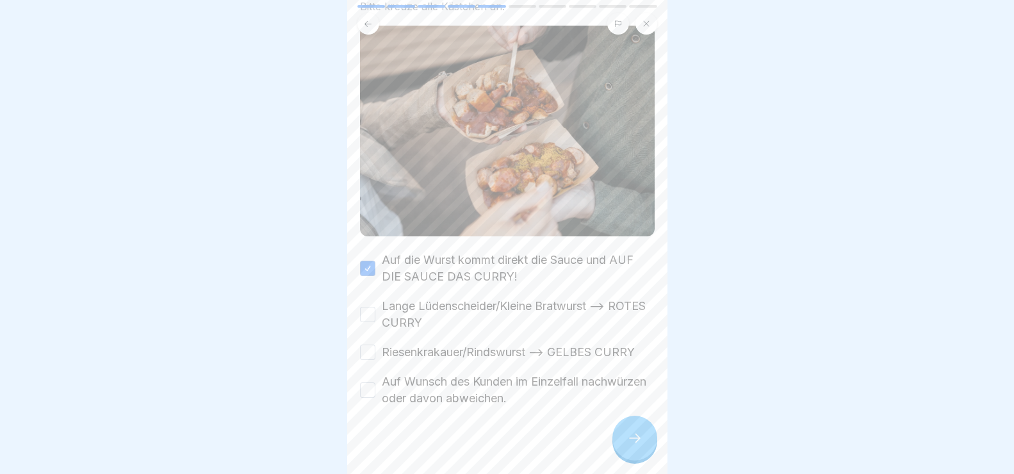
scroll to position [105, 0]
click at [367, 305] on button "Lange Lüdenscheider/Kleine Bratwurst --> ROTES CURRY" at bounding box center [367, 312] width 15 height 15
click at [364, 343] on button "Riesenkrakauer/Rindswurst --> GELBES CURRY" at bounding box center [367, 350] width 15 height 15
click at [368, 381] on button "Auf Wunsch des Kunden im Einzelfall nachwürzen oder davon abweichen." at bounding box center [367, 388] width 15 height 15
click at [646, 450] on div at bounding box center [634, 438] width 45 height 45
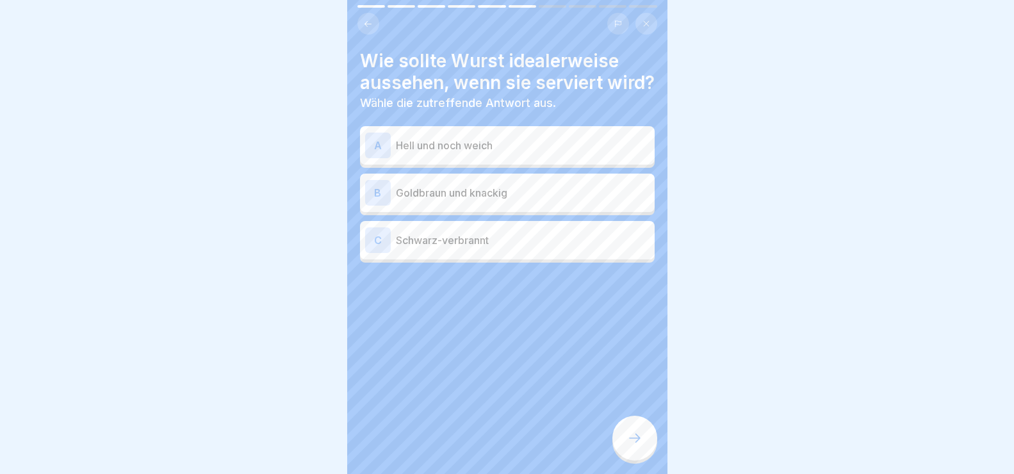
click at [518, 201] on p "Goldbraun und knackig" at bounding box center [523, 192] width 254 height 15
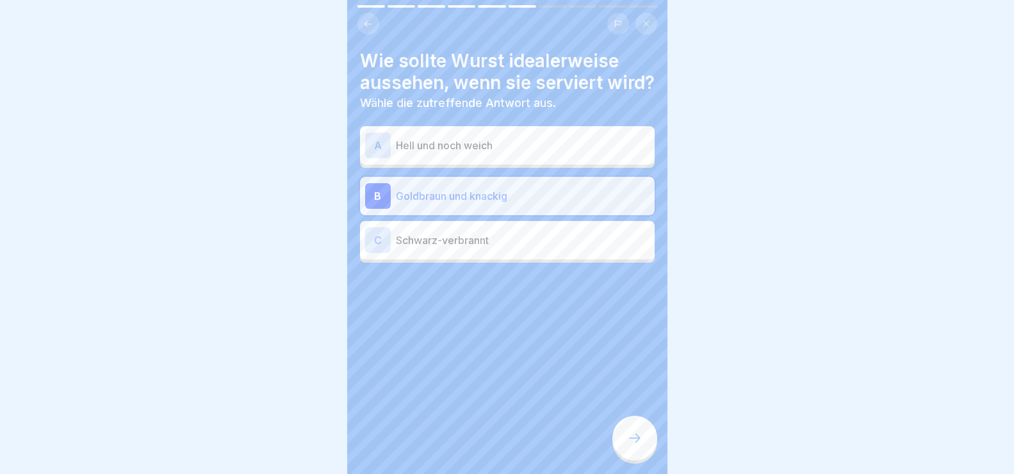
click at [634, 446] on icon at bounding box center [634, 438] width 15 height 15
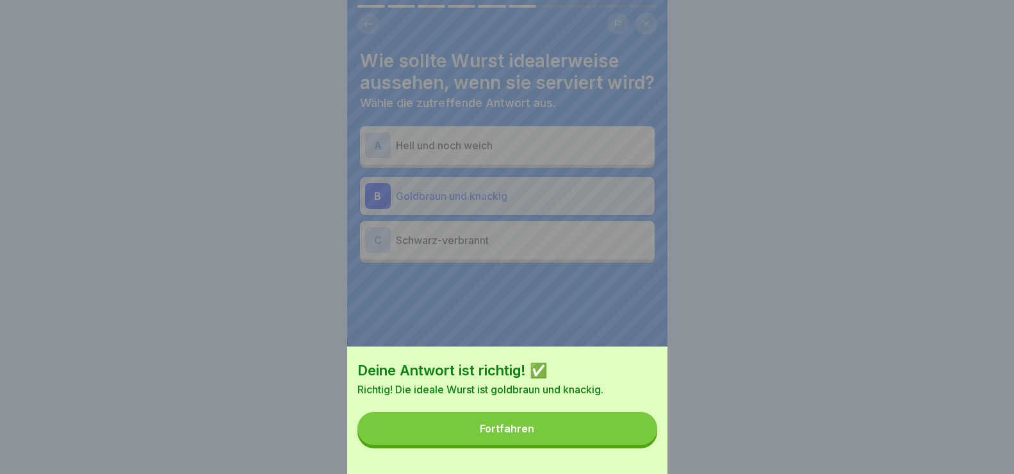
click at [614, 438] on button "Fortfahren" at bounding box center [507, 428] width 300 height 33
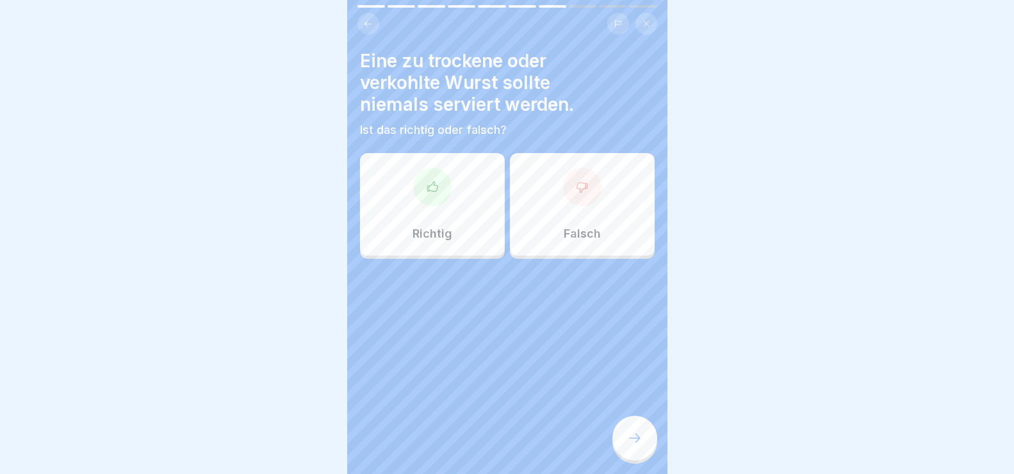
click at [443, 207] on div "Richtig" at bounding box center [432, 204] width 145 height 103
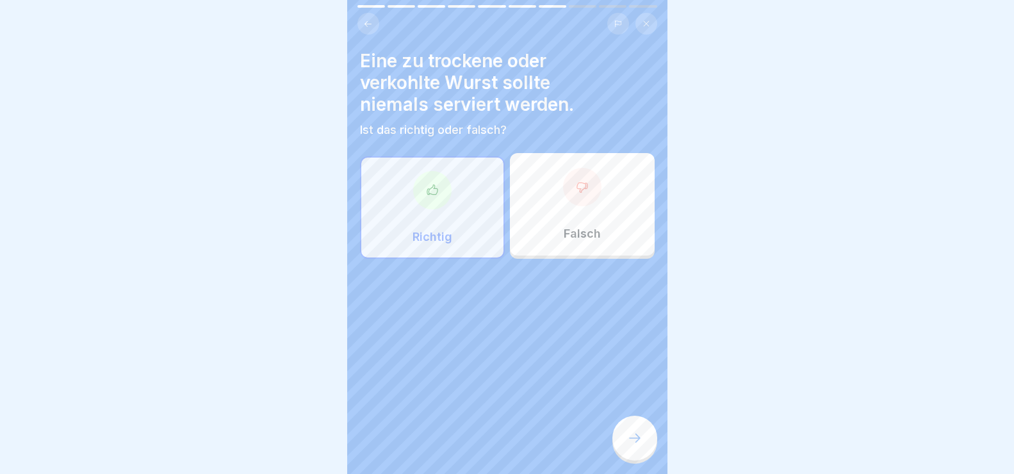
click at [632, 446] on icon at bounding box center [634, 438] width 15 height 15
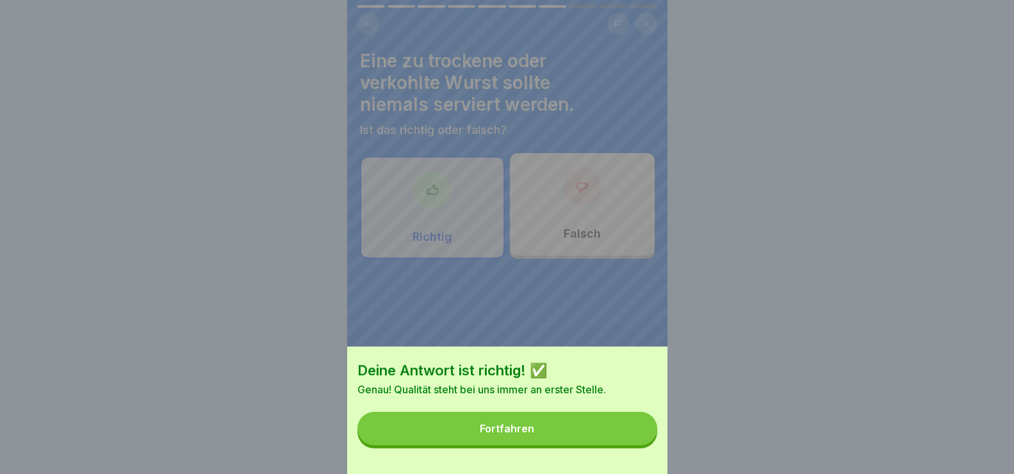
click at [624, 437] on button "Fortfahren" at bounding box center [507, 428] width 300 height 33
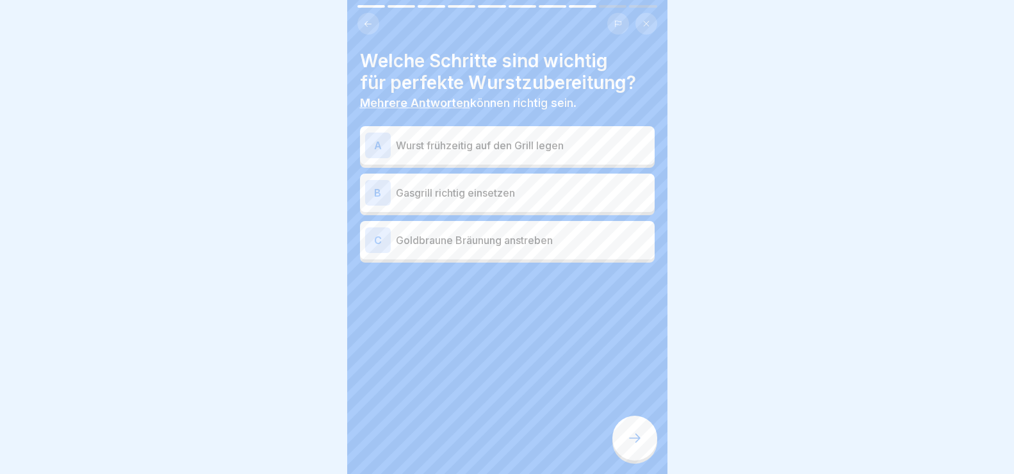
click at [457, 240] on p "Goldbraune Bräunung anstreben" at bounding box center [523, 240] width 254 height 15
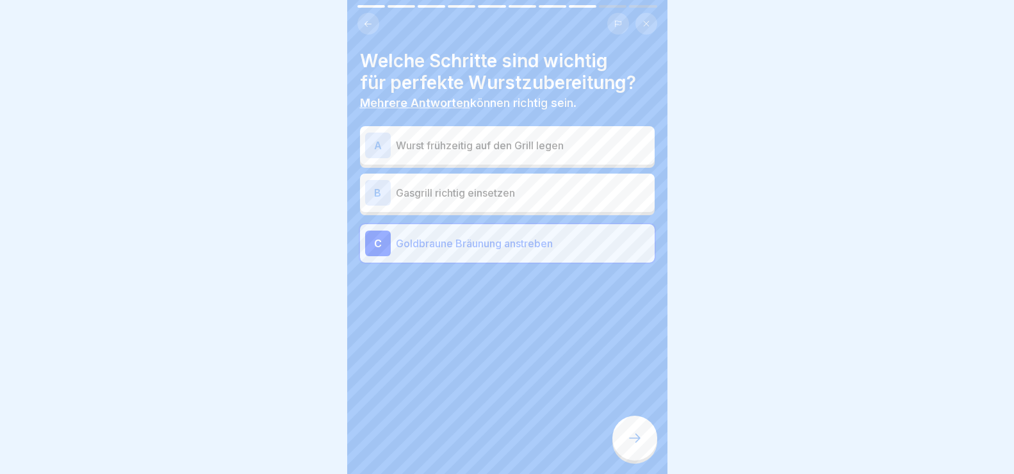
click at [382, 149] on div "A" at bounding box center [378, 146] width 26 height 26
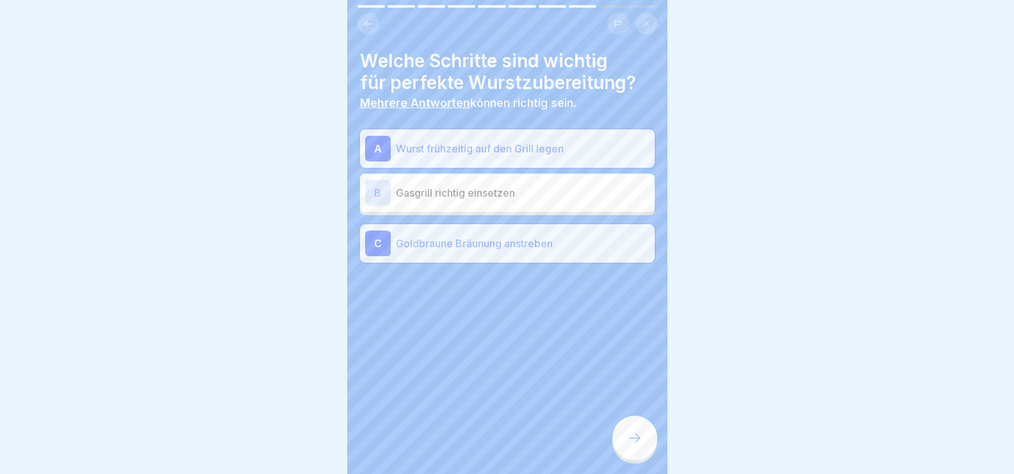
click at [381, 192] on div "B" at bounding box center [378, 193] width 26 height 26
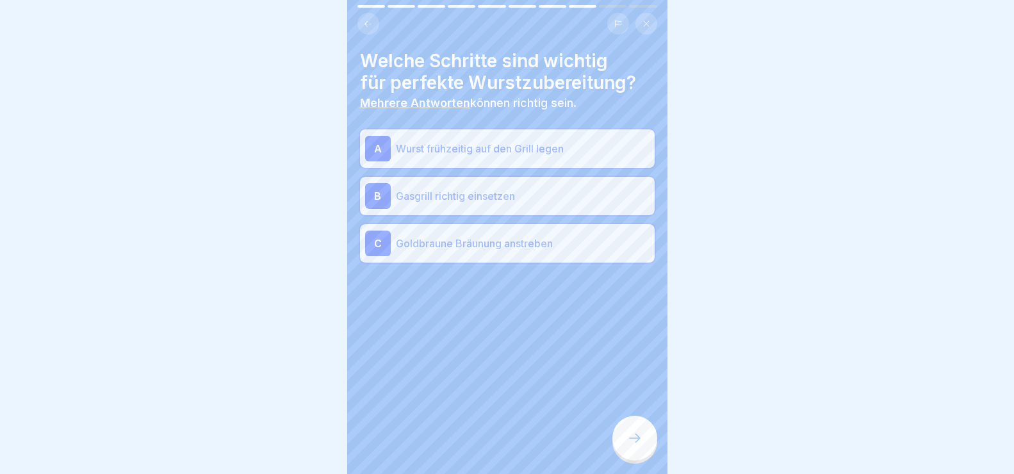
click at [634, 445] on icon at bounding box center [634, 438] width 15 height 15
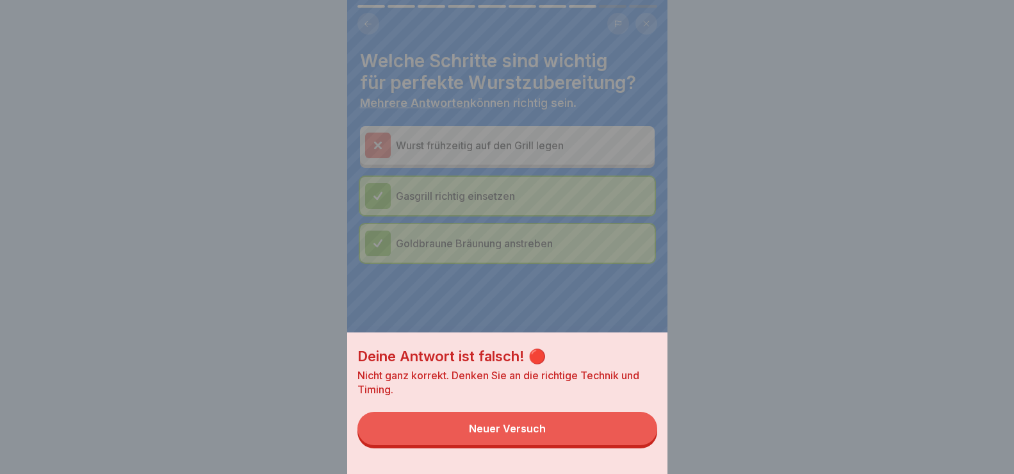
click at [509, 434] on div "Neuer Versuch" at bounding box center [507, 429] width 77 height 12
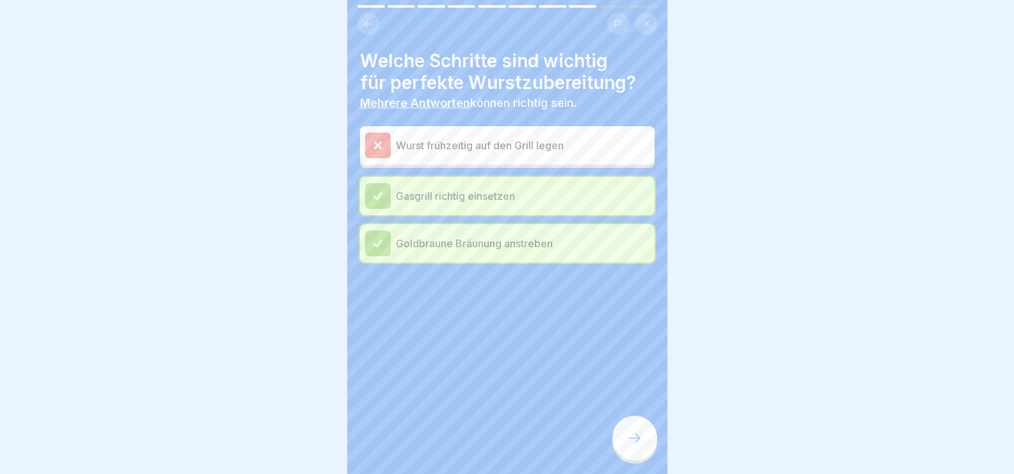
click at [400, 142] on p "Wurst frühzeitig auf den Grill legen" at bounding box center [523, 145] width 254 height 15
click at [379, 146] on icon at bounding box center [378, 145] width 6 height 6
click at [379, 201] on icon at bounding box center [378, 196] width 12 height 12
click at [382, 242] on icon at bounding box center [378, 244] width 12 height 12
click at [365, 26] on icon at bounding box center [368, 24] width 10 height 10
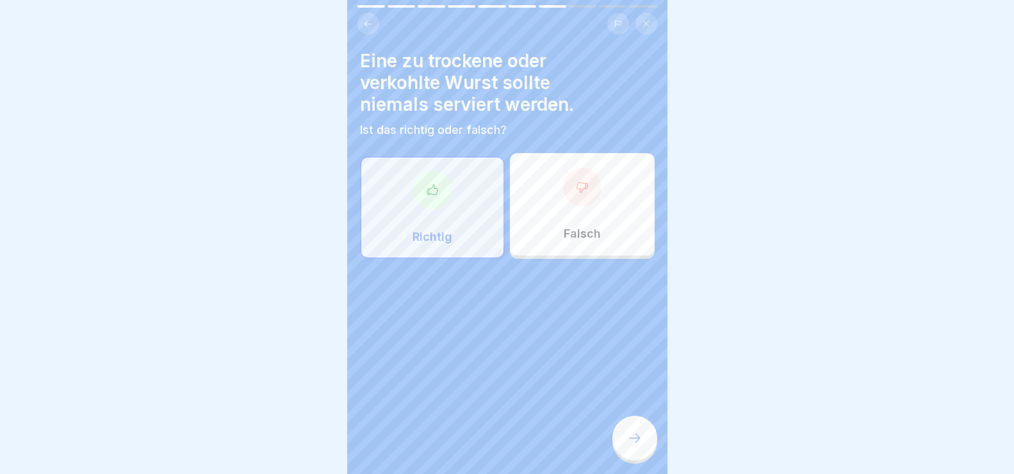
click at [426, 197] on div at bounding box center [432, 190] width 38 height 38
click at [636, 445] on icon at bounding box center [634, 438] width 15 height 15
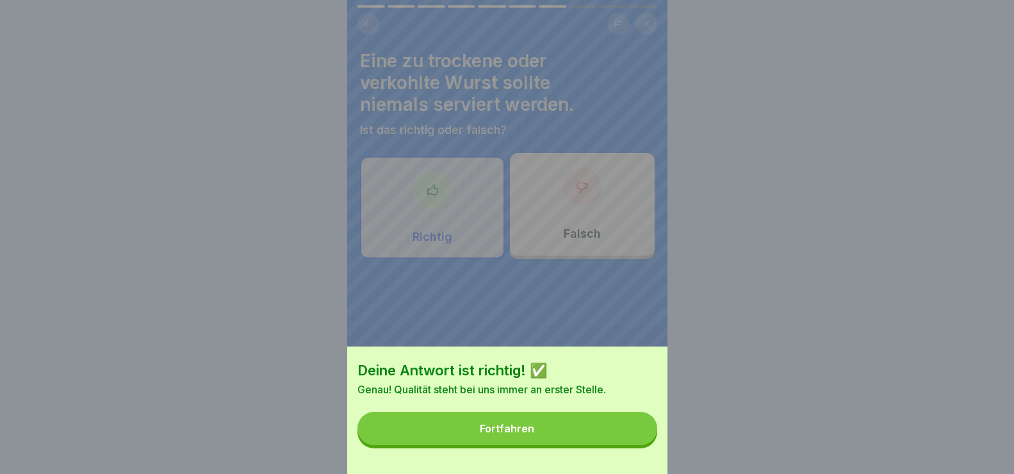
click at [538, 445] on button "Fortfahren" at bounding box center [507, 428] width 300 height 33
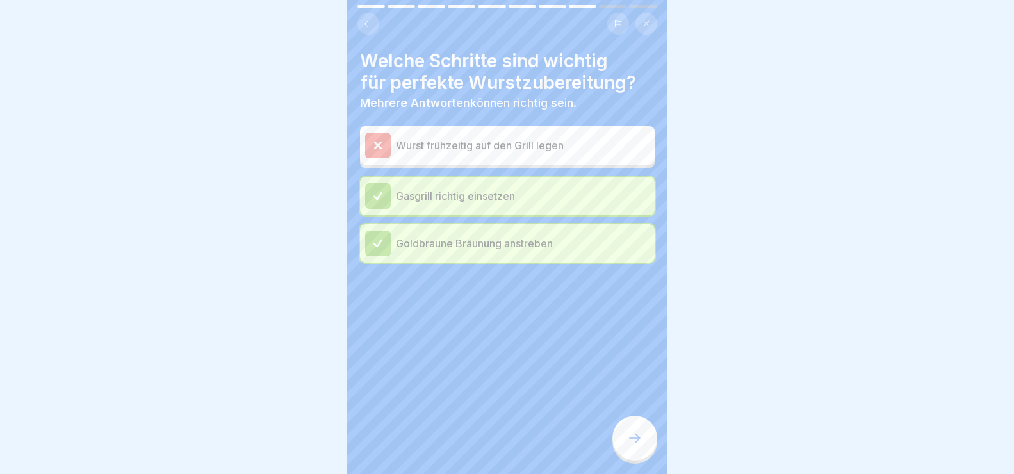
click at [379, 196] on icon at bounding box center [377, 195] width 8 height 7
click at [387, 144] on div at bounding box center [378, 146] width 26 height 26
click at [388, 144] on div at bounding box center [378, 146] width 26 height 26
click at [388, 149] on div at bounding box center [378, 146] width 26 height 26
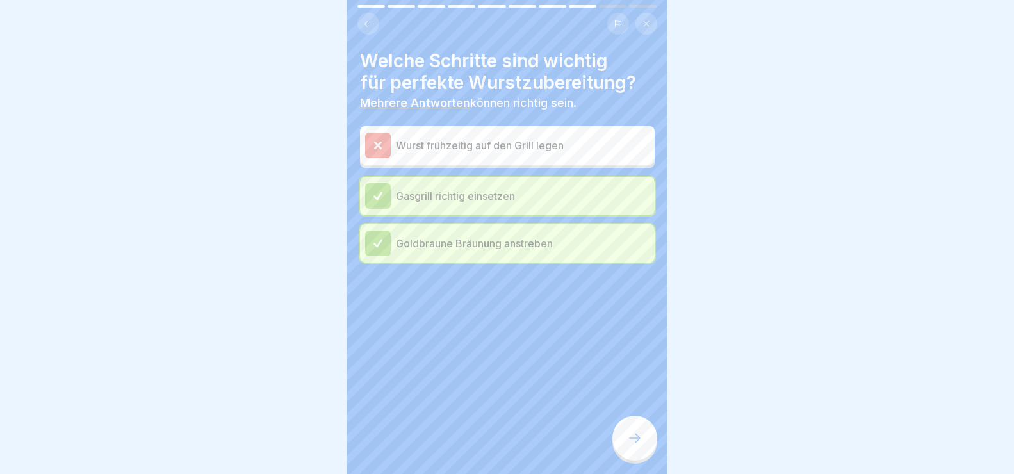
click at [643, 451] on div at bounding box center [634, 438] width 45 height 45
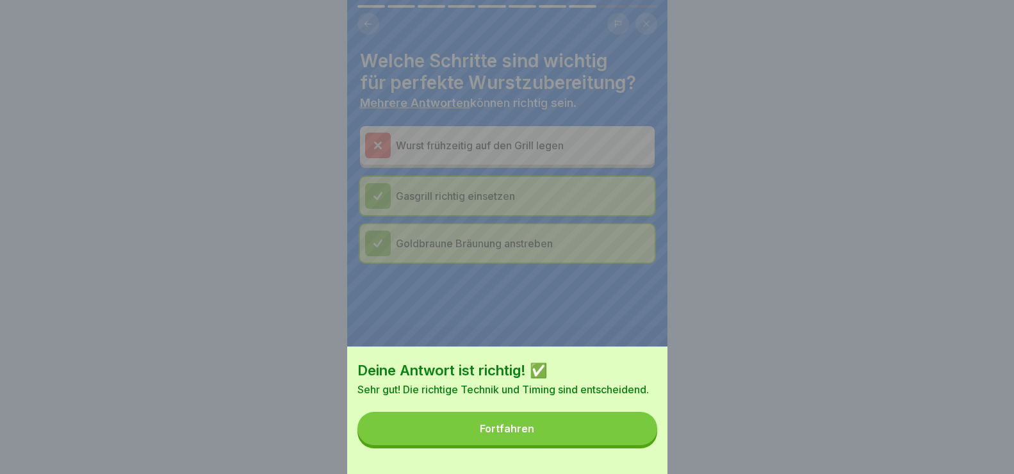
click at [610, 441] on button "Fortfahren" at bounding box center [507, 428] width 300 height 33
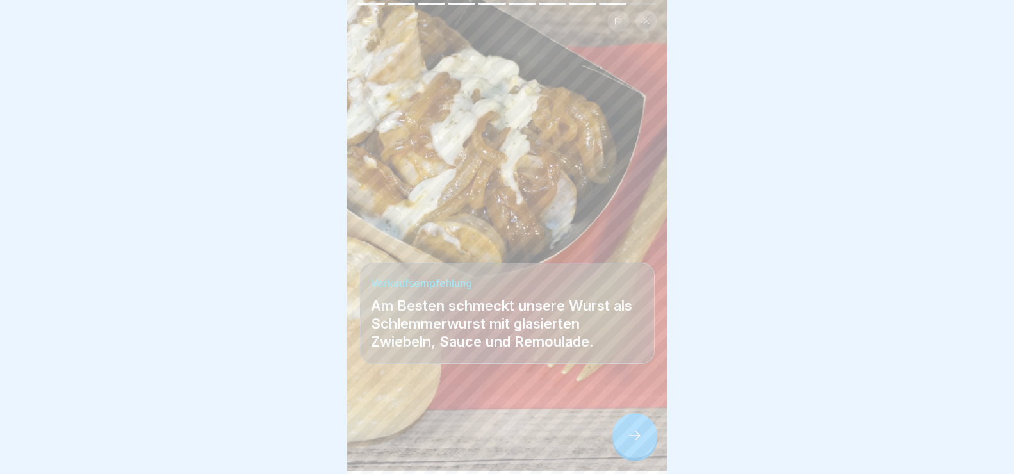
scroll to position [0, 0]
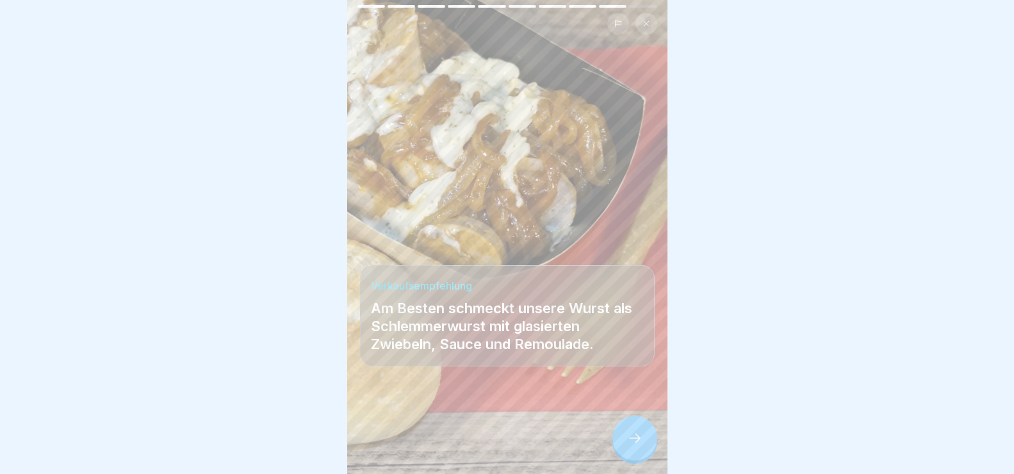
click at [639, 457] on div at bounding box center [634, 438] width 45 height 45
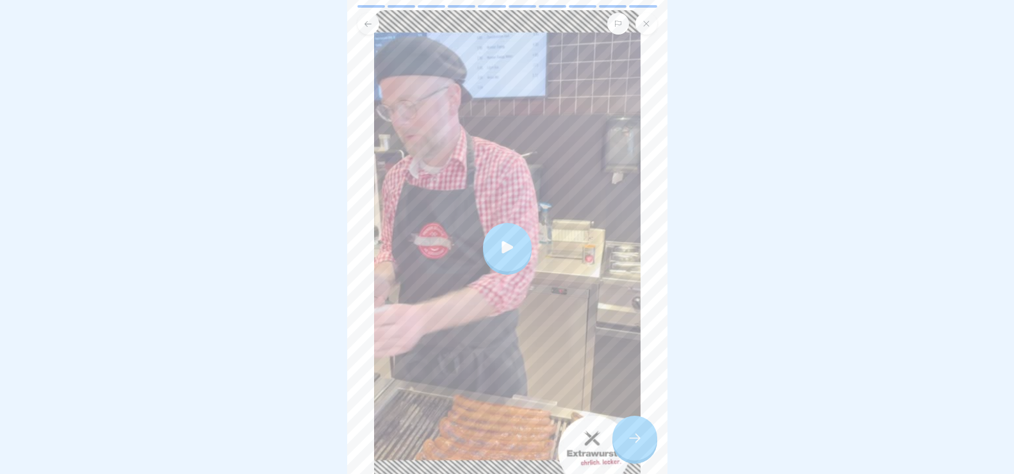
scroll to position [188, 0]
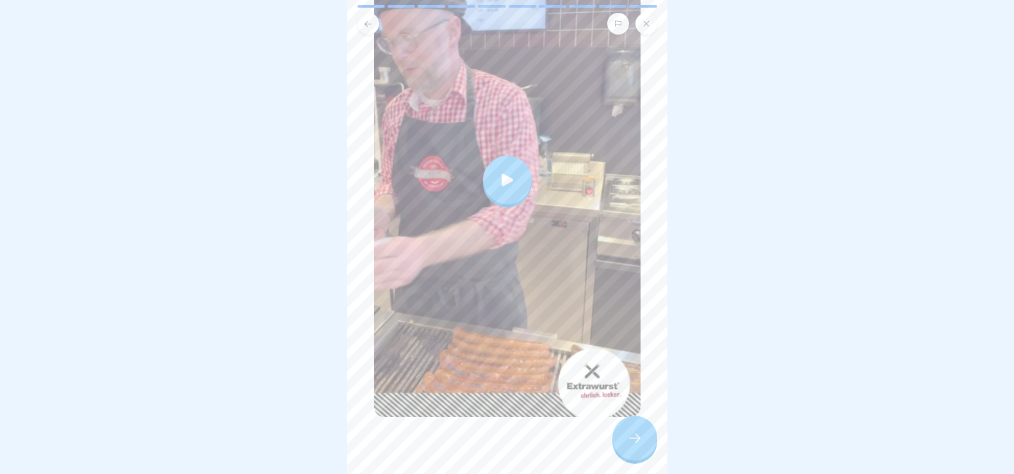
click at [498, 171] on icon at bounding box center [507, 180] width 18 height 18
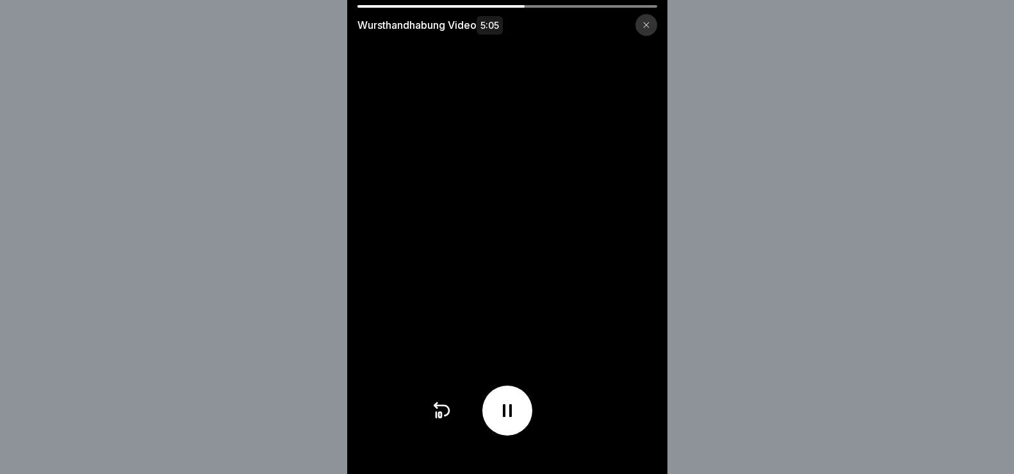
scroll to position [11, 0]
click at [532, 254] on video at bounding box center [507, 237] width 320 height 474
click at [524, 279] on video at bounding box center [507, 237] width 320 height 474
click at [508, 417] on icon at bounding box center [507, 410] width 9 height 13
click at [509, 418] on icon at bounding box center [507, 411] width 13 height 14
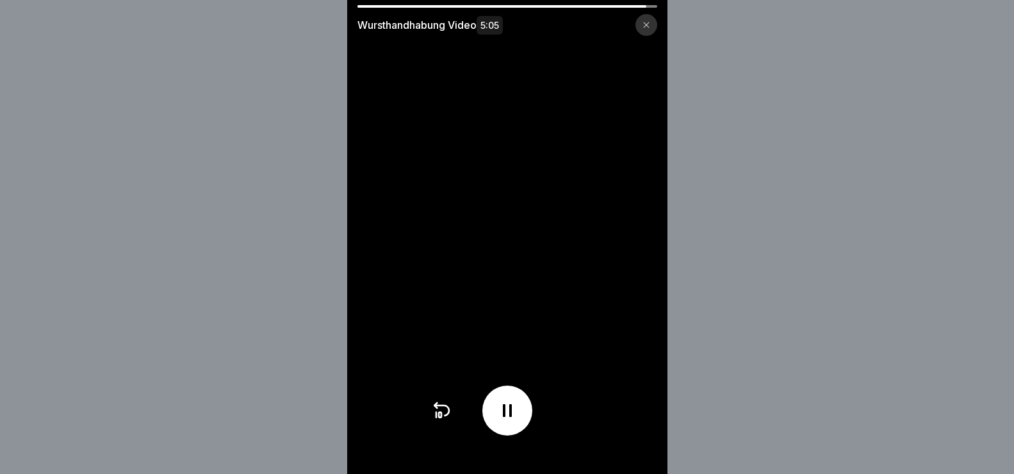
scroll to position [0, 0]
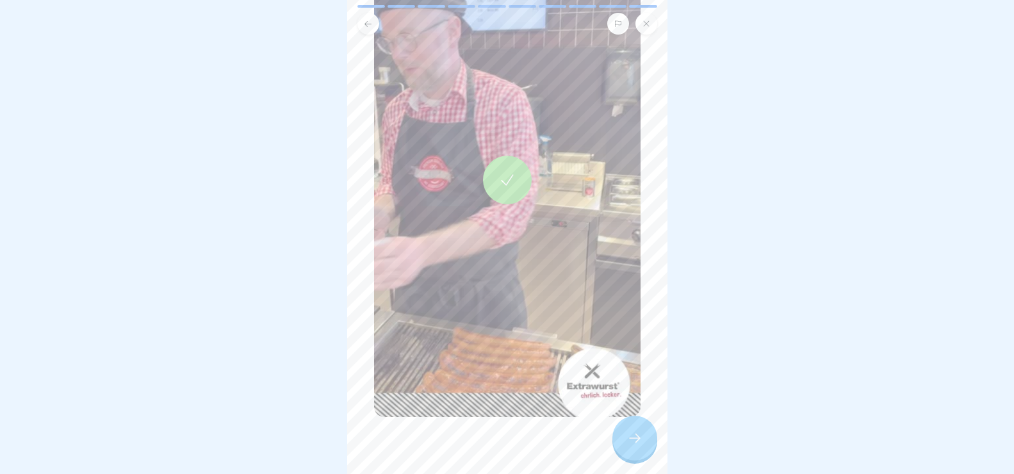
click at [632, 446] on icon at bounding box center [634, 438] width 15 height 15
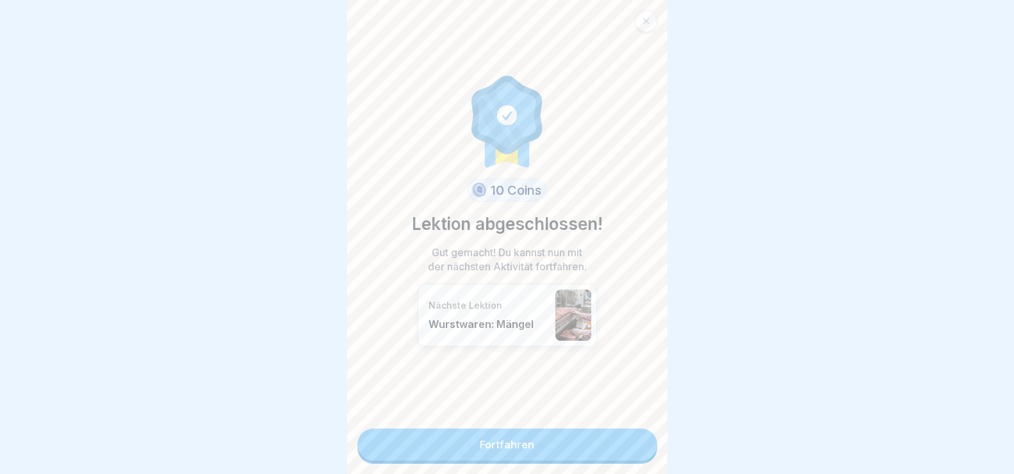
click at [543, 442] on link "Fortfahren" at bounding box center [507, 445] width 300 height 32
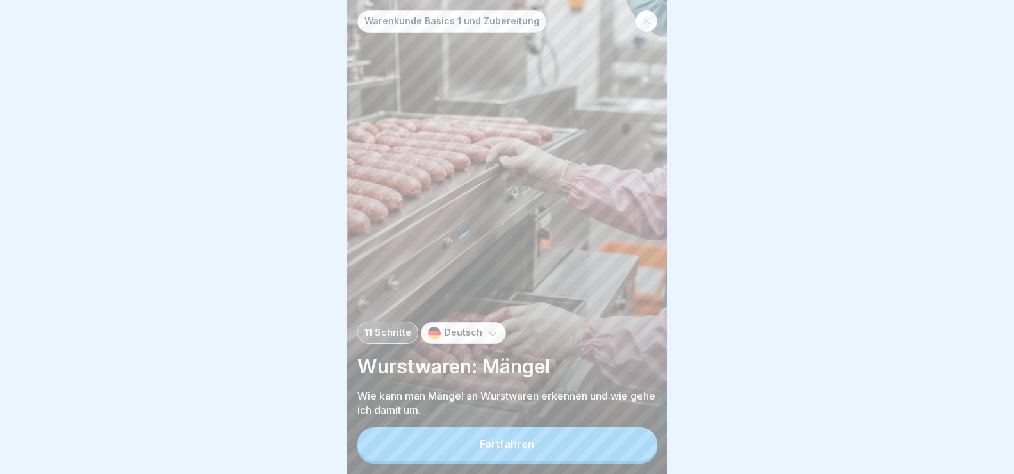
click at [534, 450] on div "Fortfahren" at bounding box center [507, 444] width 54 height 12
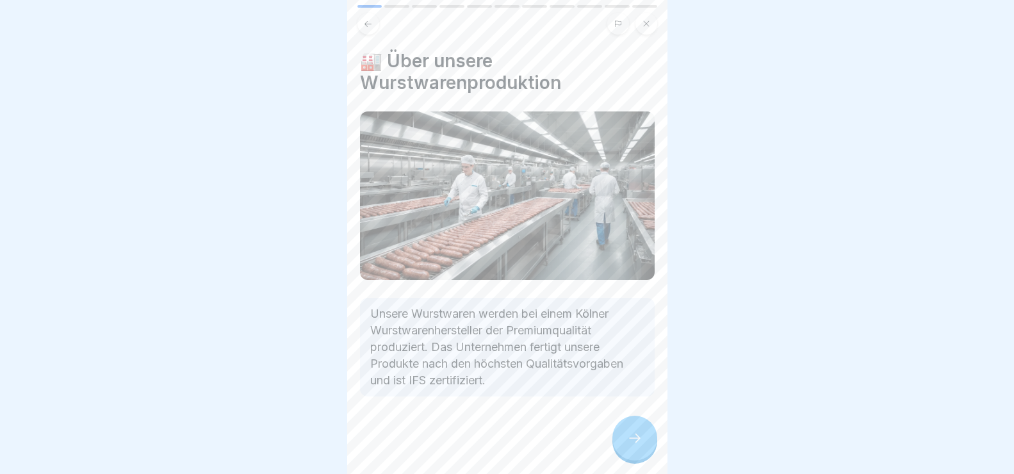
click at [637, 446] on icon at bounding box center [634, 438] width 15 height 15
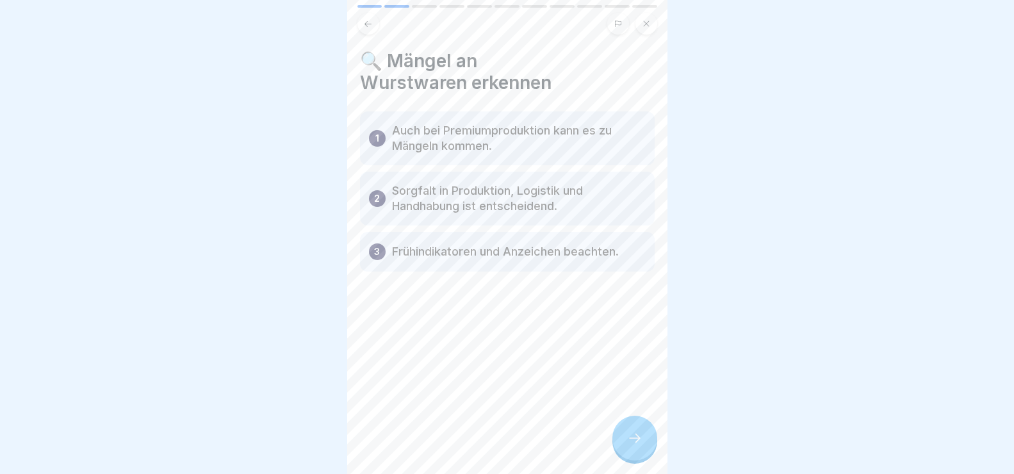
click at [636, 446] on icon at bounding box center [634, 438] width 15 height 15
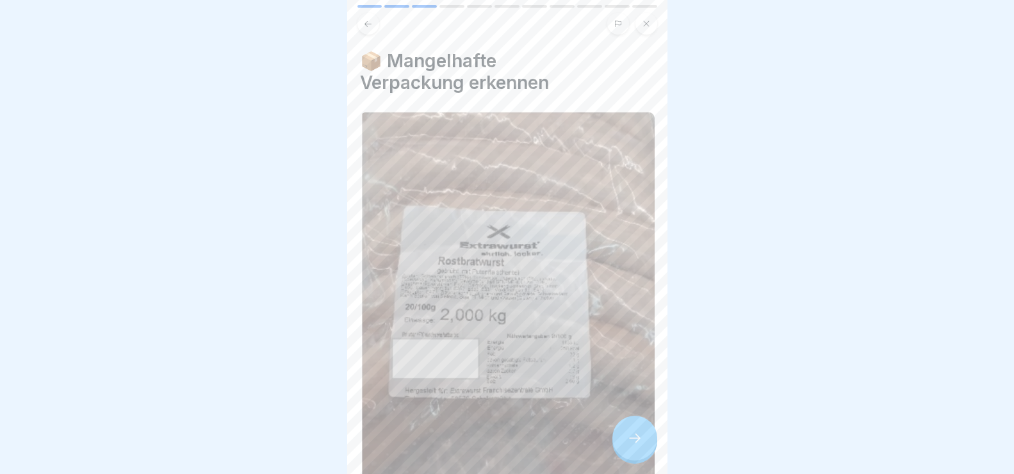
click at [639, 443] on icon at bounding box center [634, 438] width 15 height 15
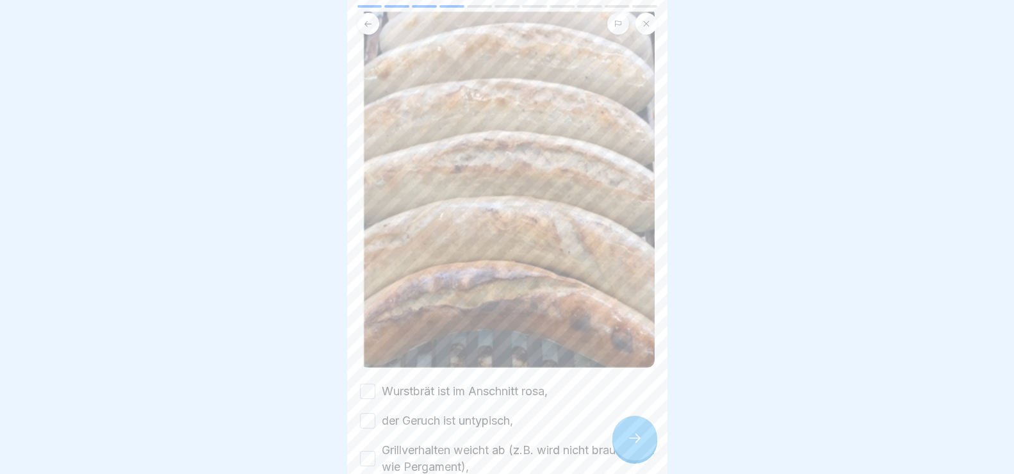
scroll to position [251, 0]
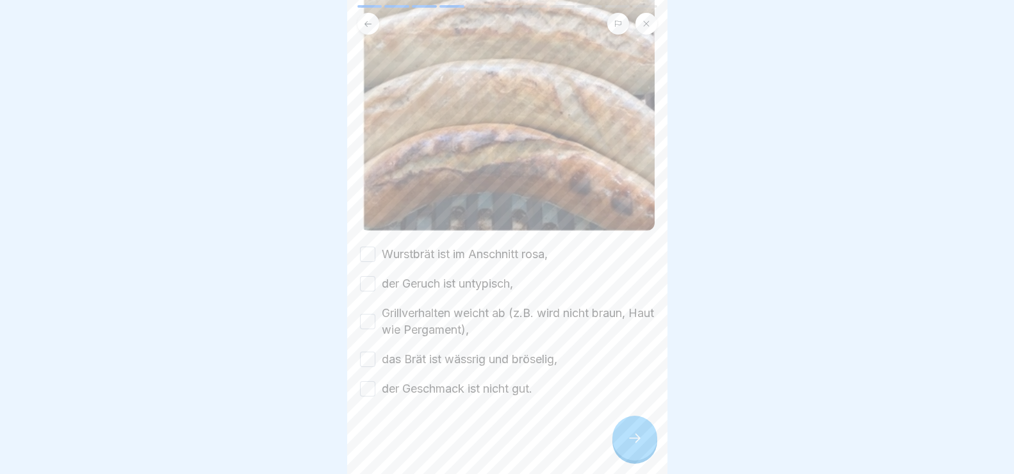
click at [366, 252] on button "Wurstbrät ist im Anschnitt rosa," at bounding box center [367, 254] width 15 height 15
click at [370, 281] on button "der Geruch ist untypisch," at bounding box center [367, 283] width 15 height 15
click at [368, 319] on button "Grillverhalten weicht ab (z.B. wird nicht braun, Haut wie Pergament)," at bounding box center [367, 321] width 15 height 15
click at [370, 355] on button "das Brät ist wässrig und bröselig," at bounding box center [367, 359] width 15 height 15
click at [370, 382] on button "der Geschmack ist nicht gut." at bounding box center [367, 388] width 15 height 15
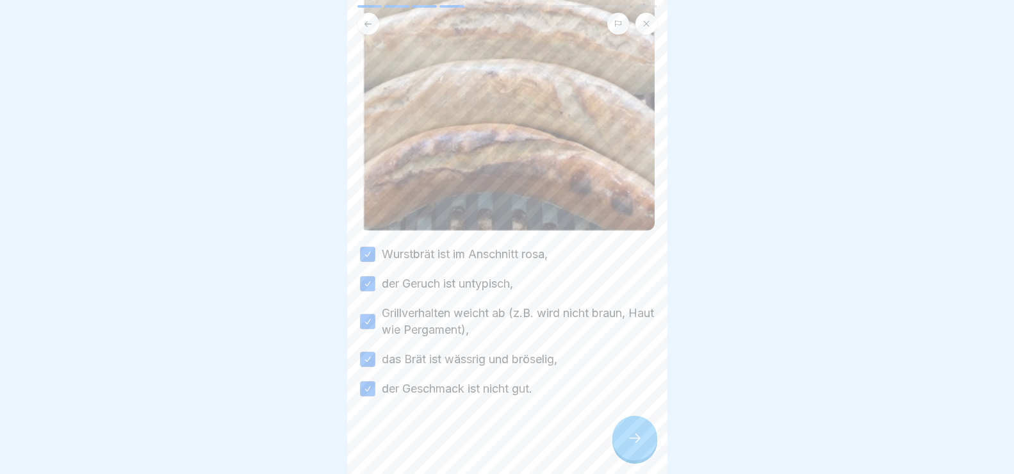
click at [637, 446] on icon at bounding box center [634, 438] width 15 height 15
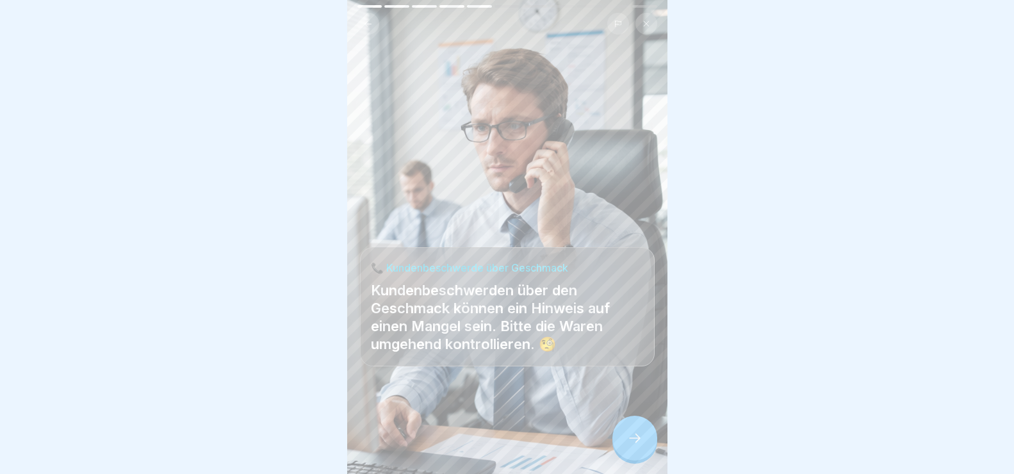
click at [637, 444] on icon at bounding box center [634, 438] width 15 height 15
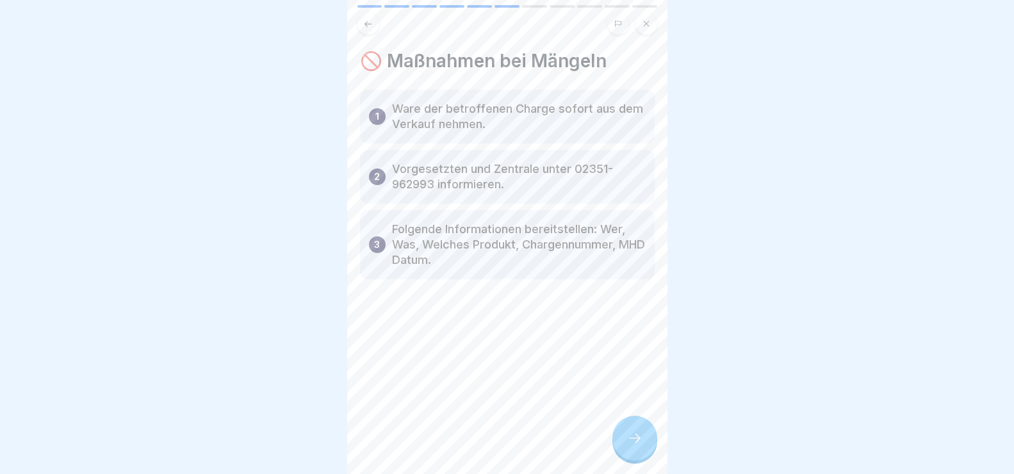
click at [643, 445] on div at bounding box center [634, 438] width 45 height 45
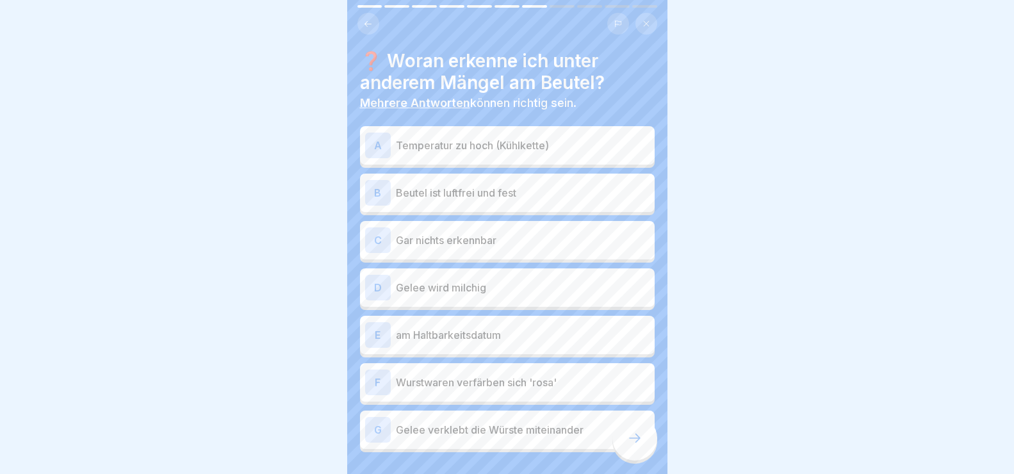
click at [379, 288] on div "D" at bounding box center [378, 288] width 26 height 26
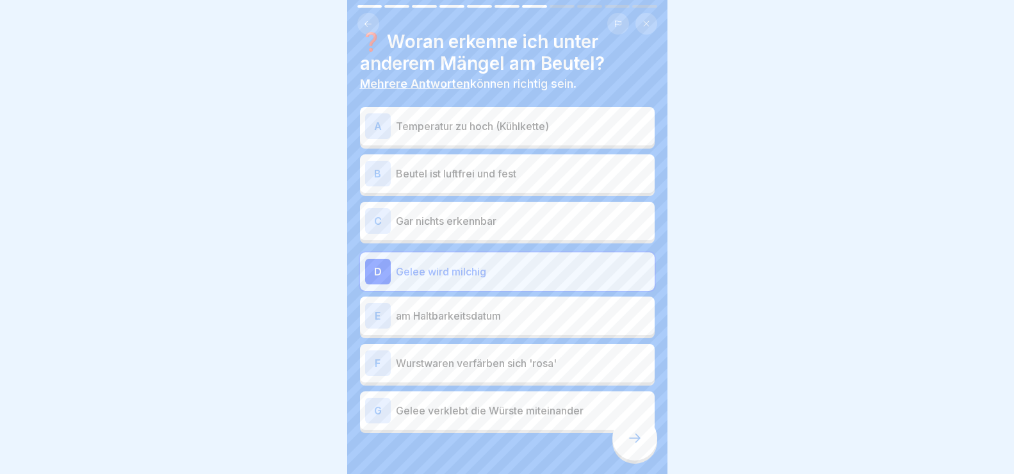
scroll to position [0, 0]
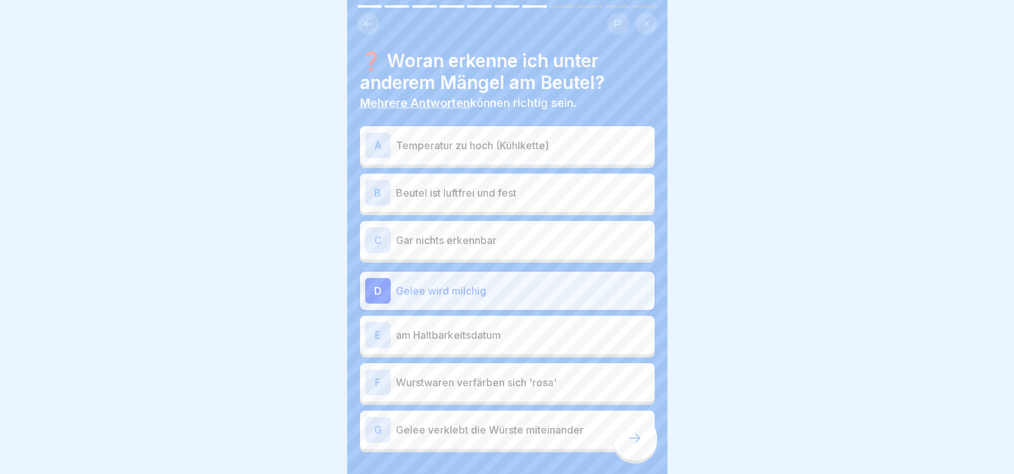
click at [378, 139] on div "A" at bounding box center [378, 146] width 26 height 26
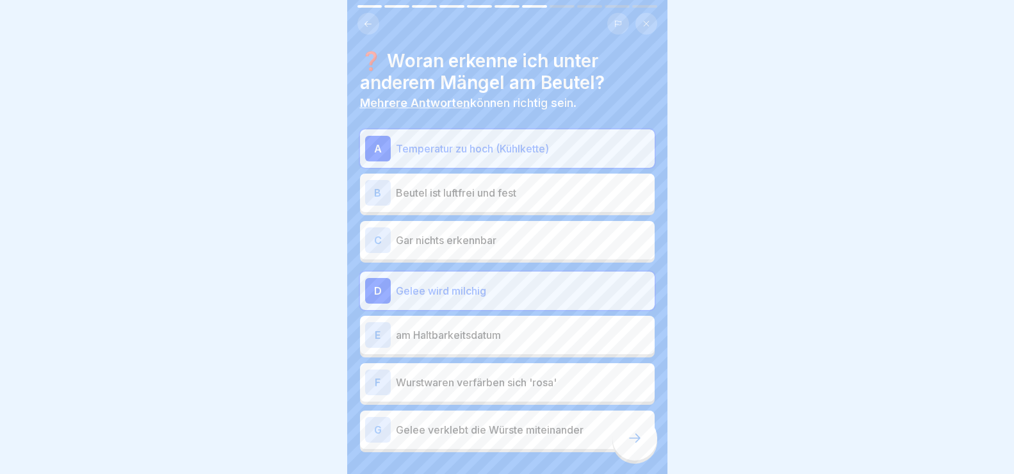
click at [373, 330] on div "E" at bounding box center [378, 335] width 26 height 26
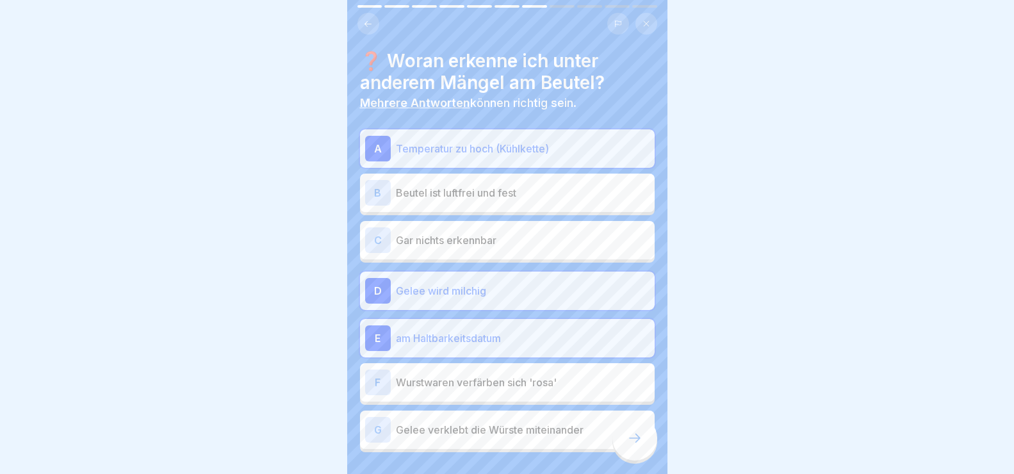
click at [638, 446] on icon at bounding box center [634, 438] width 15 height 15
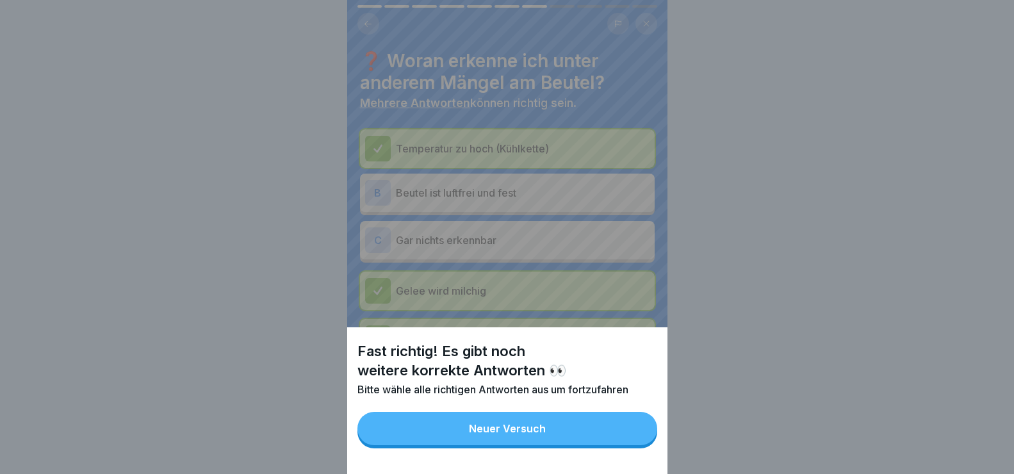
click at [557, 441] on button "Neuer Versuch" at bounding box center [507, 428] width 300 height 33
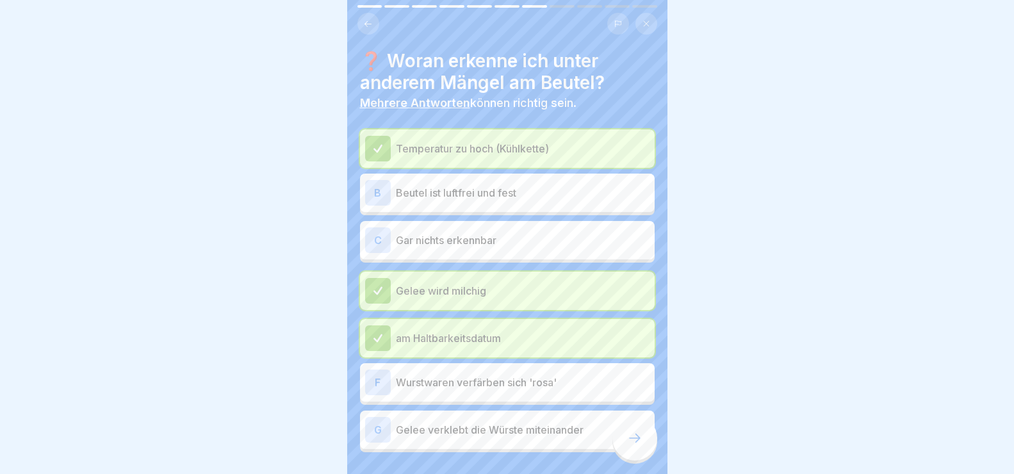
click at [379, 382] on div "F" at bounding box center [378, 383] width 26 height 26
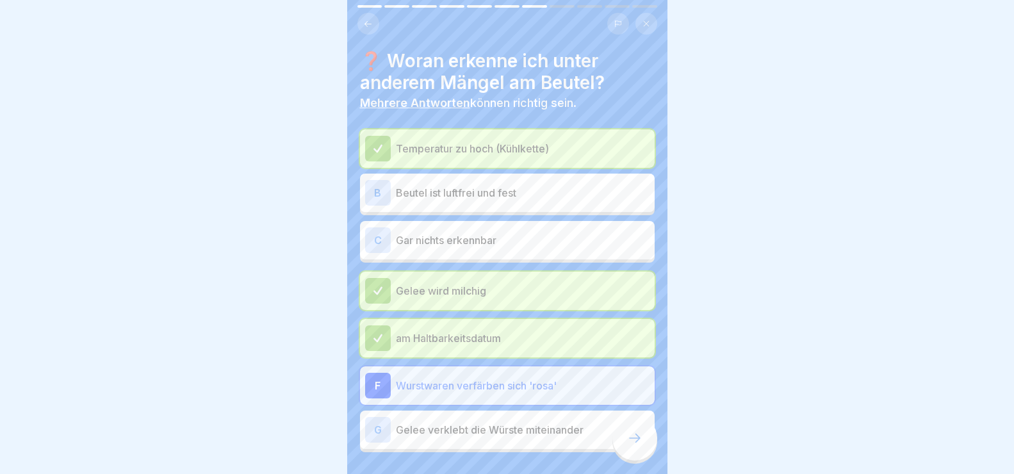
click at [643, 447] on div at bounding box center [634, 438] width 45 height 45
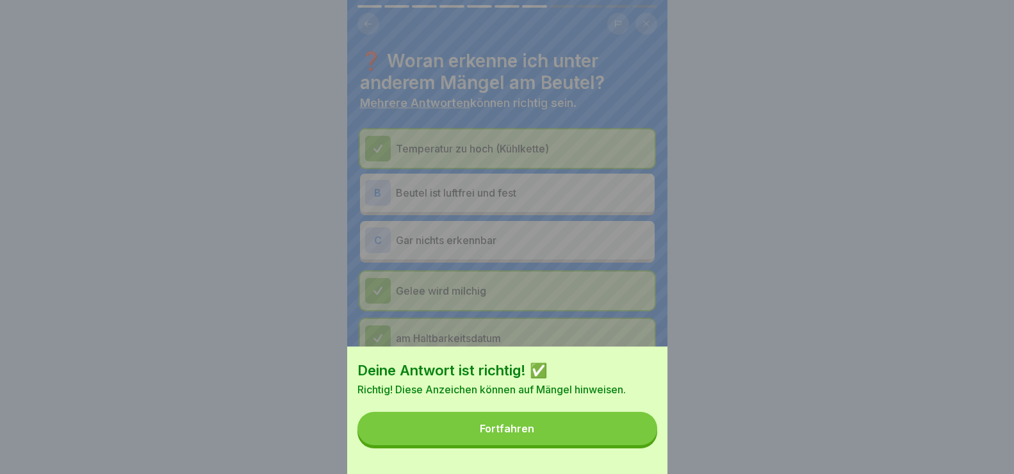
click at [575, 437] on button "Fortfahren" at bounding box center [507, 428] width 300 height 33
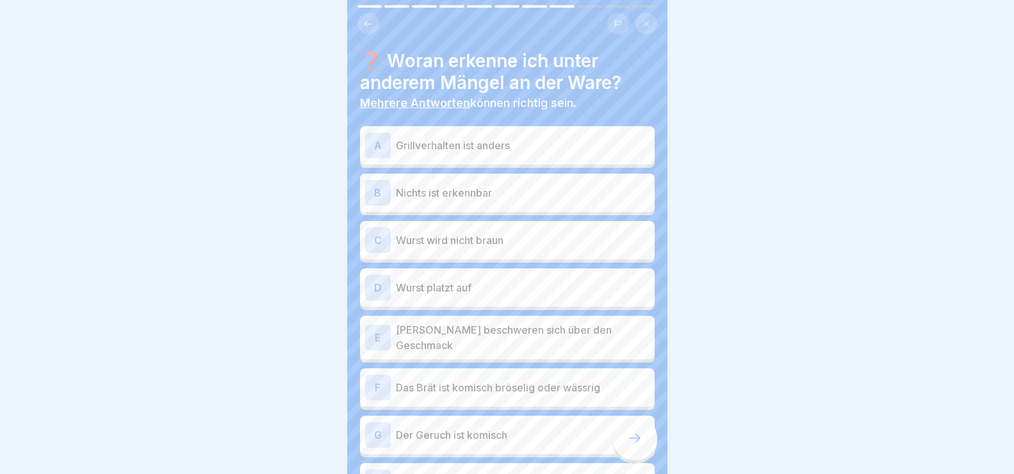
click at [377, 149] on div "A" at bounding box center [378, 146] width 26 height 26
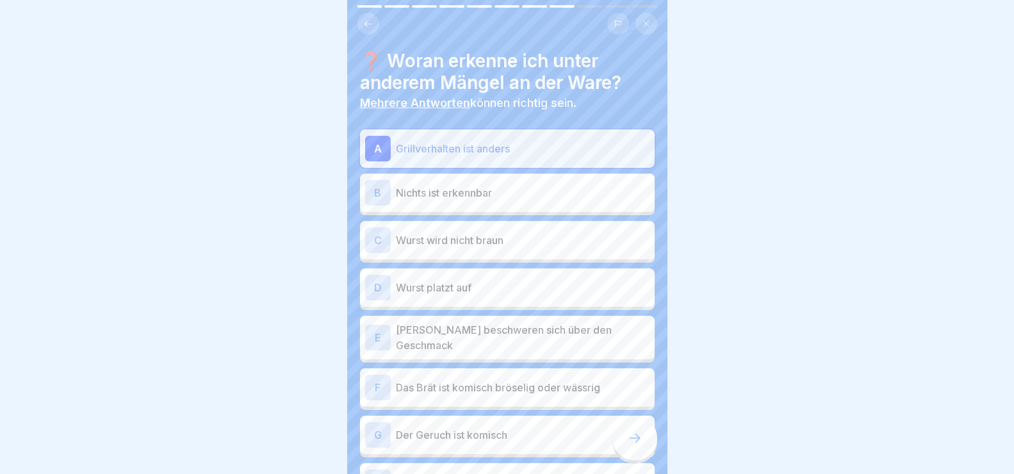
click at [370, 240] on div "C" at bounding box center [378, 240] width 26 height 26
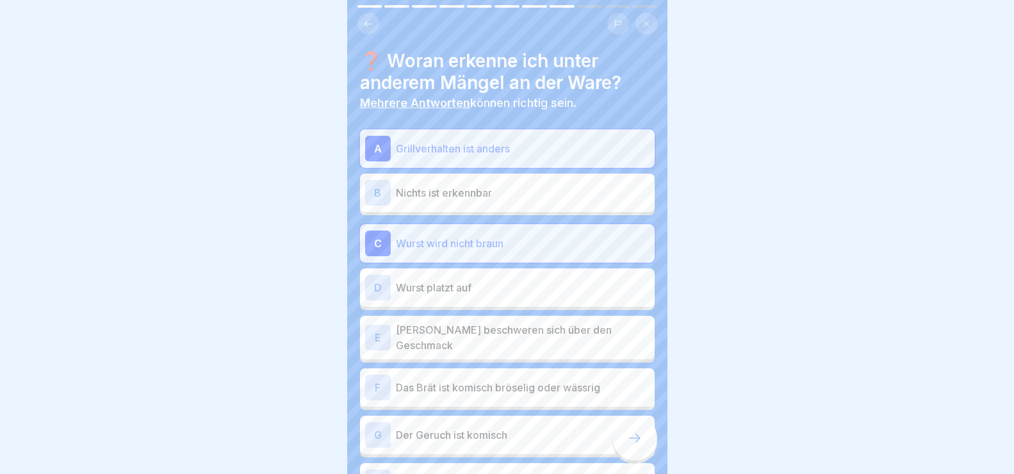
click at [376, 339] on div "E" at bounding box center [378, 338] width 26 height 26
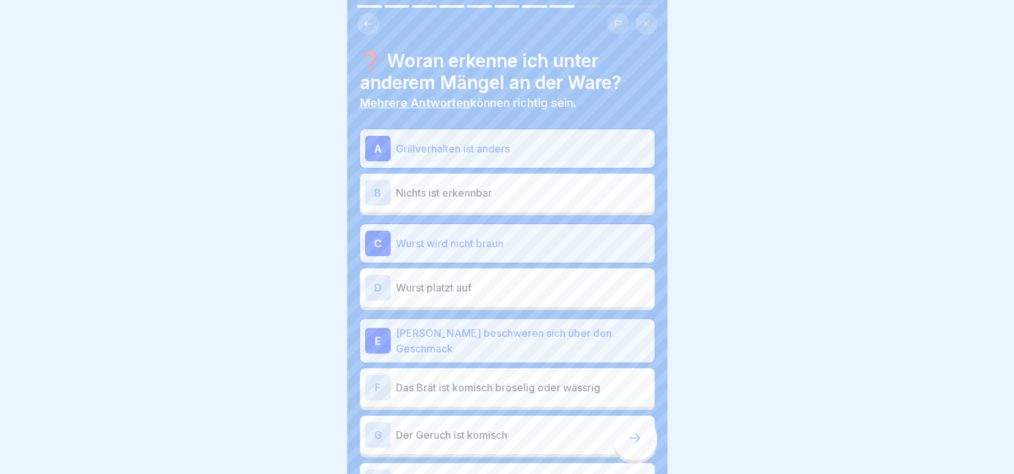
click at [381, 382] on div "F" at bounding box center [378, 388] width 26 height 26
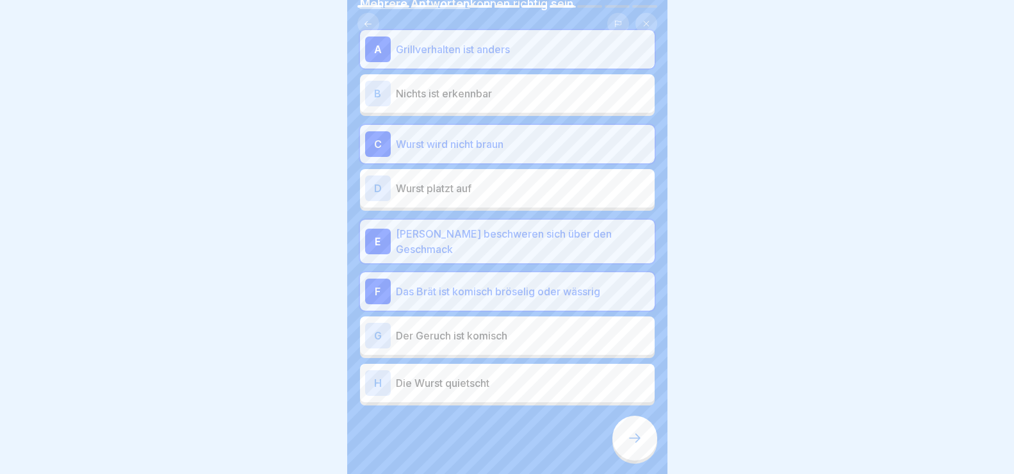
scroll to position [103, 0]
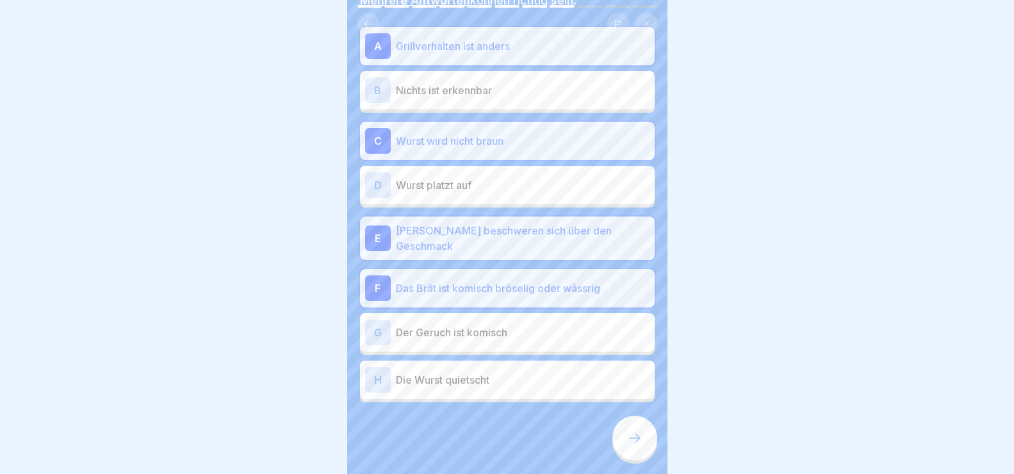
click at [377, 325] on div "G" at bounding box center [378, 333] width 26 height 26
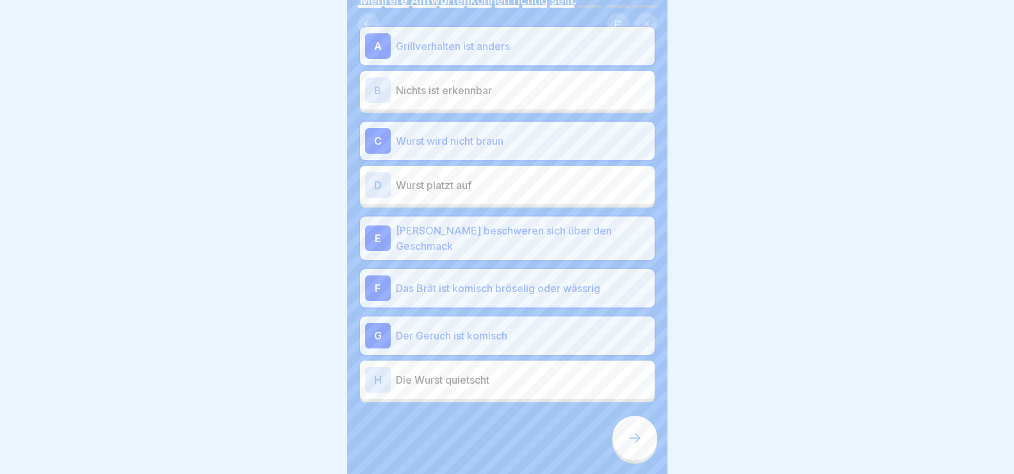
click at [645, 452] on div at bounding box center [634, 438] width 45 height 45
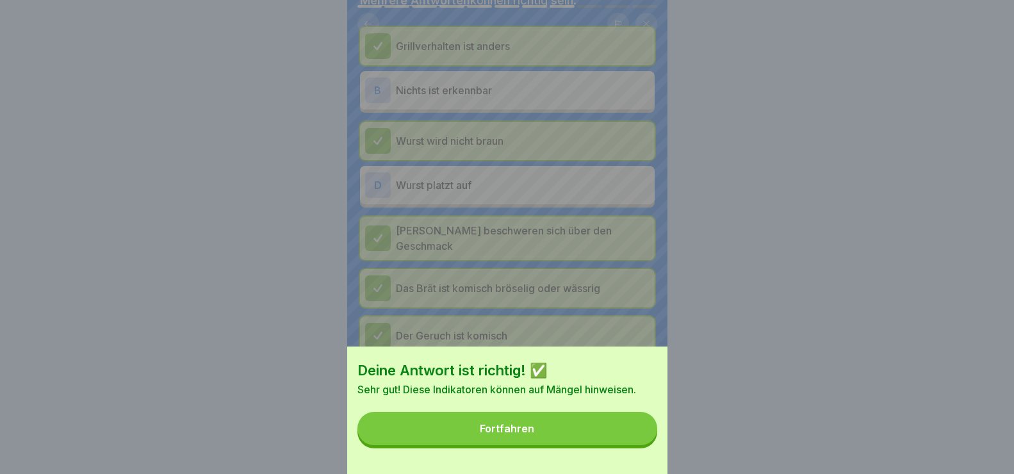
click at [614, 438] on button "Fortfahren" at bounding box center [507, 428] width 300 height 33
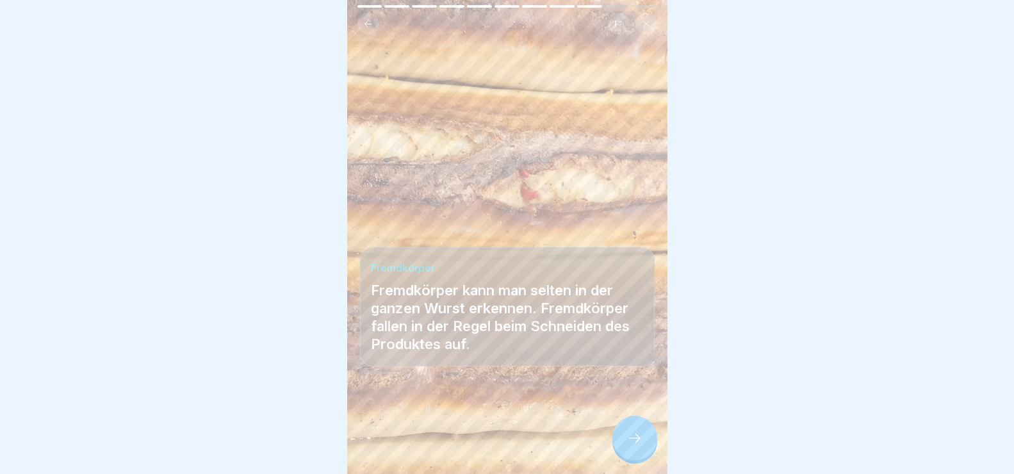
click at [652, 431] on div "Fremdkörper Fremdkörper kann man selten in der ganzen Wurst erkennen. Fremdkörp…" at bounding box center [507, 237] width 320 height 474
click at [641, 446] on icon at bounding box center [634, 438] width 15 height 15
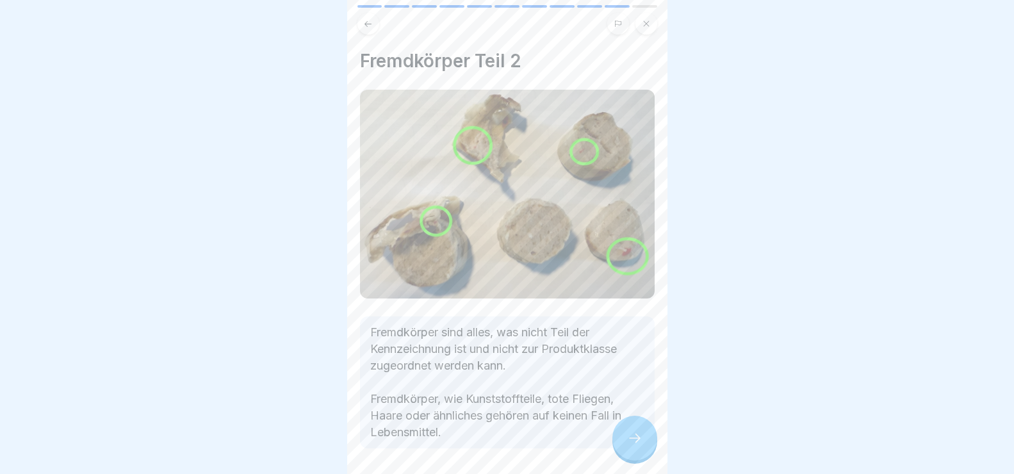
drag, startPoint x: 634, startPoint y: 447, endPoint x: 597, endPoint y: 438, distance: 37.6
click at [634, 446] on icon at bounding box center [634, 438] width 15 height 15
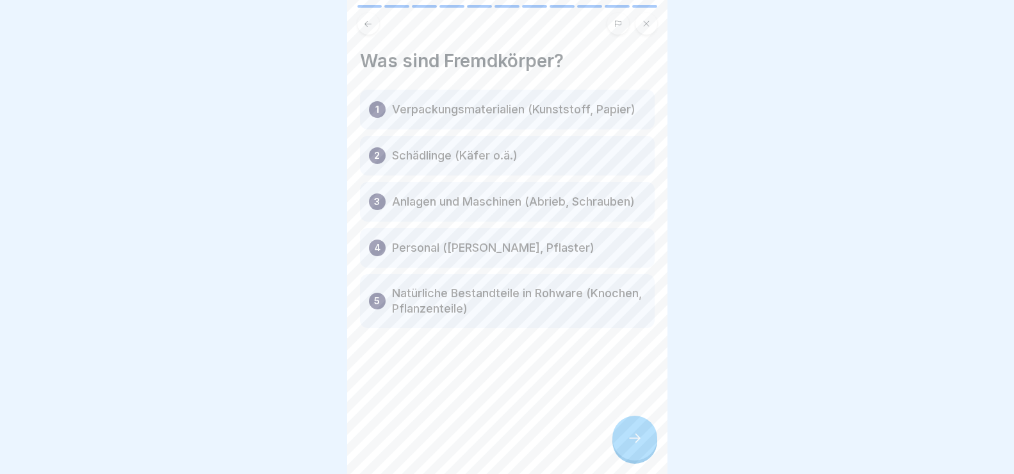
click at [372, 164] on div "2" at bounding box center [377, 155] width 17 height 17
click at [641, 445] on icon at bounding box center [634, 438] width 15 height 15
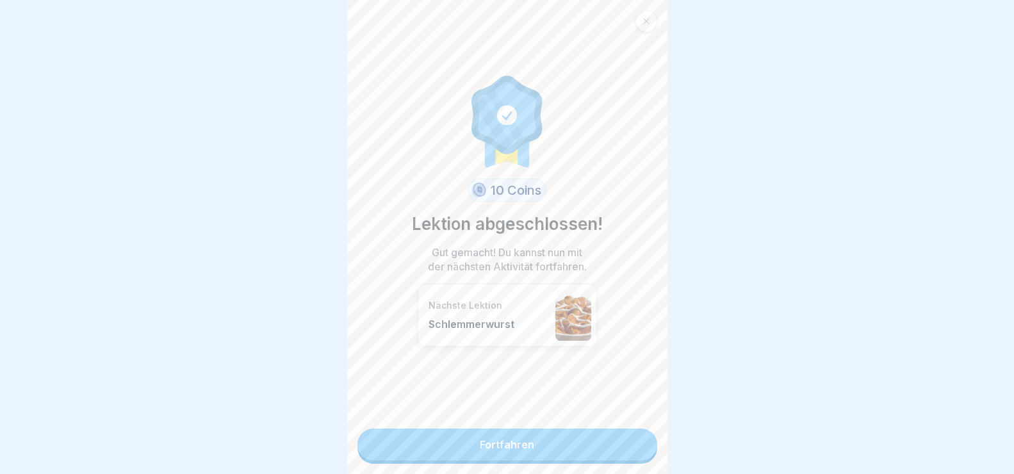
click at [566, 447] on link "Fortfahren" at bounding box center [507, 445] width 300 height 32
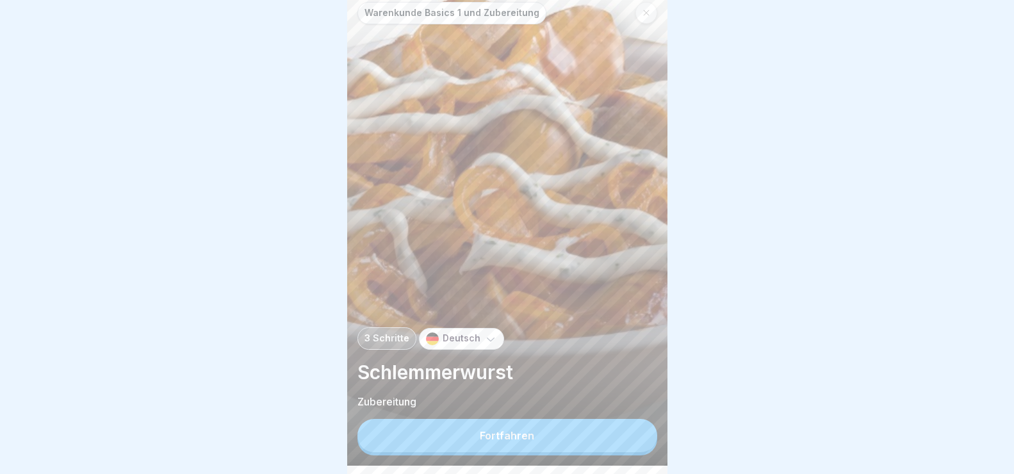
scroll to position [11, 0]
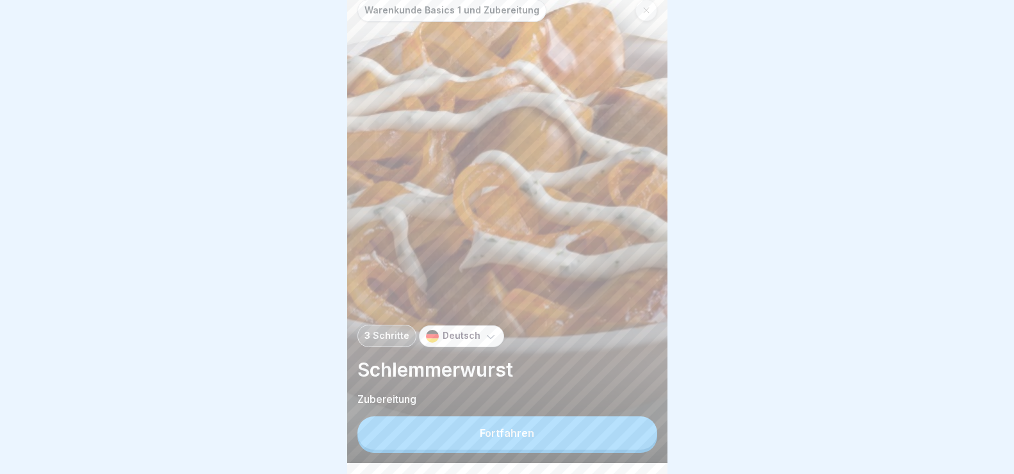
click at [536, 444] on button "Fortfahren" at bounding box center [507, 432] width 300 height 33
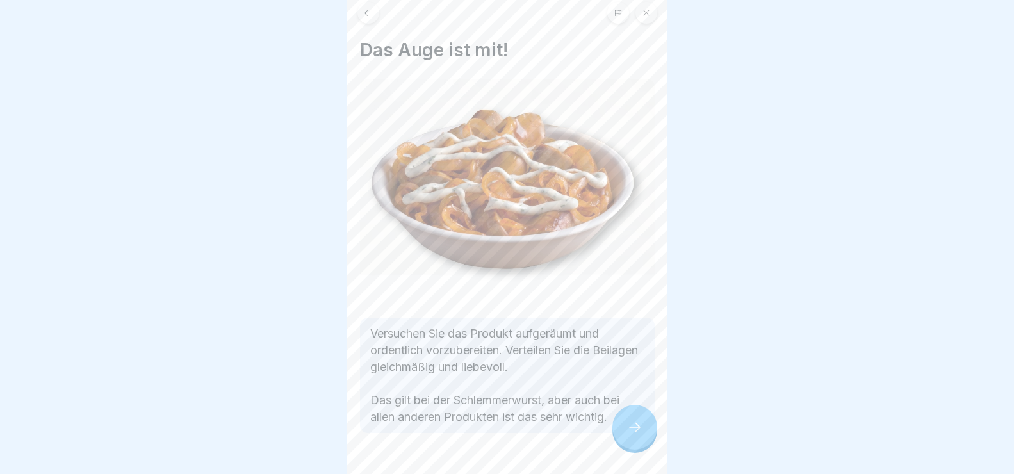
click at [624, 429] on div at bounding box center [634, 427] width 45 height 45
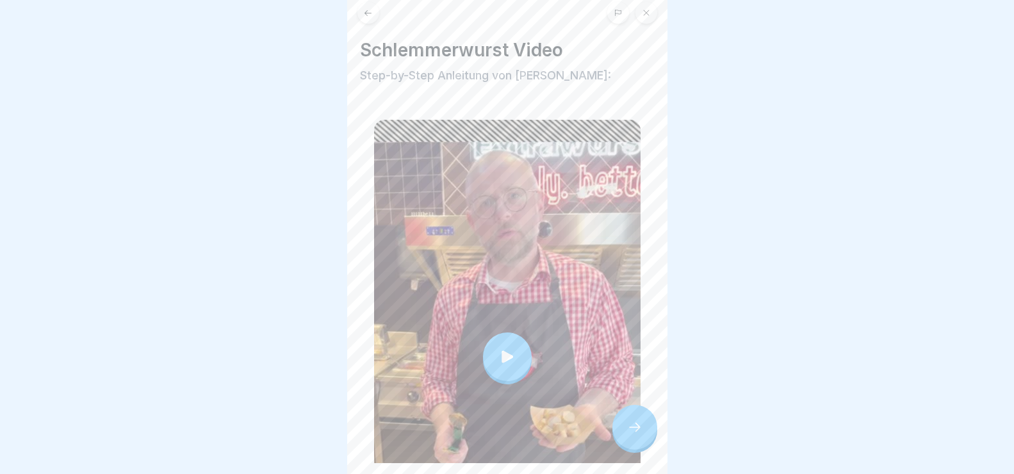
click at [505, 348] on icon at bounding box center [507, 357] width 18 height 18
click at [635, 434] on icon at bounding box center [634, 427] width 15 height 15
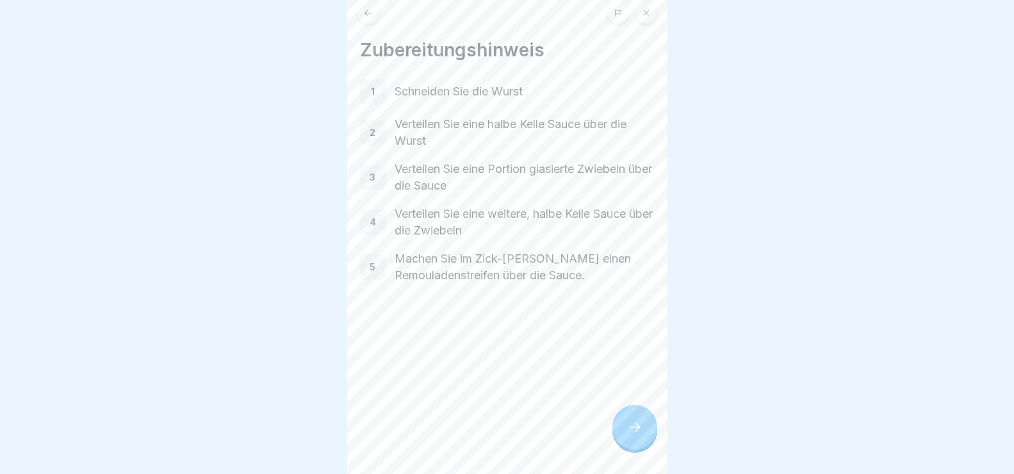
click at [634, 435] on icon at bounding box center [634, 427] width 15 height 15
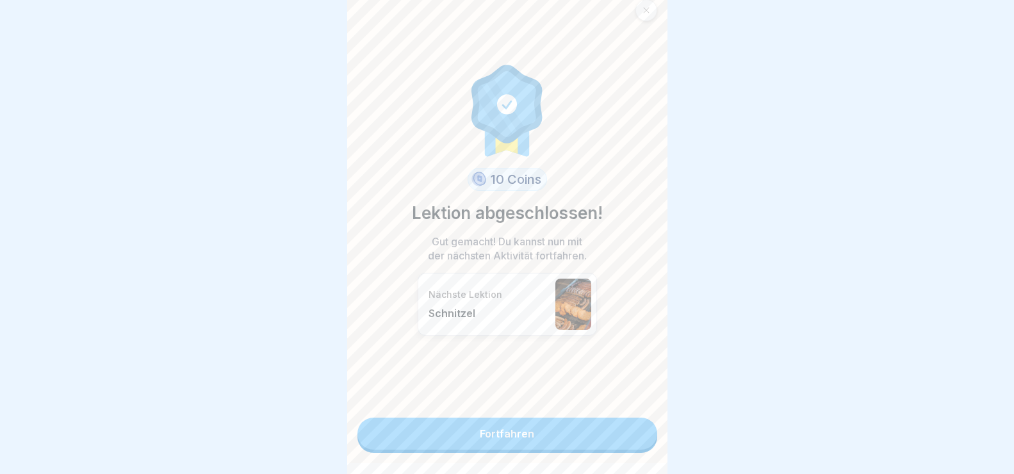
click at [488, 439] on link "Fortfahren" at bounding box center [507, 434] width 300 height 32
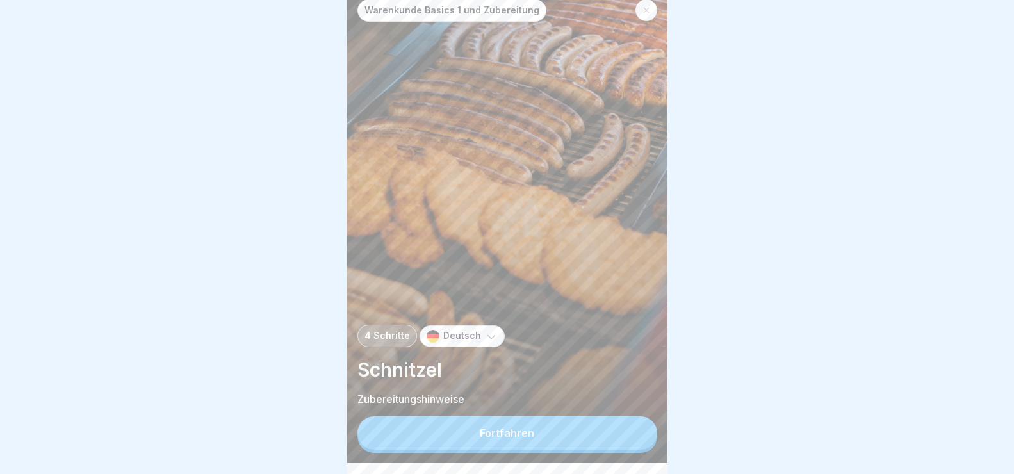
click at [542, 447] on button "Fortfahren" at bounding box center [507, 432] width 300 height 33
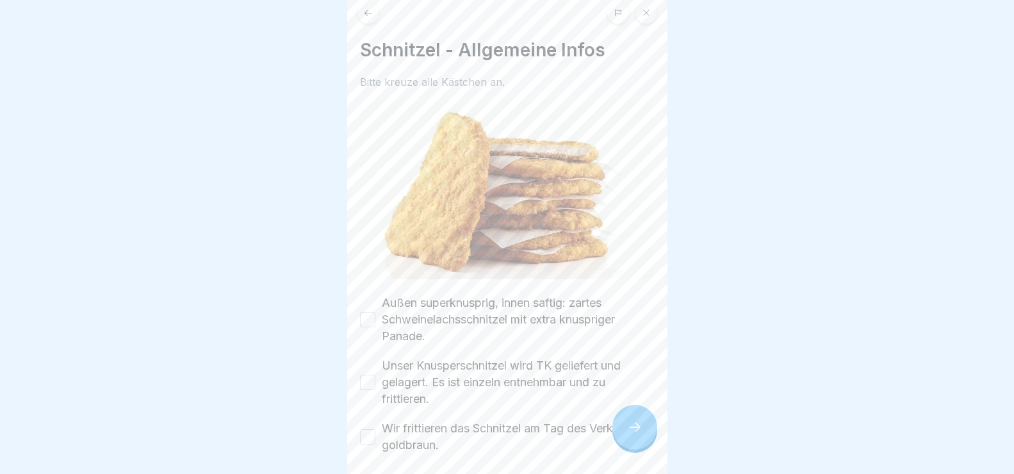
click at [365, 316] on button "Außen superknusprig, innen saftig: zartes Schweinelachsschnitzel mit extra knus…" at bounding box center [367, 319] width 15 height 15
click at [369, 375] on button "Unser Knusperschnitzel wird TK geliefert und gelagert. Es ist einzeln entnehmba…" at bounding box center [367, 382] width 15 height 15
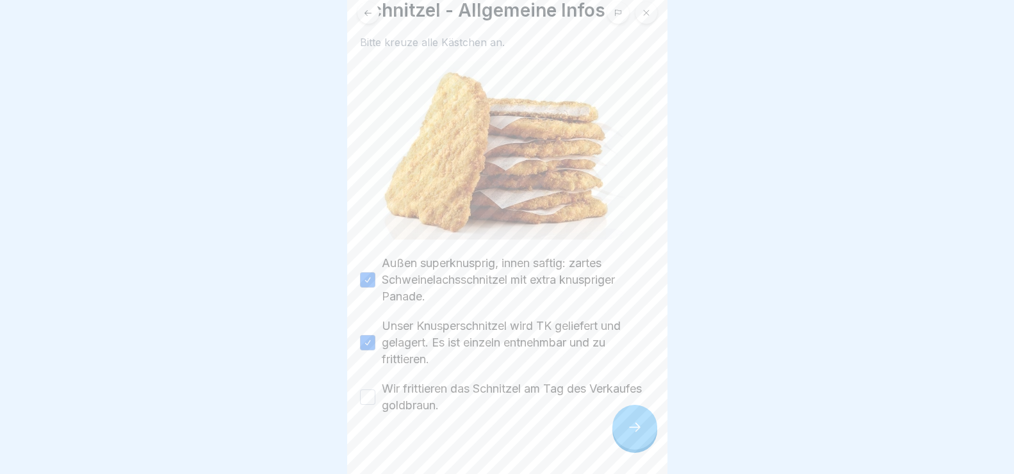
scroll to position [61, 0]
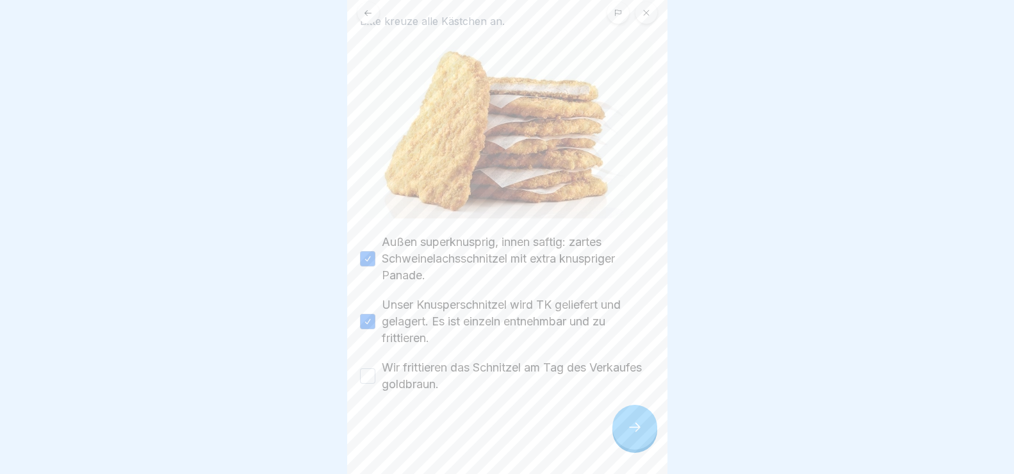
click at [366, 368] on button "Wir frittieren das Schnitzel am Tag des Verkaufes goldbraun." at bounding box center [367, 375] width 15 height 15
drag, startPoint x: 636, startPoint y: 442, endPoint x: 627, endPoint y: 419, distance: 25.0
click at [636, 435] on icon at bounding box center [634, 427] width 15 height 15
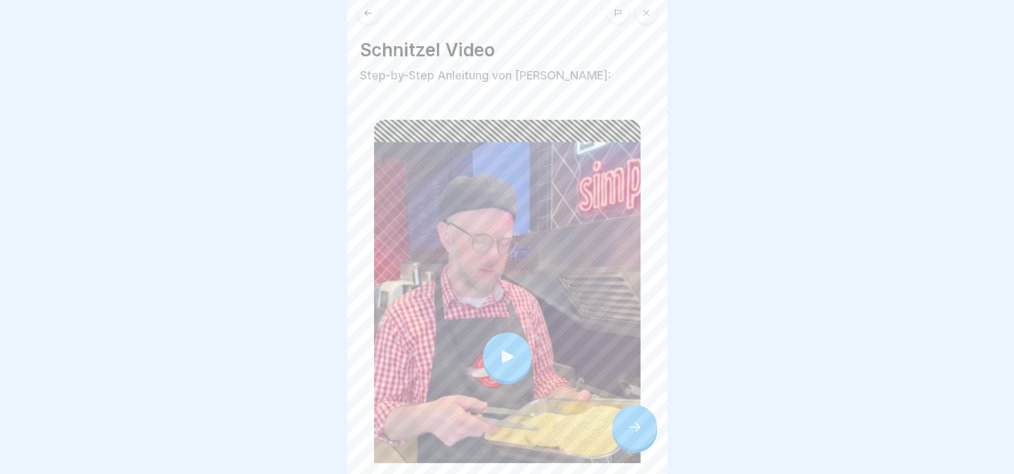
click at [502, 351] on icon at bounding box center [508, 356] width 12 height 12
click at [634, 435] on icon at bounding box center [634, 427] width 15 height 15
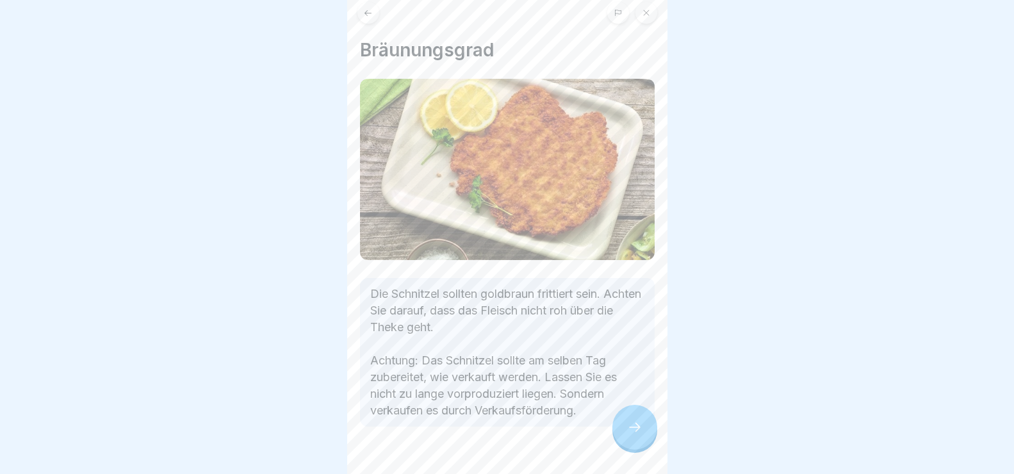
click at [627, 431] on div at bounding box center [634, 427] width 45 height 45
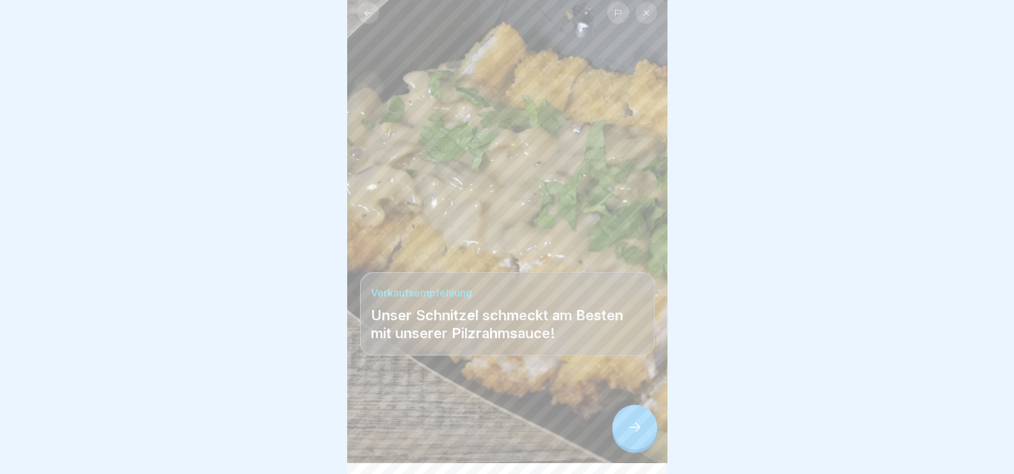
click at [634, 435] on icon at bounding box center [634, 427] width 15 height 15
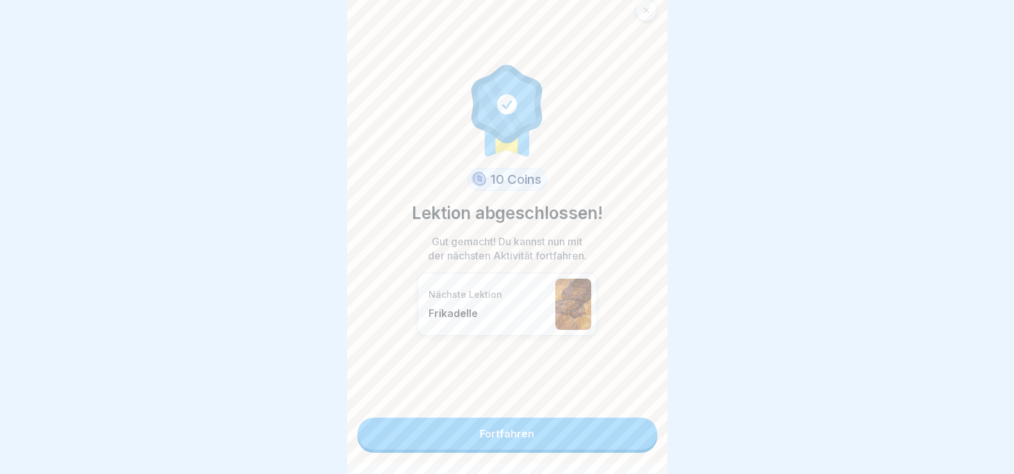
click at [617, 429] on link "Fortfahren" at bounding box center [507, 434] width 300 height 32
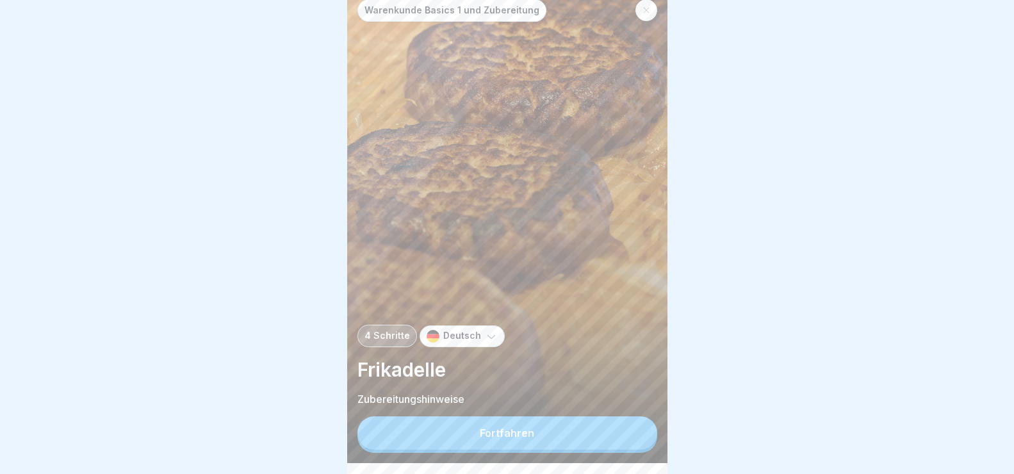
click at [609, 443] on button "Fortfahren" at bounding box center [507, 432] width 300 height 33
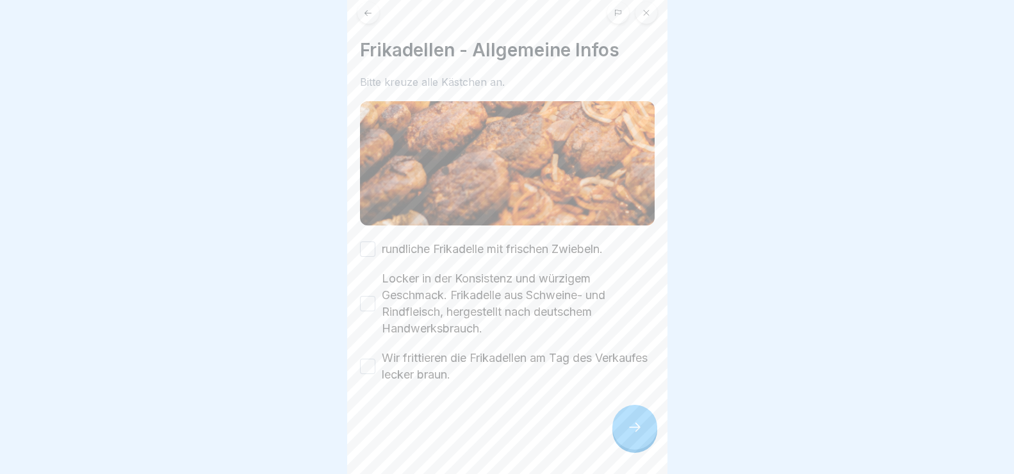
click at [380, 241] on div "rundliche Frikadelle mit frischen Zwiebeln." at bounding box center [481, 249] width 243 height 17
click at [368, 242] on button "rundliche Frikadelle mit frischen Zwiebeln." at bounding box center [367, 249] width 15 height 15
click at [368, 300] on button "Locker in der Konsistenz und würzigem Geschmack. Frikadelle aus Schweine- und R…" at bounding box center [367, 303] width 15 height 15
click at [368, 359] on button "Wir frittieren die Frikadellen am Tag des Verkaufes lecker braun." at bounding box center [367, 366] width 15 height 15
click at [638, 435] on icon at bounding box center [634, 427] width 15 height 15
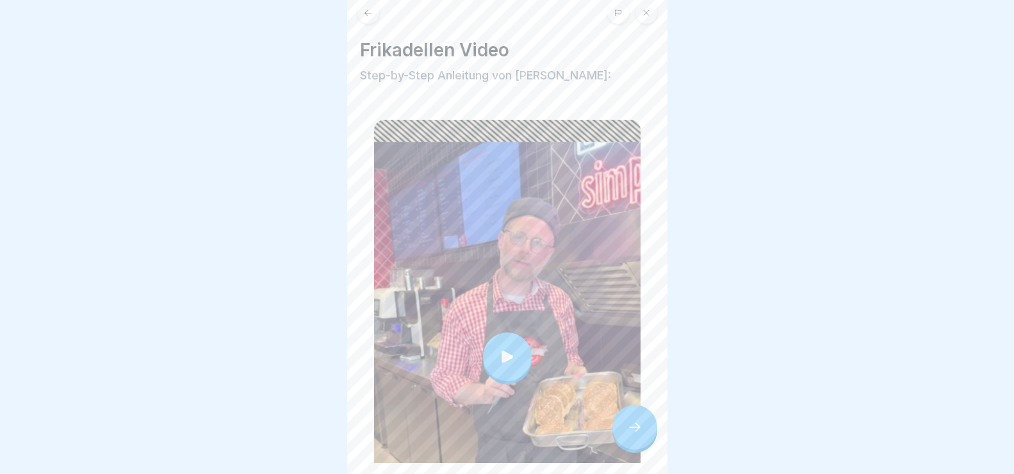
click at [632, 435] on icon at bounding box center [634, 427] width 15 height 15
click at [628, 434] on icon at bounding box center [634, 427] width 15 height 15
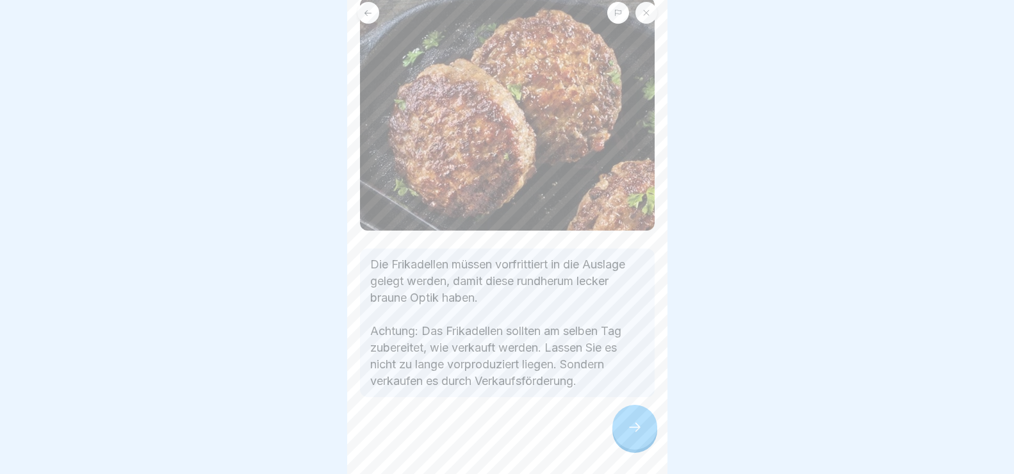
scroll to position [84, 0]
click at [641, 433] on icon at bounding box center [634, 427] width 15 height 15
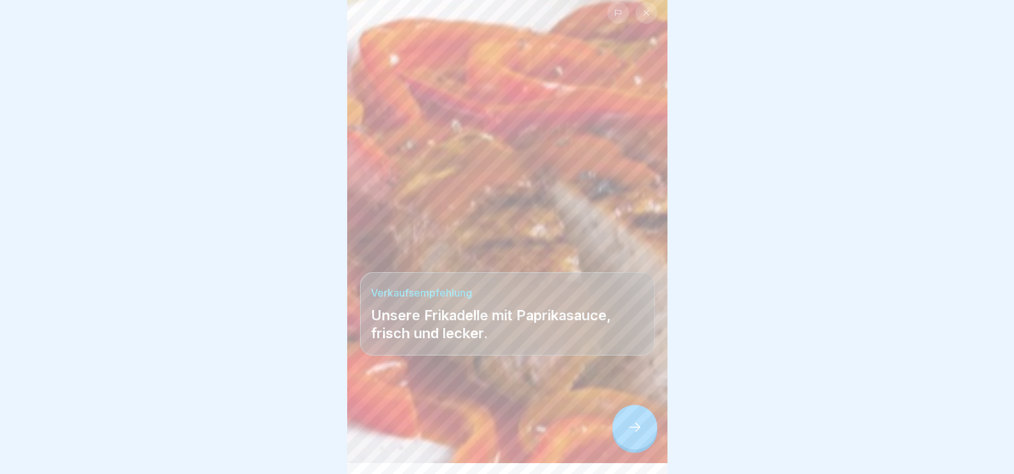
click at [632, 435] on icon at bounding box center [634, 427] width 15 height 15
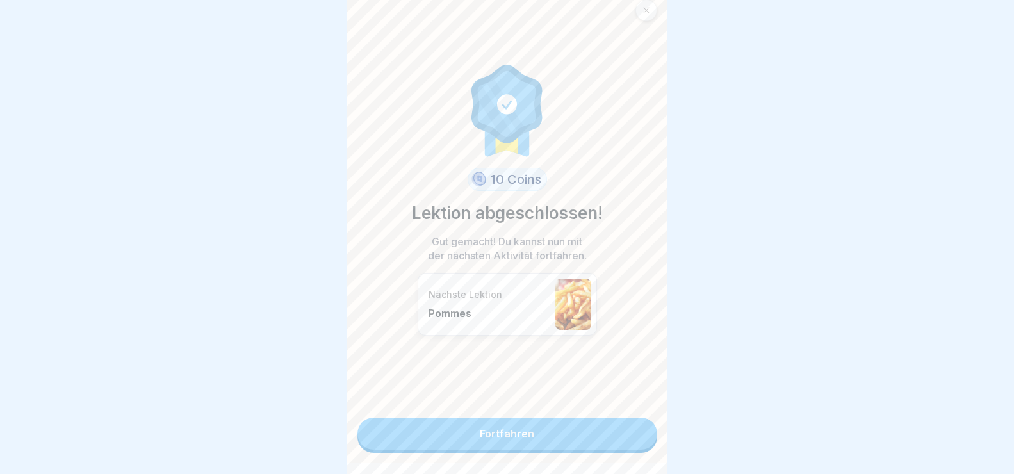
click at [615, 440] on link "Fortfahren" at bounding box center [507, 434] width 300 height 32
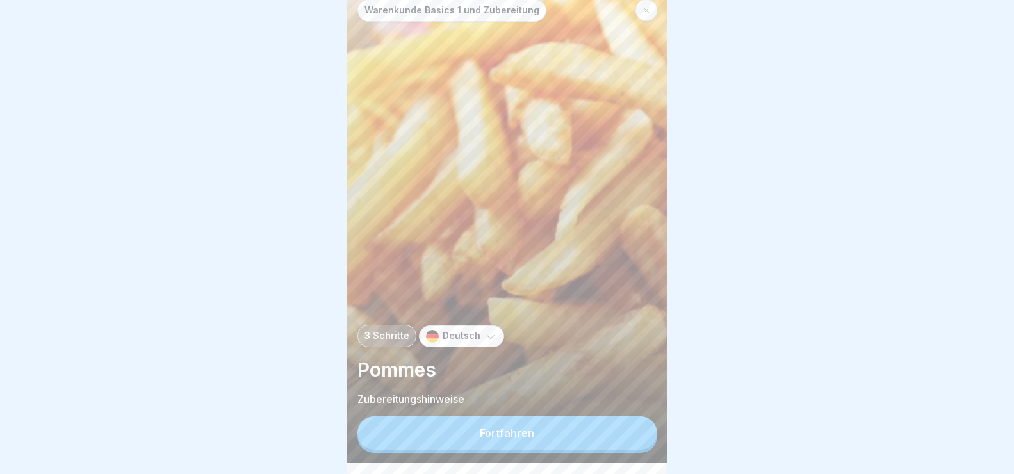
click at [615, 440] on button "Fortfahren" at bounding box center [507, 432] width 300 height 33
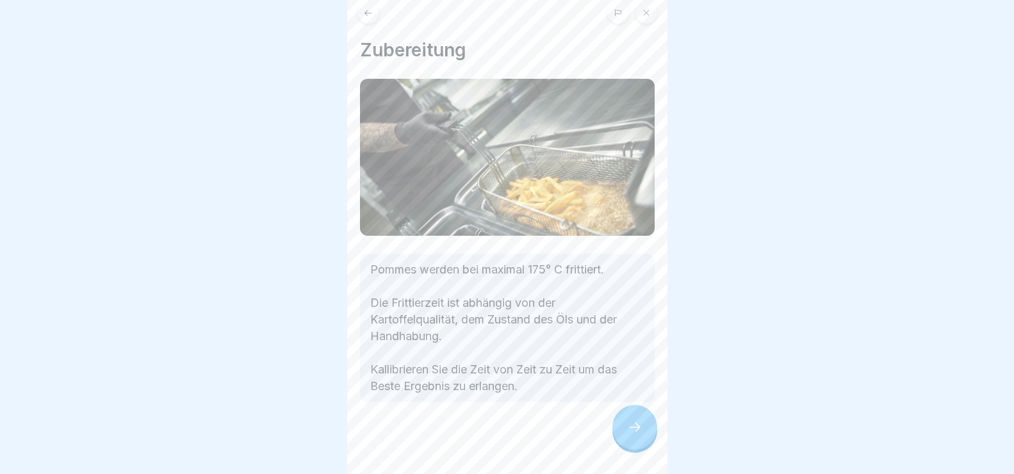
click at [634, 426] on div at bounding box center [634, 427] width 45 height 45
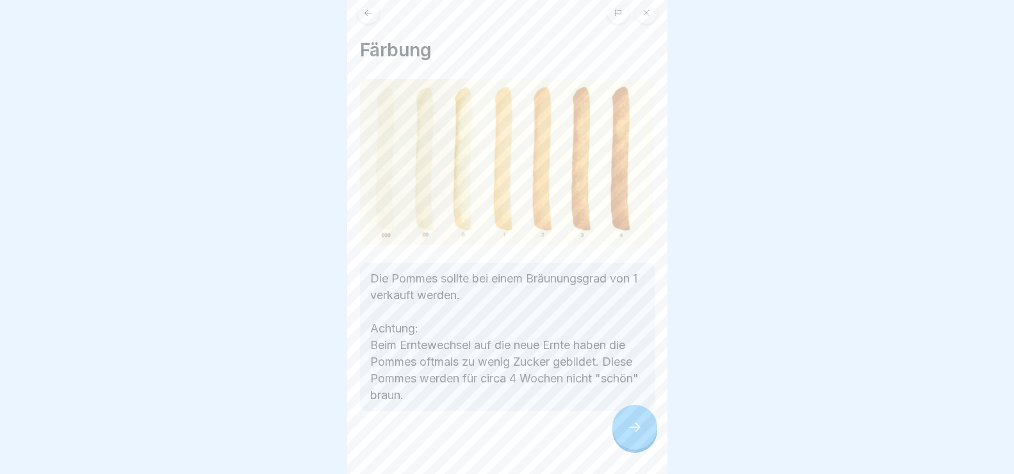
click at [632, 435] on icon at bounding box center [634, 427] width 15 height 15
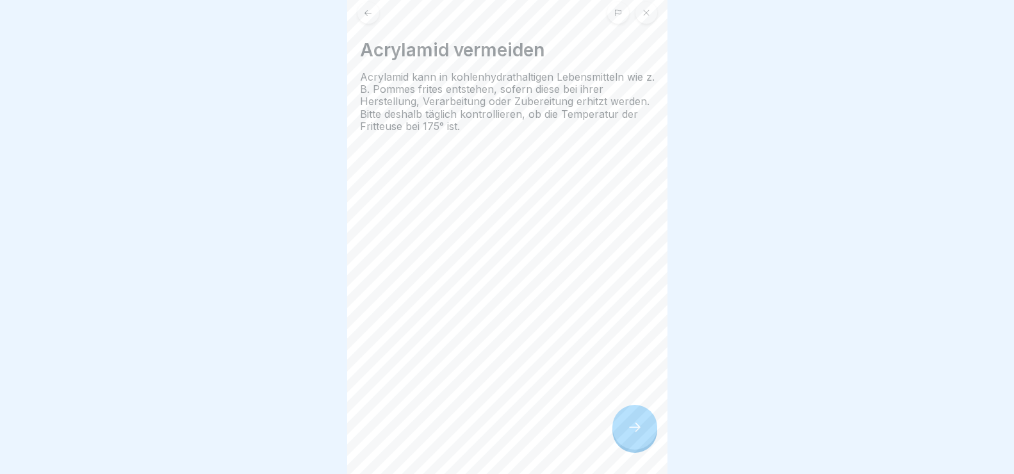
click at [636, 435] on icon at bounding box center [634, 427] width 15 height 15
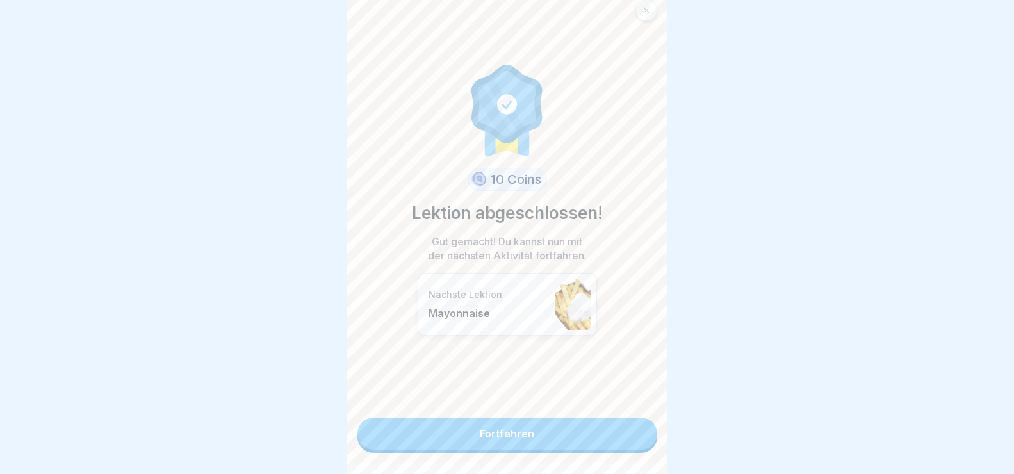
click at [579, 428] on link "Fortfahren" at bounding box center [507, 434] width 300 height 32
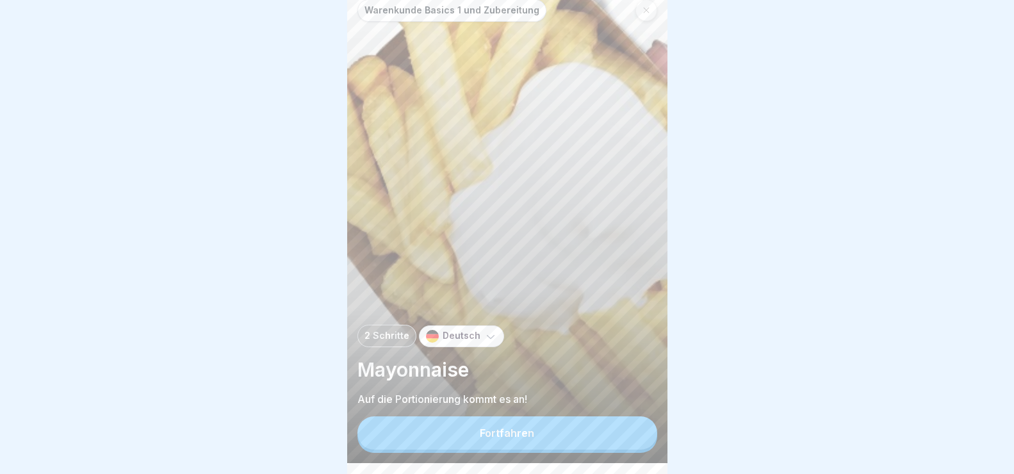
click at [571, 450] on button "Fortfahren" at bounding box center [507, 432] width 300 height 33
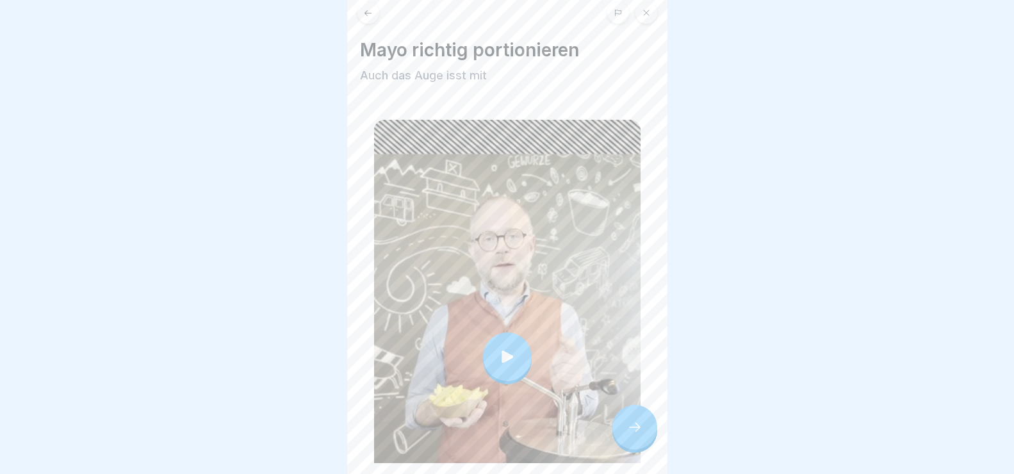
click at [492, 338] on div at bounding box center [507, 356] width 49 height 49
click at [631, 435] on icon at bounding box center [634, 427] width 15 height 15
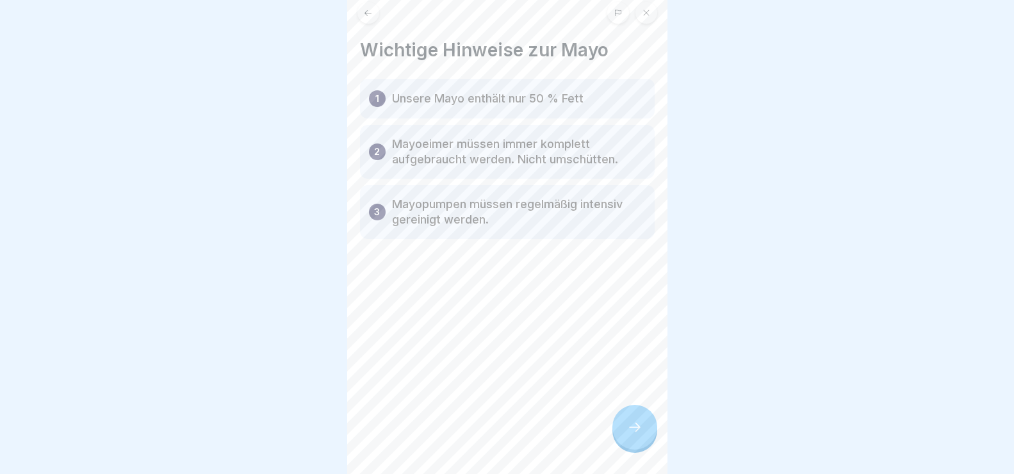
click at [638, 435] on icon at bounding box center [634, 427] width 15 height 15
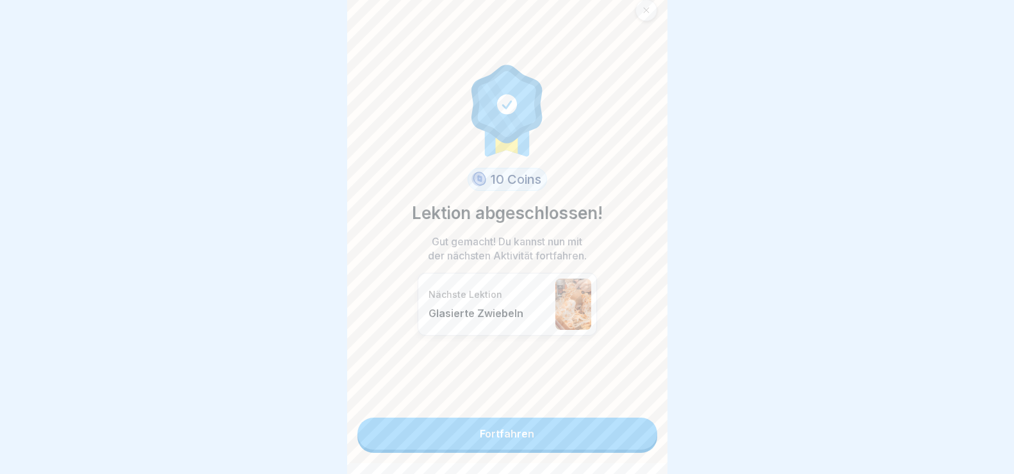
click at [613, 434] on link "Fortfahren" at bounding box center [507, 434] width 300 height 32
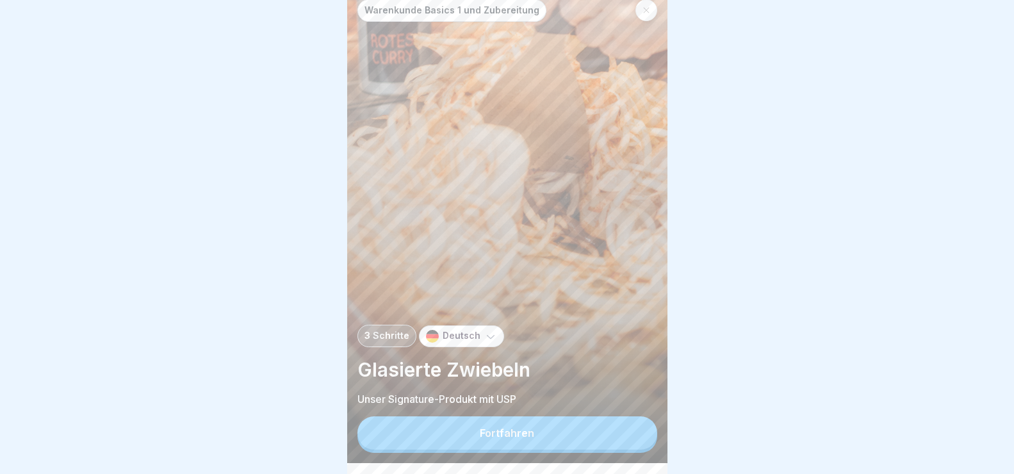
click at [537, 438] on button "Fortfahren" at bounding box center [507, 432] width 300 height 33
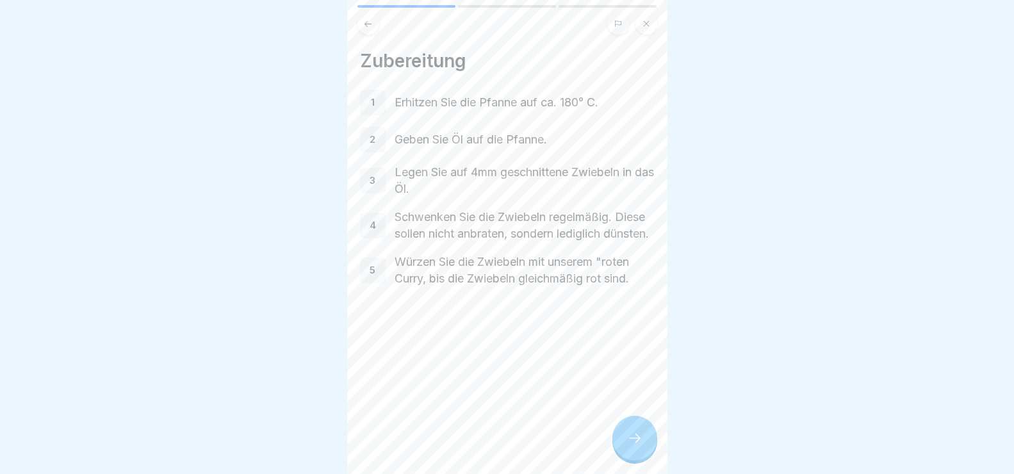
click at [632, 446] on icon at bounding box center [634, 438] width 15 height 15
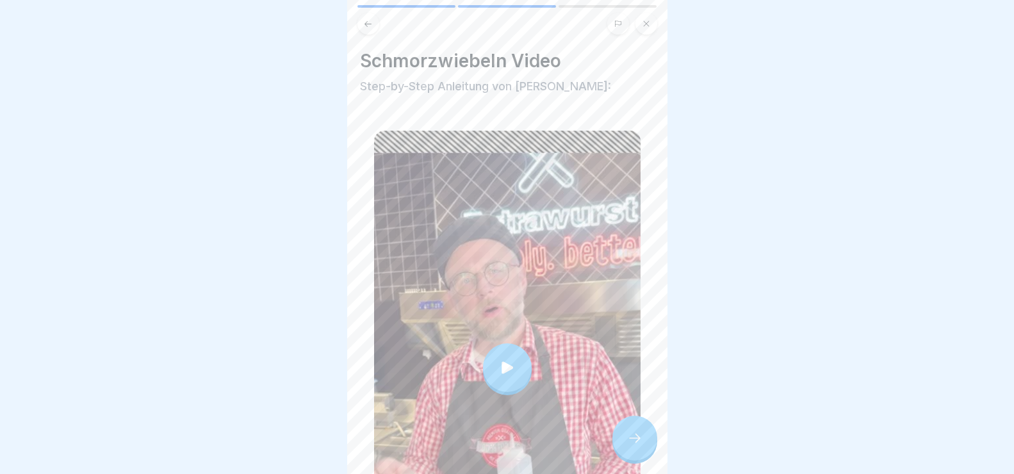
click at [498, 362] on icon at bounding box center [507, 368] width 18 height 18
click at [636, 446] on icon at bounding box center [634, 438] width 15 height 15
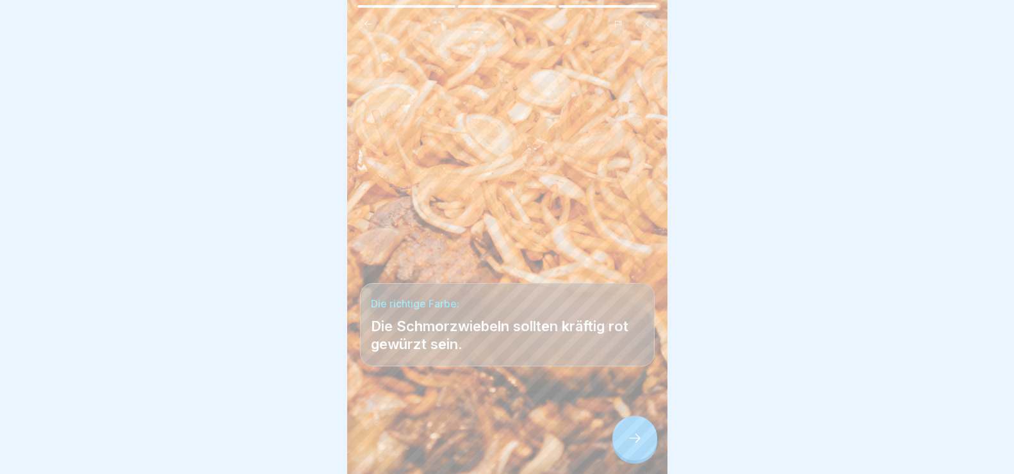
click at [636, 446] on icon at bounding box center [634, 438] width 15 height 15
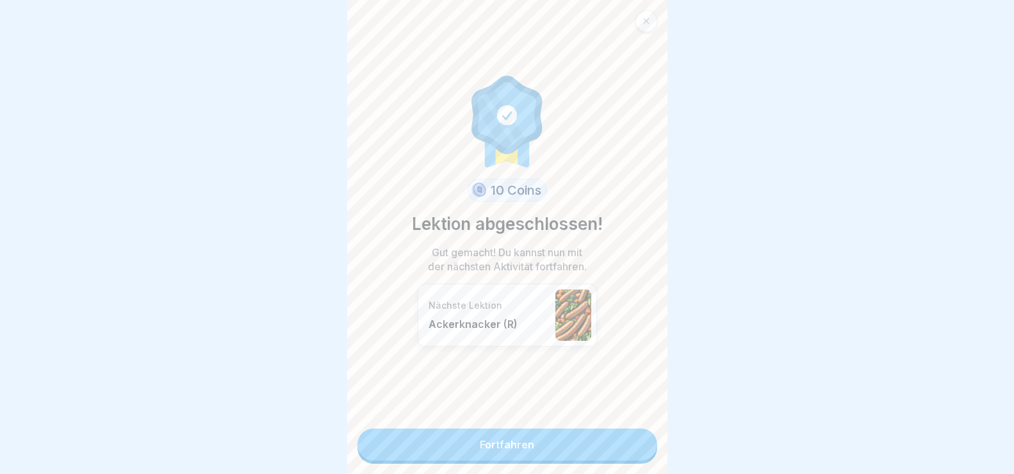
click at [608, 439] on link "Fortfahren" at bounding box center [507, 445] width 300 height 32
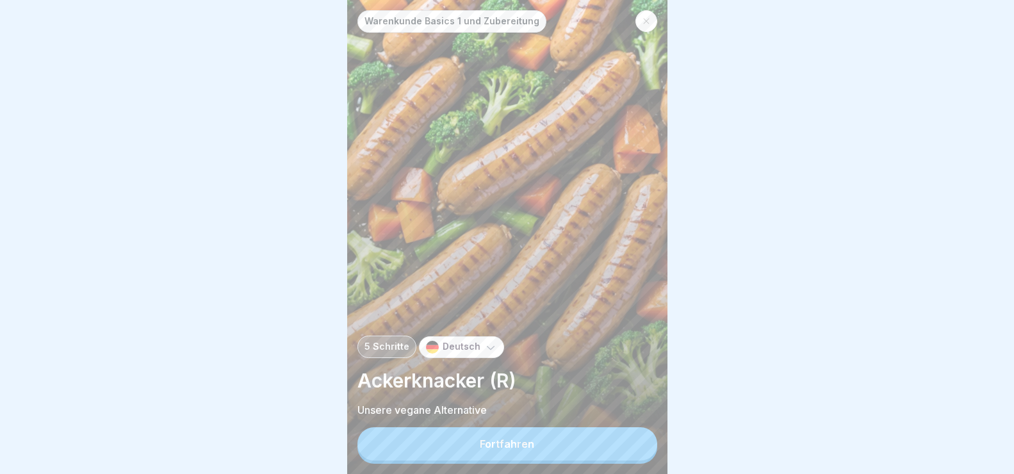
click at [624, 454] on button "Fortfahren" at bounding box center [507, 443] width 300 height 33
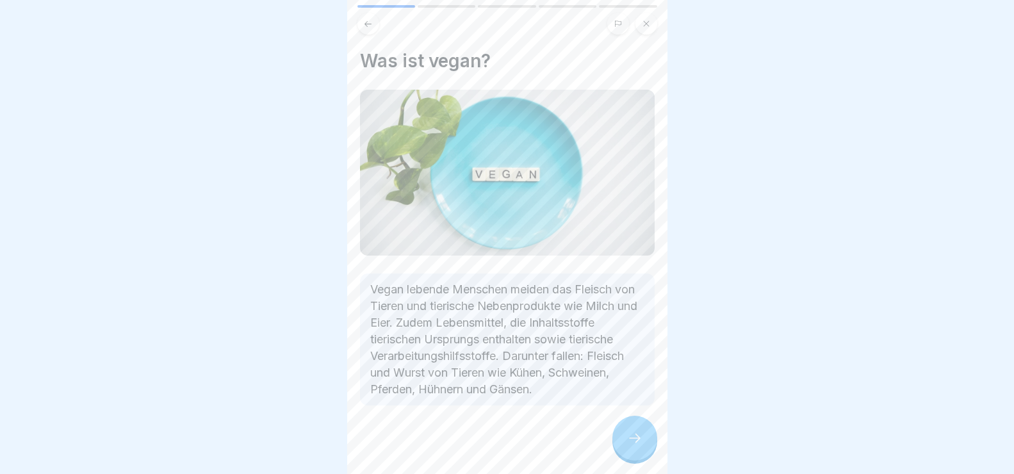
click at [637, 446] on icon at bounding box center [634, 438] width 15 height 15
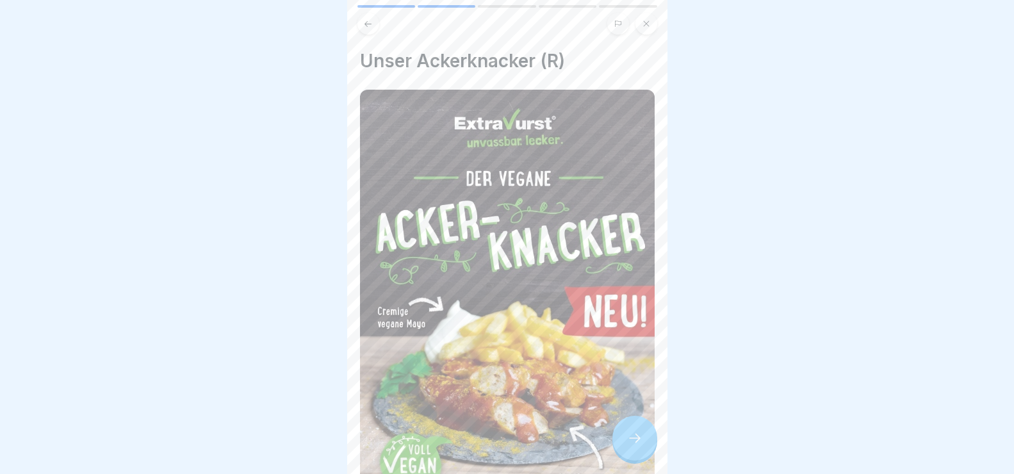
click at [634, 446] on icon at bounding box center [634, 438] width 15 height 15
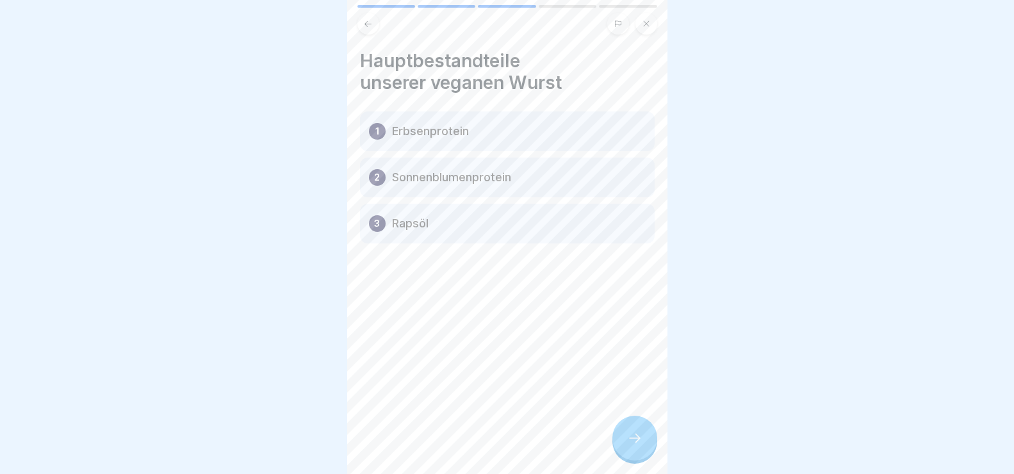
click at [637, 446] on icon at bounding box center [634, 438] width 15 height 15
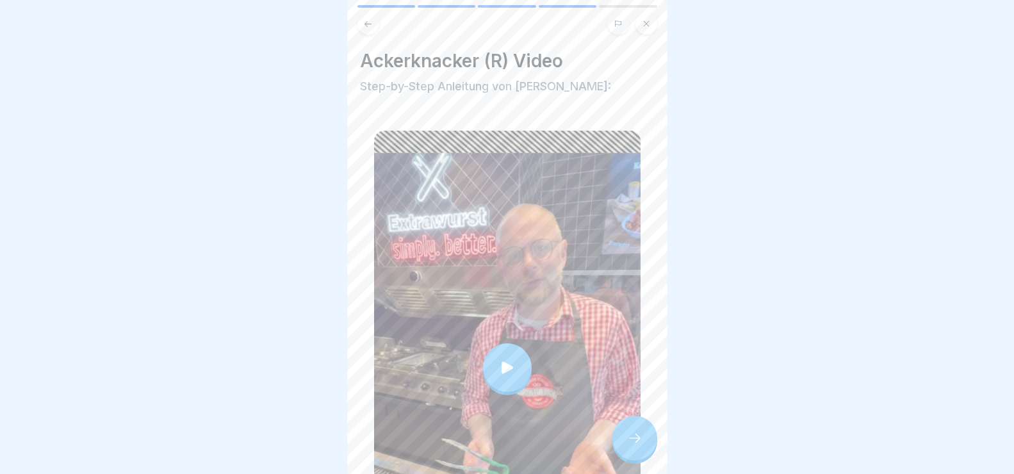
click at [504, 359] on icon at bounding box center [507, 368] width 18 height 18
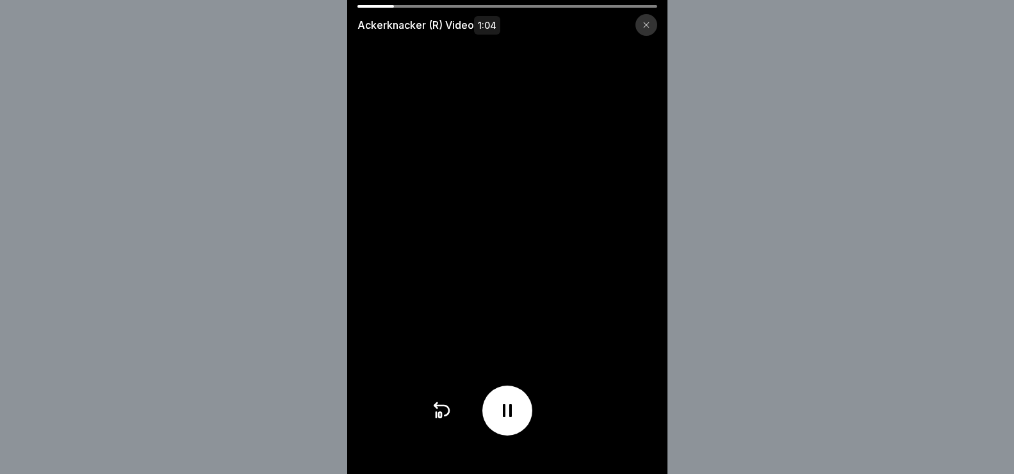
click at [504, 417] on icon at bounding box center [507, 410] width 21 height 21
